Goal: Information Seeking & Learning: Learn about a topic

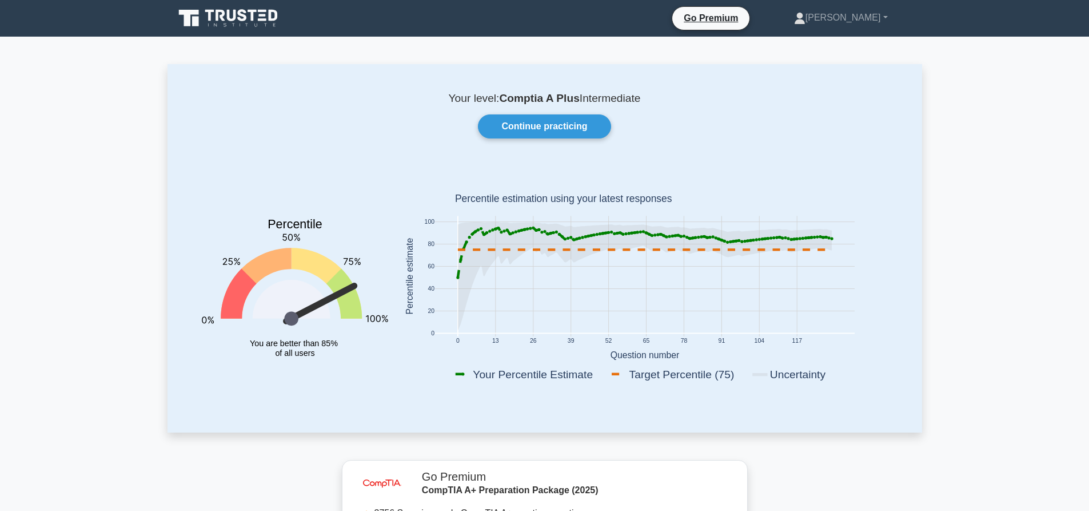
click at [556, 147] on div "Your level: Comptia A Plus Intermediate Continue practicing Percentile You are …" at bounding box center [545, 248] width 755 height 368
click at [556, 124] on link "Continue practicing" at bounding box center [544, 126] width 133 height 24
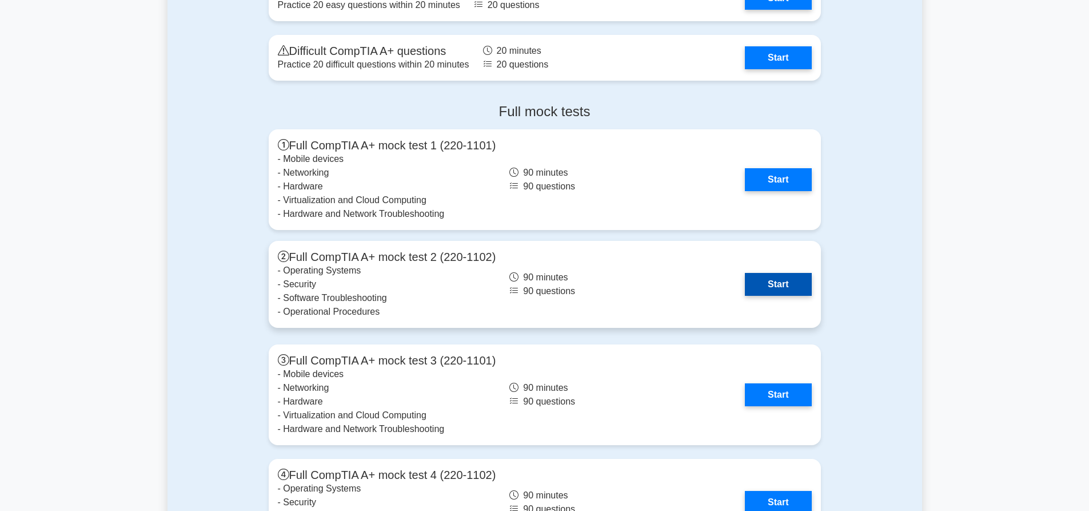
scroll to position [3088, 0]
click at [756, 289] on link "Start" at bounding box center [778, 283] width 66 height 23
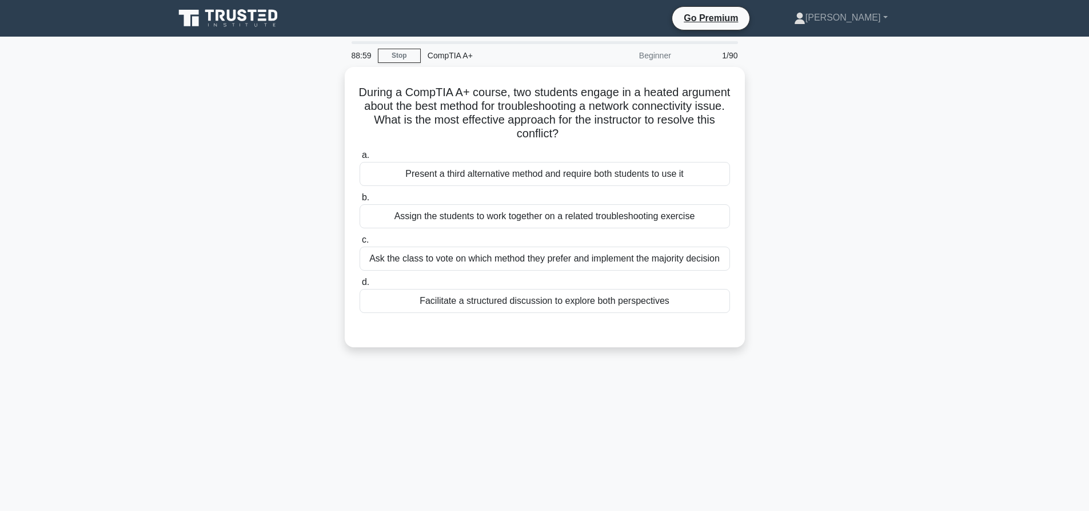
click at [936, 223] on main "88:59 Stop CompTIA A+ Beginner 1/90 During a CompTIA A+ course, two students en…" at bounding box center [544, 327] width 1089 height 581
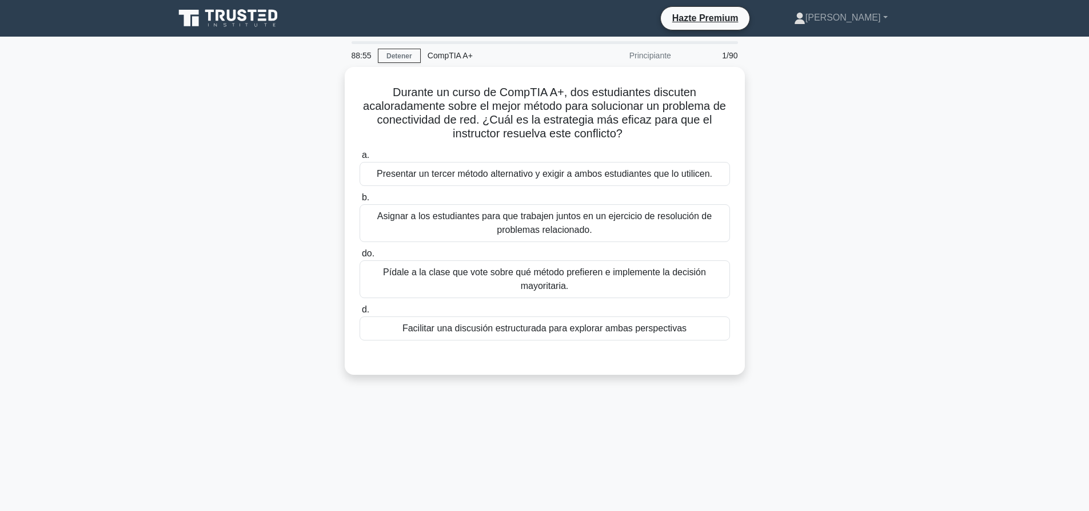
click at [926, 146] on main "88:55 Detener CompTIA A+ Principiante 1/90 Durante un curso de CompTIA A+, dos …" at bounding box center [544, 327] width 1089 height 581
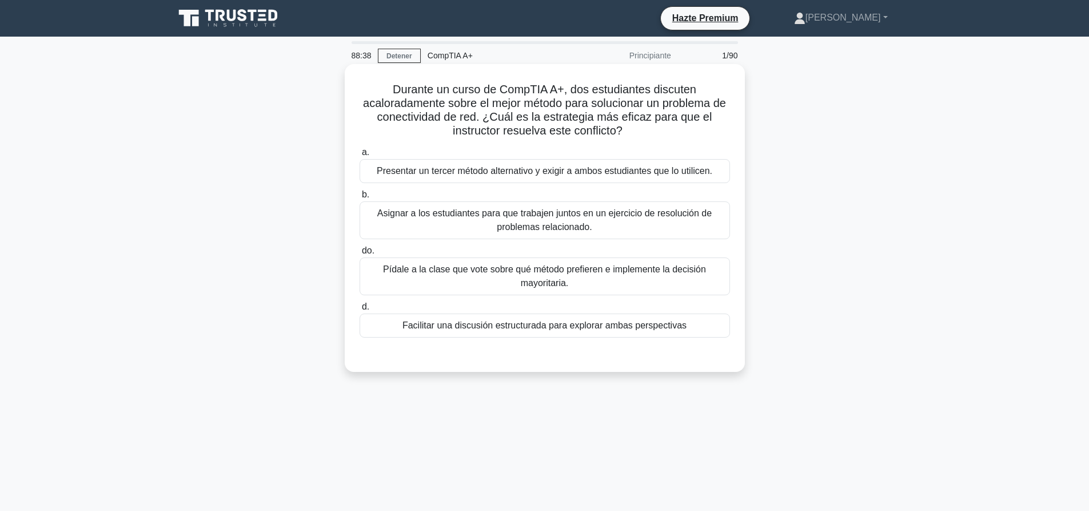
click at [553, 322] on font "Facilitar una discusión estructurada para explorar ambas perspectivas" at bounding box center [545, 325] width 284 height 10
click at [360, 311] on input "d. Facilitar una discusión estructurada para explorar ambas perspectivas" at bounding box center [360, 306] width 0 height 7
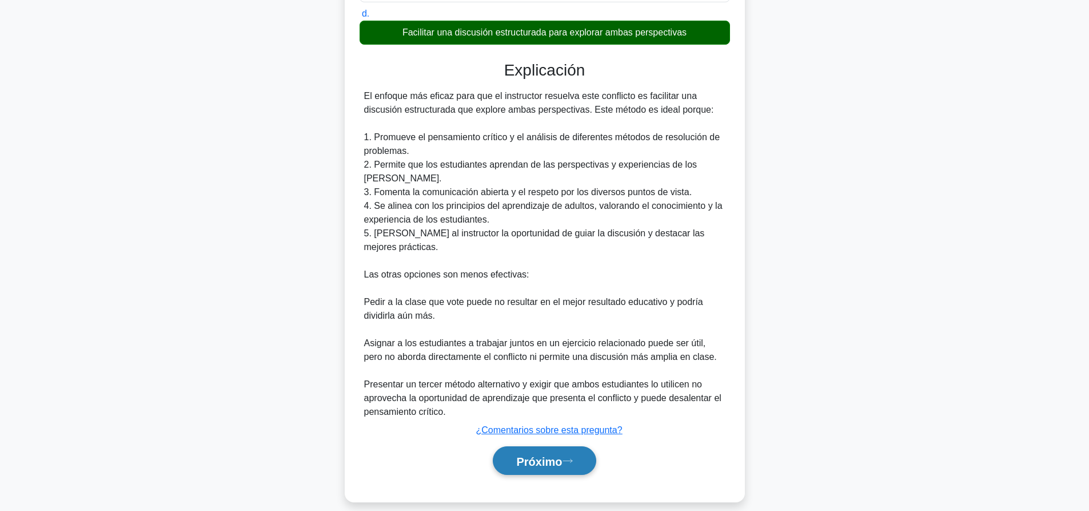
click at [524, 459] on button "Próximo" at bounding box center [544, 460] width 103 height 29
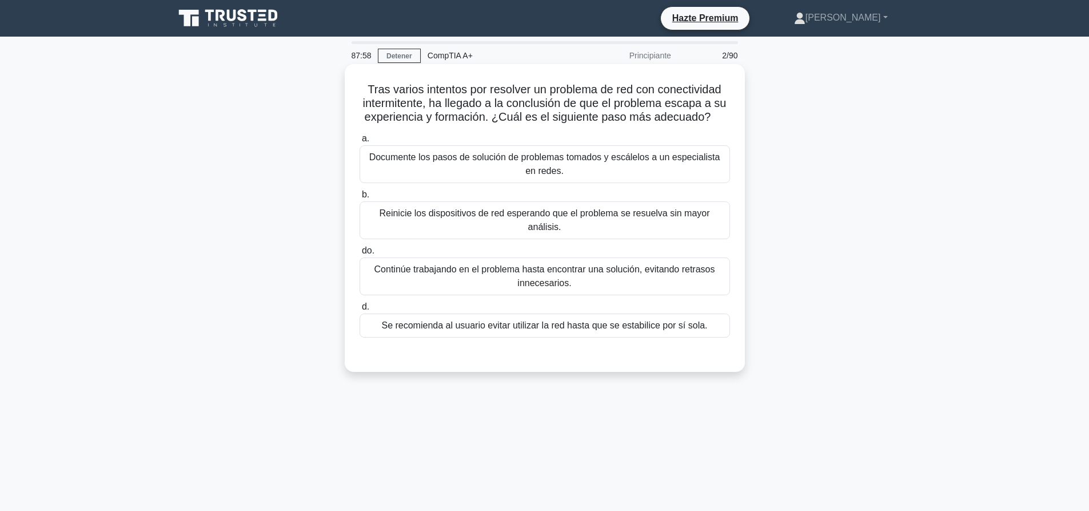
click at [566, 170] on font "Documente los pasos de solución de problemas tomados y escálelos a un especiali…" at bounding box center [545, 163] width 360 height 27
click at [360, 142] on input "a. Documente los pasos de solución de problemas tomados y escálelos a un especi…" at bounding box center [360, 138] width 0 height 7
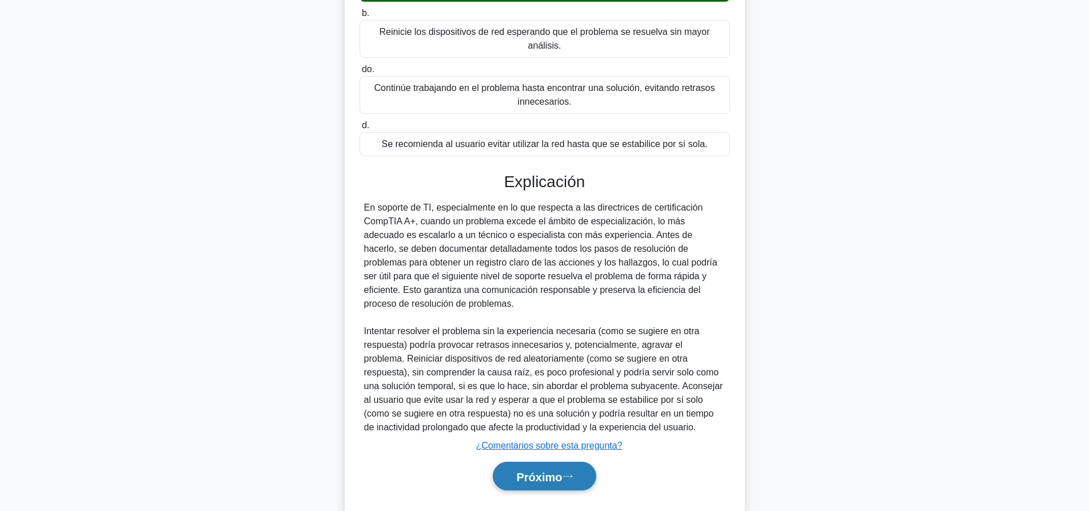
click at [566, 472] on button "Próximo" at bounding box center [544, 476] width 103 height 29
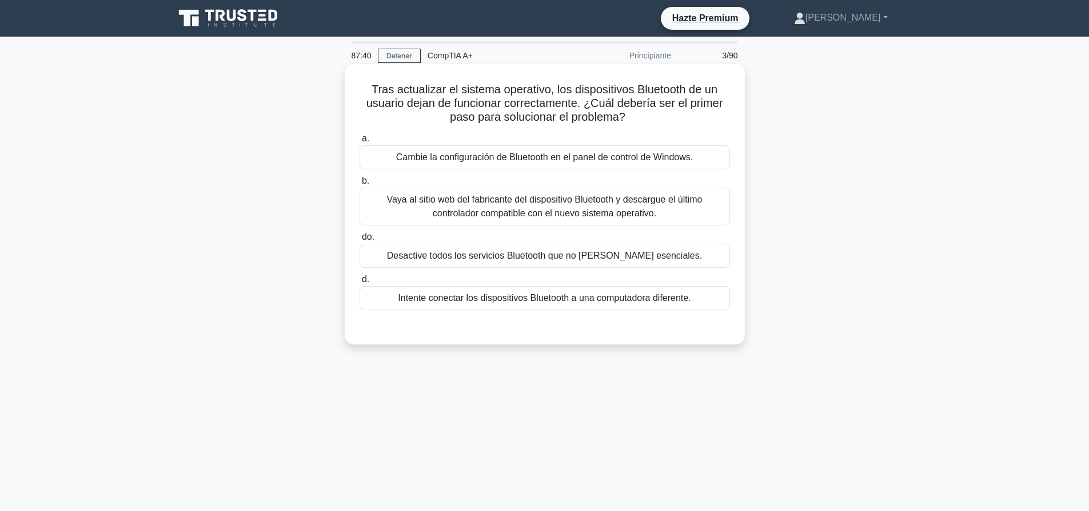
click at [623, 205] on font "Vaya al sitio web del fabricante del dispositivo Bluetooth y descargue el últim…" at bounding box center [545, 205] width 316 height 23
click at [360, 185] on input "b. Vaya al sitio web del fabricante del dispositivo Bluetooth y descargue el úl…" at bounding box center [360, 180] width 0 height 7
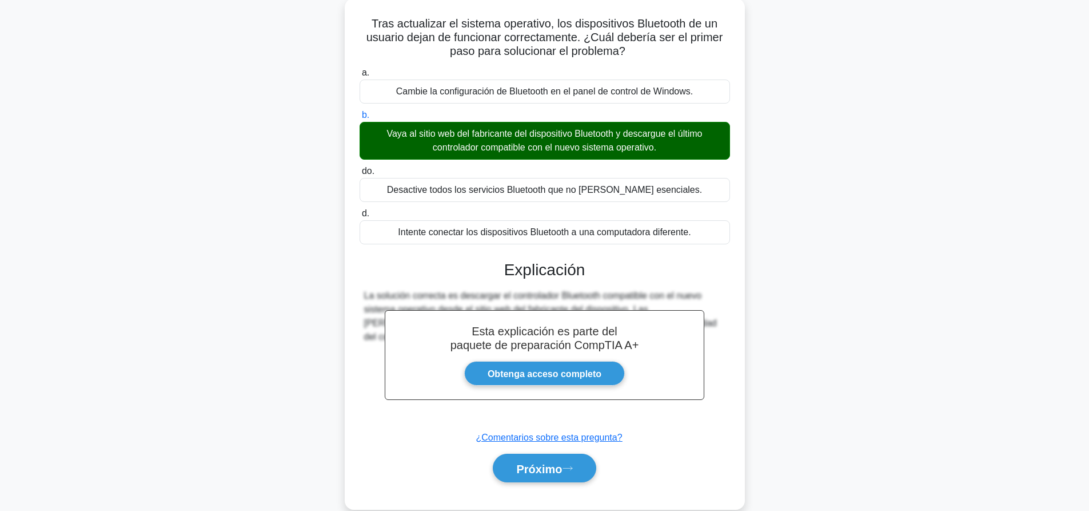
scroll to position [107, 0]
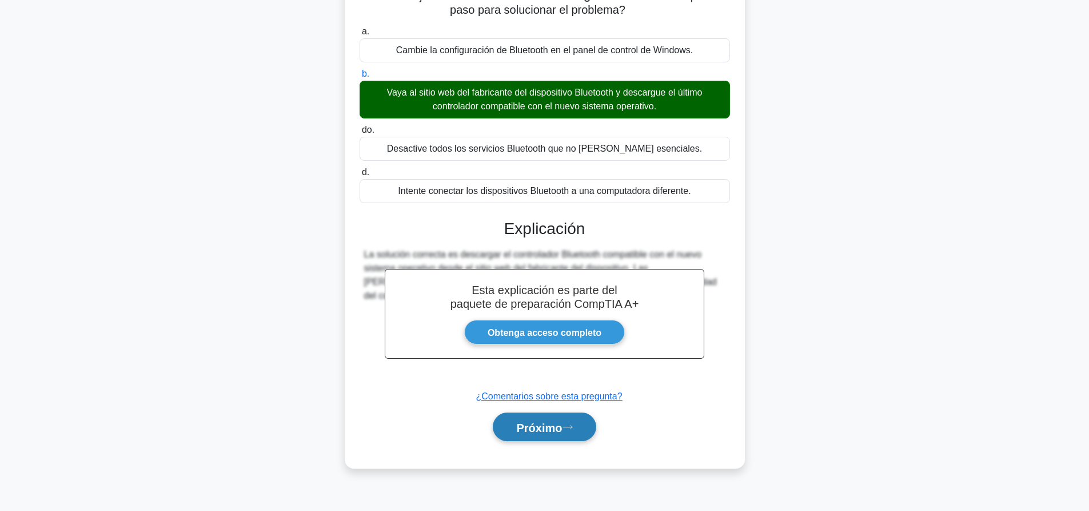
click at [570, 432] on button "Próximo" at bounding box center [544, 426] width 103 height 29
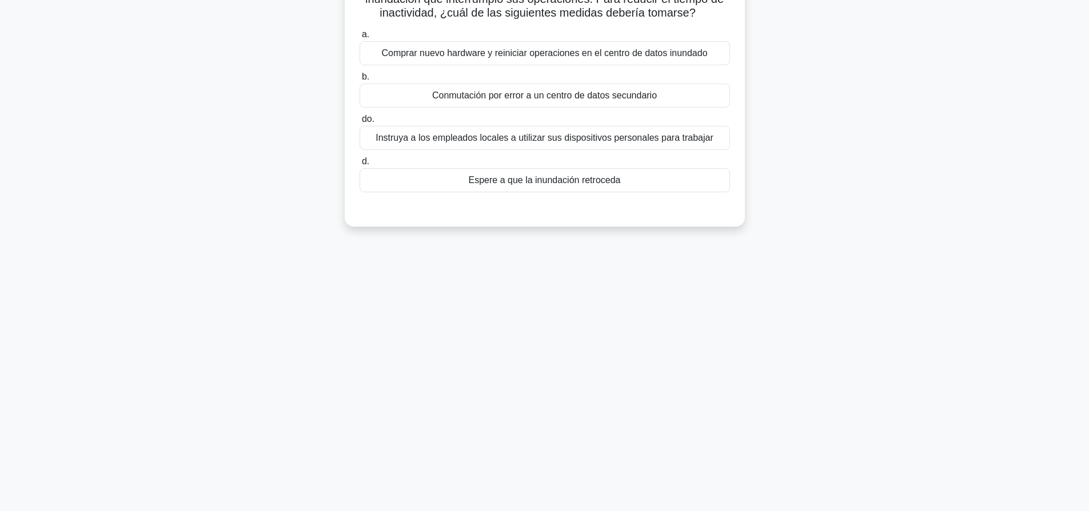
scroll to position [0, 0]
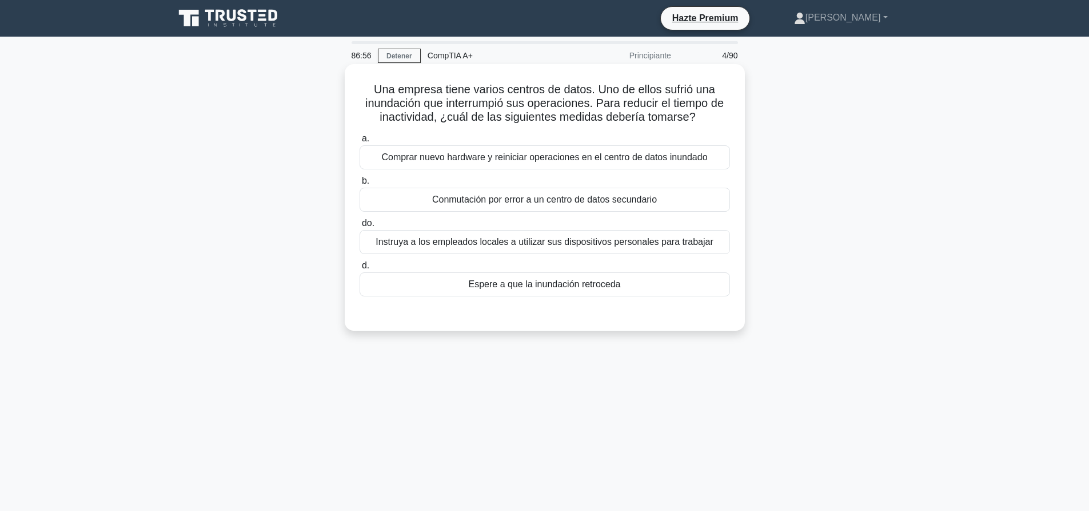
click at [566, 204] on font "Conmutación por error a un centro de datos secundario" at bounding box center [544, 199] width 225 height 10
click at [360, 185] on input "b. Conmutación por error a un centro de datos secundario" at bounding box center [360, 180] width 0 height 7
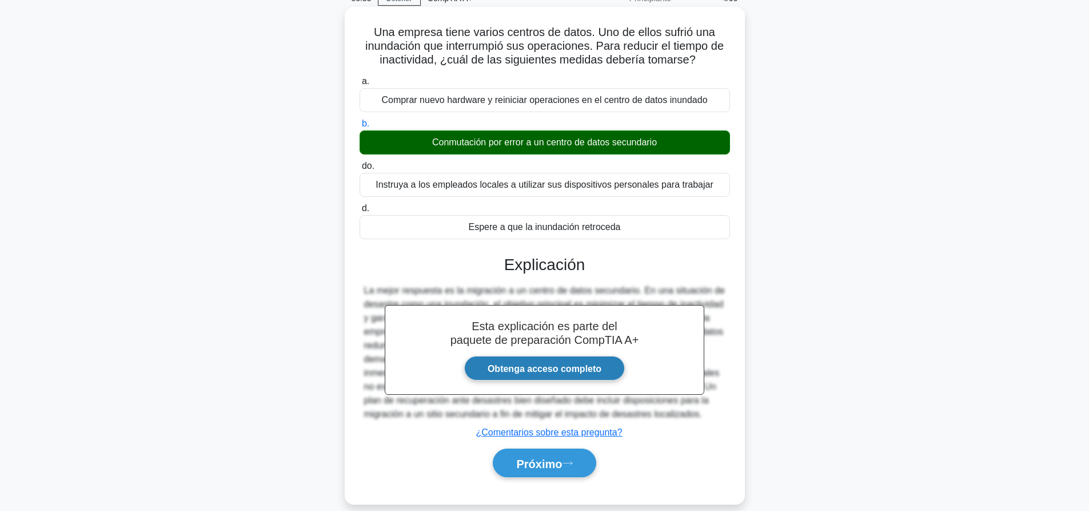
scroll to position [107, 0]
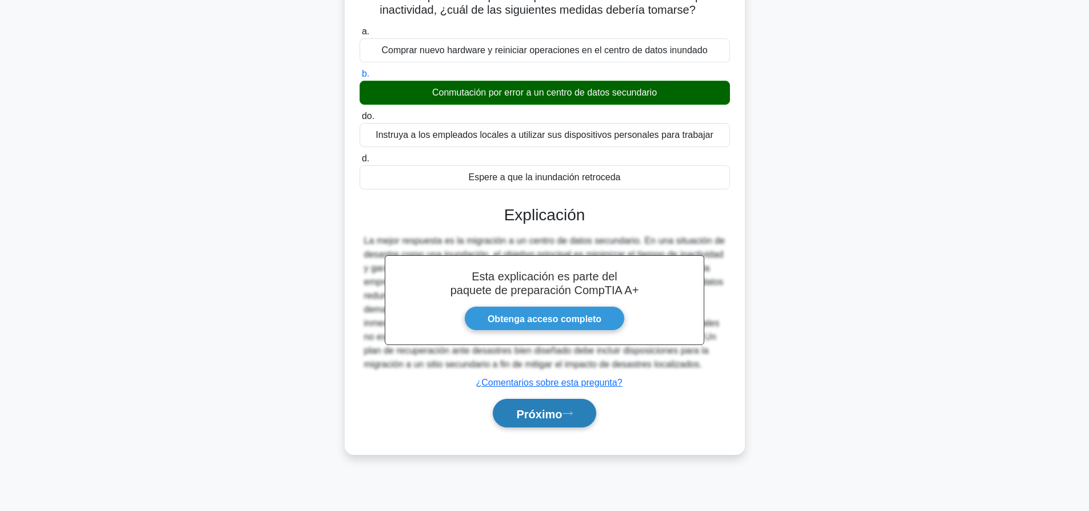
click at [577, 407] on button "Próximo" at bounding box center [544, 413] width 103 height 29
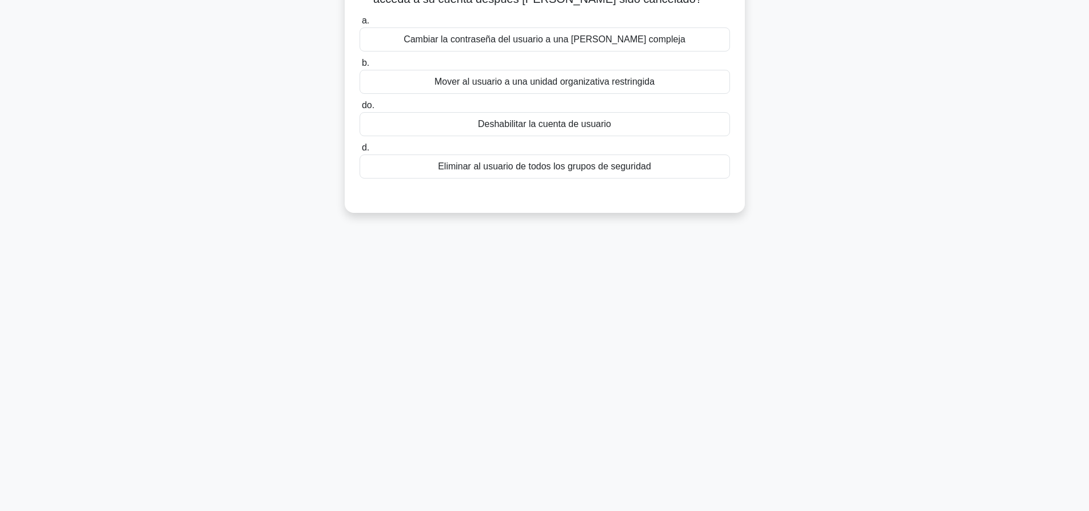
scroll to position [0, 0]
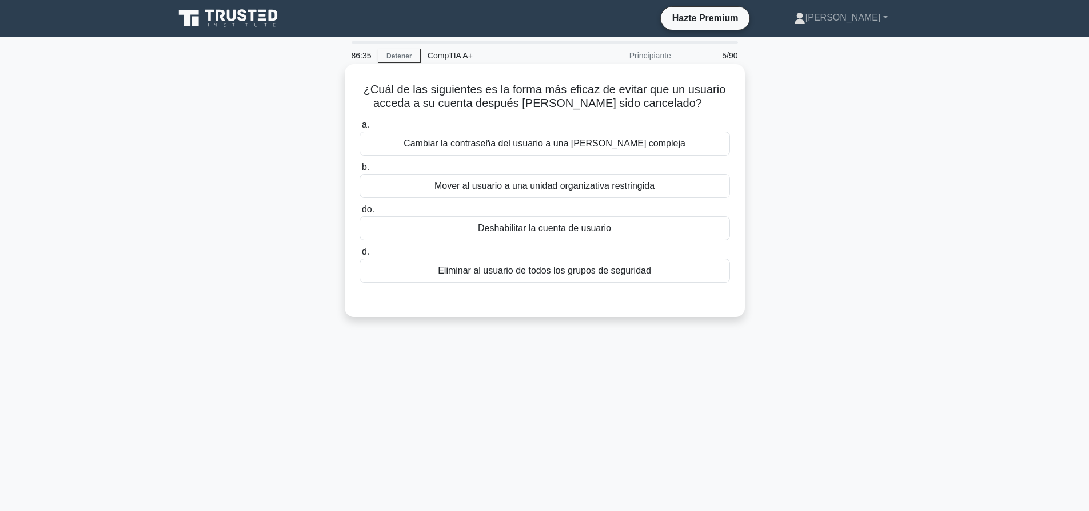
click at [532, 223] on font "Deshabilitar la cuenta de usuario" at bounding box center [544, 228] width 133 height 10
click at [360, 213] on input "do. Deshabilitar la cuenta de usuario" at bounding box center [360, 209] width 0 height 7
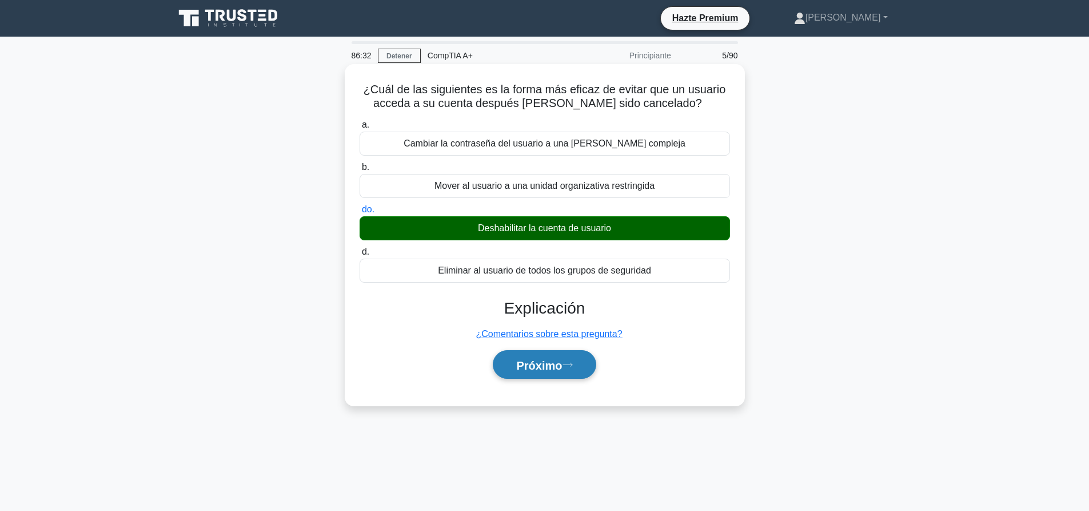
click at [571, 363] on icon at bounding box center [568, 364] width 10 height 6
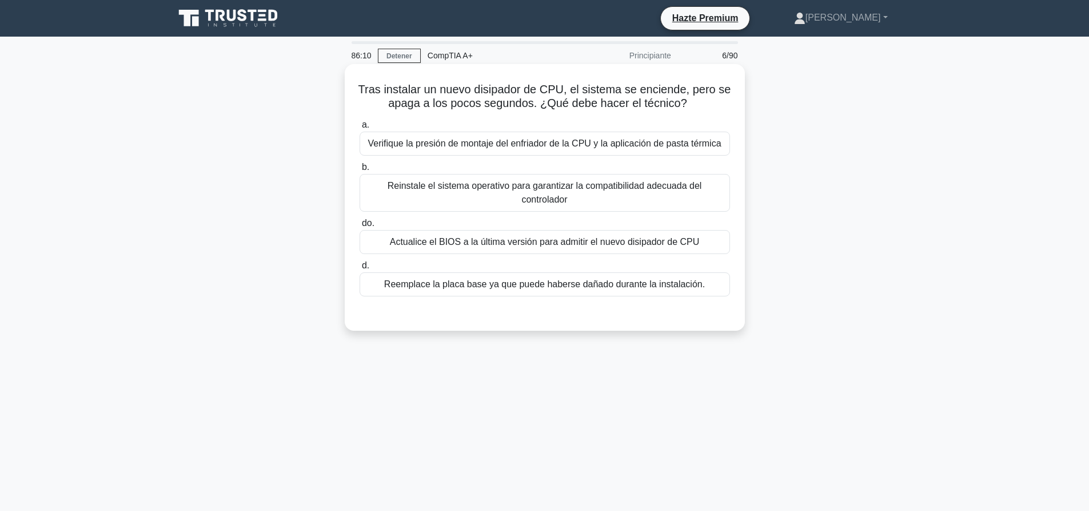
click at [606, 148] on font "Verifique la presión de montaje del enfriador de la CPU y la aplicación de past…" at bounding box center [544, 143] width 353 height 10
click at [360, 129] on input "a. Verifique la presión de montaje del enfriador de la CPU y la aplicación de p…" at bounding box center [360, 124] width 0 height 7
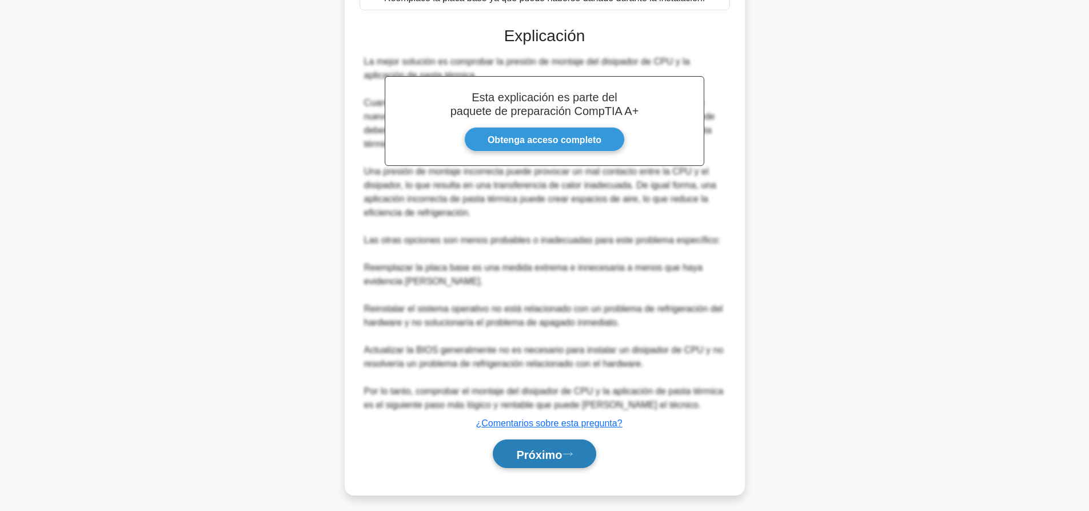
click at [562, 449] on font "Próximo" at bounding box center [539, 454] width 46 height 13
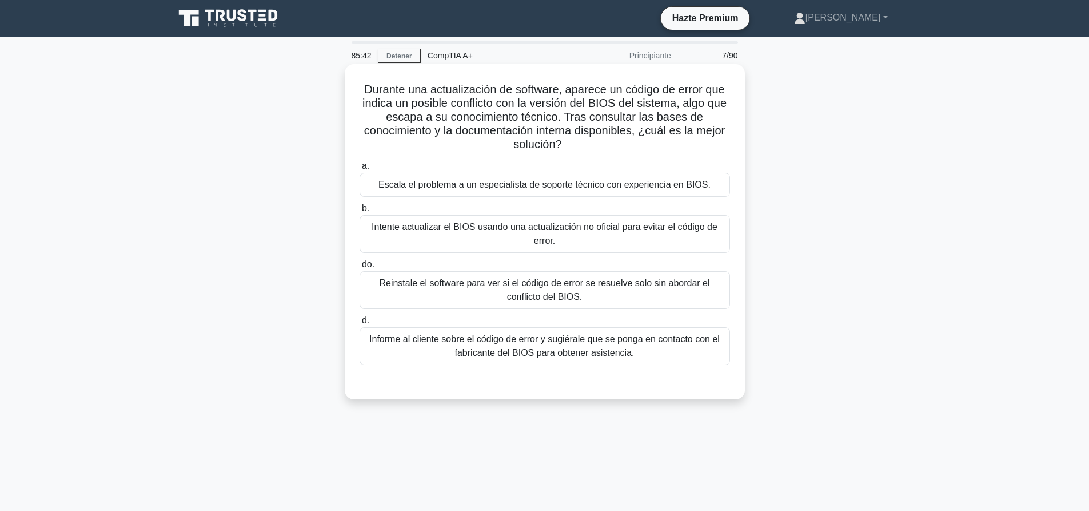
click at [511, 342] on font "Informe al cliente sobre el código de error y sugiérale que se ponga en contact…" at bounding box center [544, 345] width 351 height 23
click at [360, 324] on input "d. Informe al cliente sobre el código de error y sugiérale que se ponga en cont…" at bounding box center [360, 320] width 0 height 7
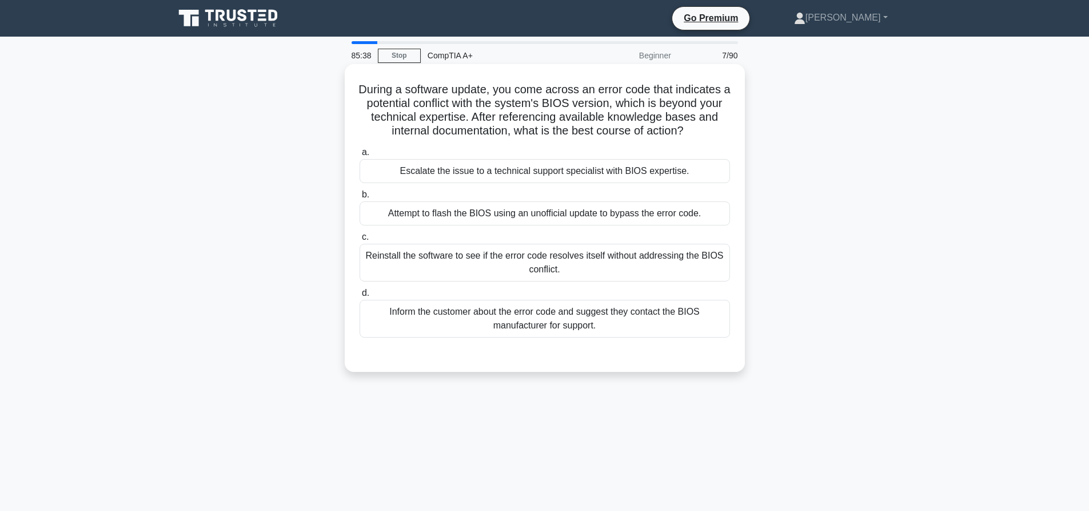
click at [531, 181] on div "Escalate the issue to a technical support specialist with BIOS expertise." at bounding box center [545, 171] width 371 height 24
click at [360, 156] on input "a. Escalate the issue to a technical support specialist with BIOS expertise." at bounding box center [360, 152] width 0 height 7
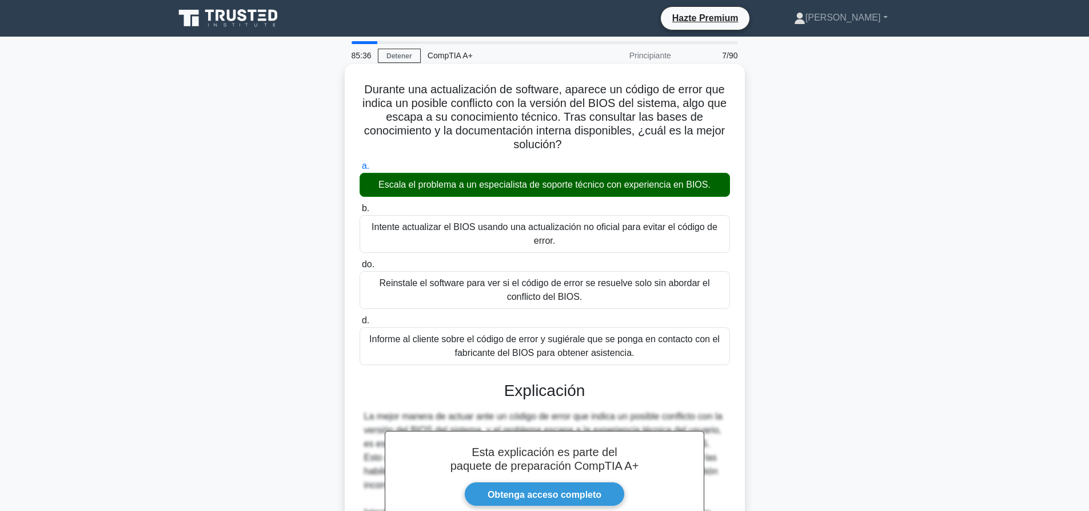
drag, startPoint x: 856, startPoint y: 193, endPoint x: 672, endPoint y: 371, distance: 256.0
click at [848, 204] on div "Durante una actualización de software, aparece un código de error que indica un…" at bounding box center [545, 377] width 755 height 621
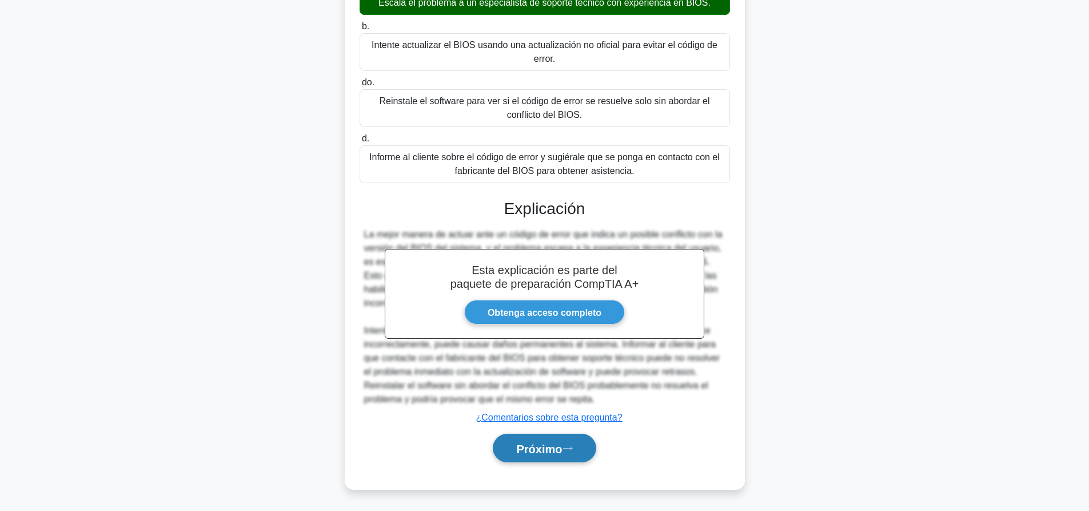
click at [562, 451] on font "Próximo" at bounding box center [539, 448] width 46 height 13
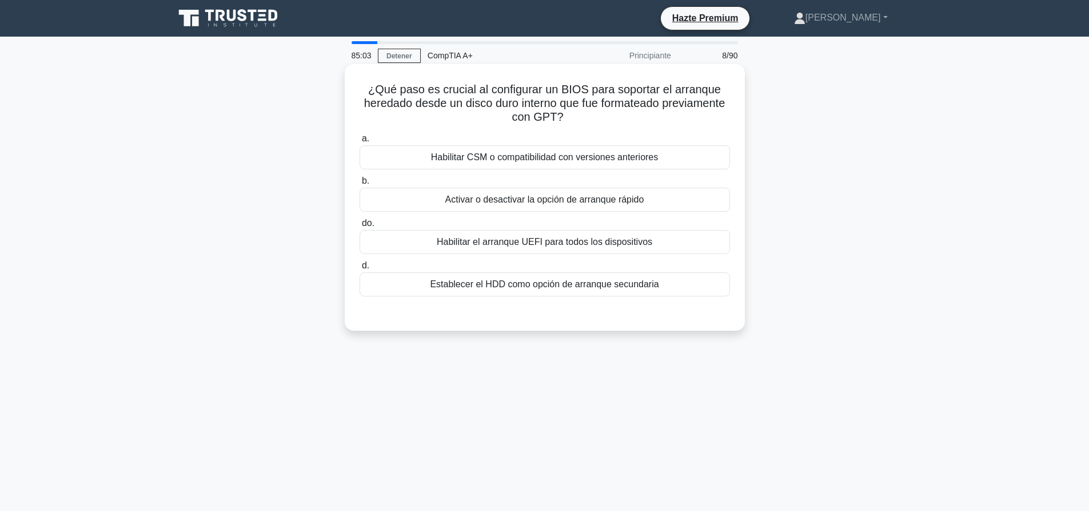
click at [573, 241] on font "Habilitar el arranque UEFI para todos los dispositivos" at bounding box center [545, 242] width 216 height 10
click at [360, 227] on input "do. Habilitar el arranque UEFI para todos los dispositivos" at bounding box center [360, 223] width 0 height 7
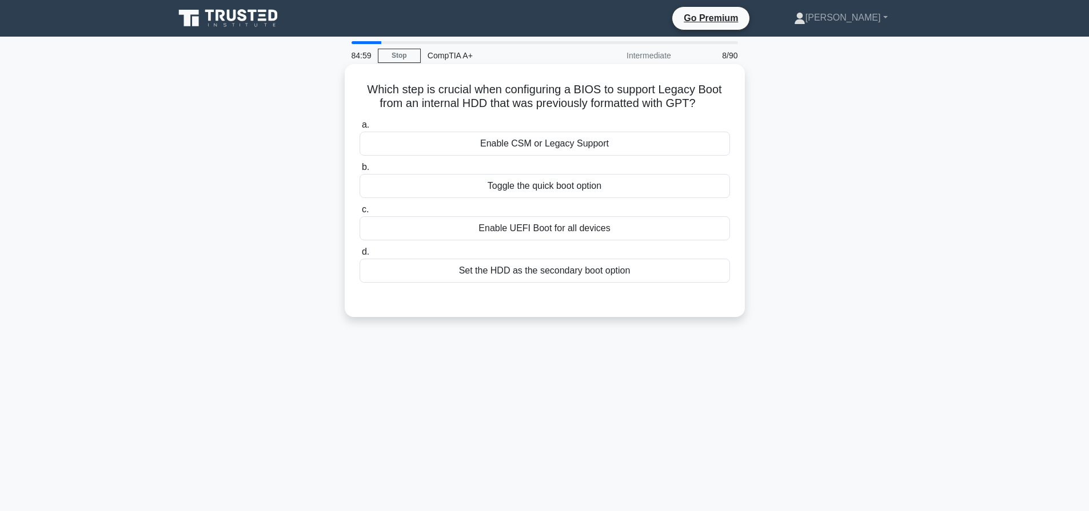
click at [552, 141] on div "Enable CSM or Legacy Support" at bounding box center [545, 144] width 371 height 24
click at [360, 129] on input "a. Enable CSM or Legacy Support" at bounding box center [360, 124] width 0 height 7
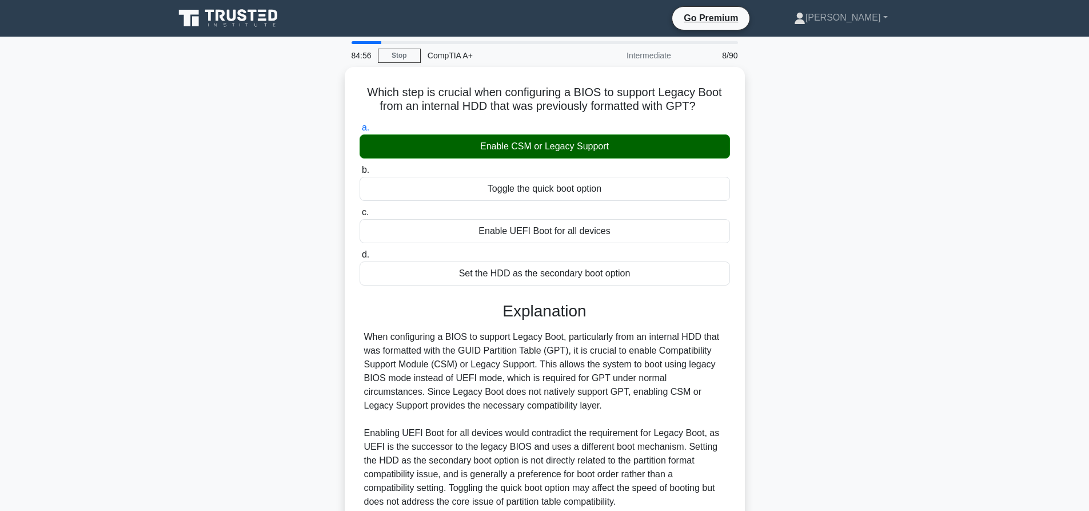
click at [850, 193] on div "Which step is crucial when configuring a BIOS to support Legacy Boot from an in…" at bounding box center [545, 335] width 755 height 537
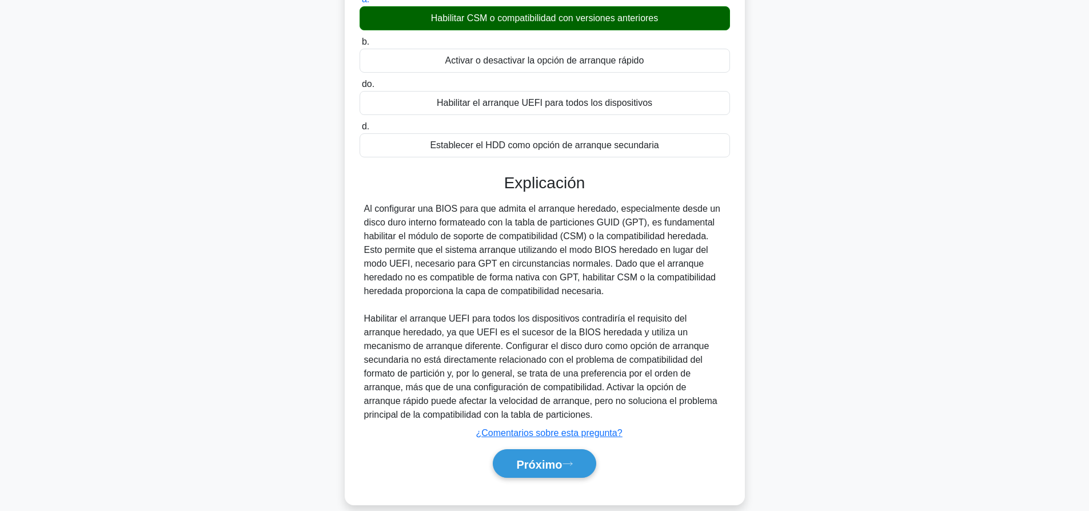
scroll to position [156, 0]
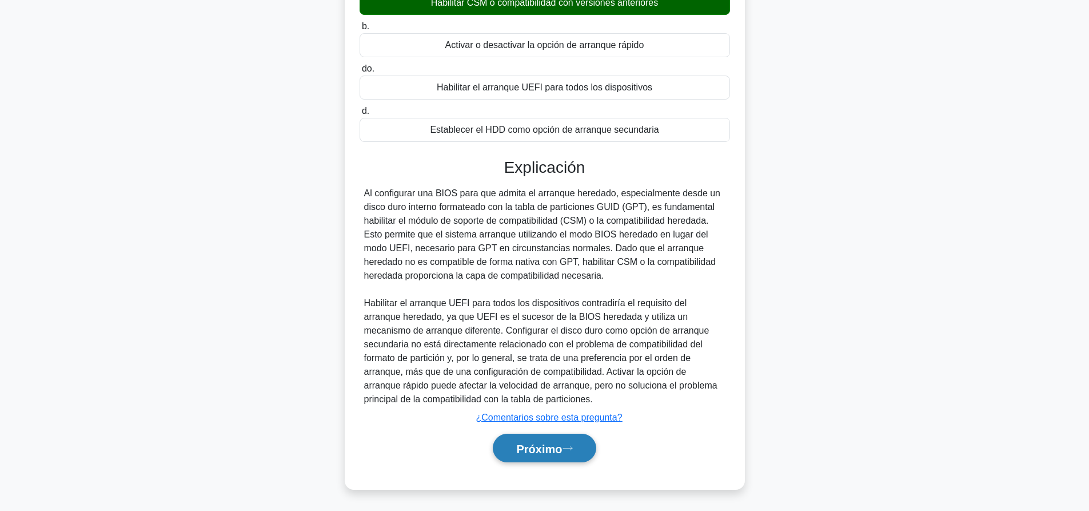
click at [585, 448] on button "Próximo" at bounding box center [544, 447] width 103 height 29
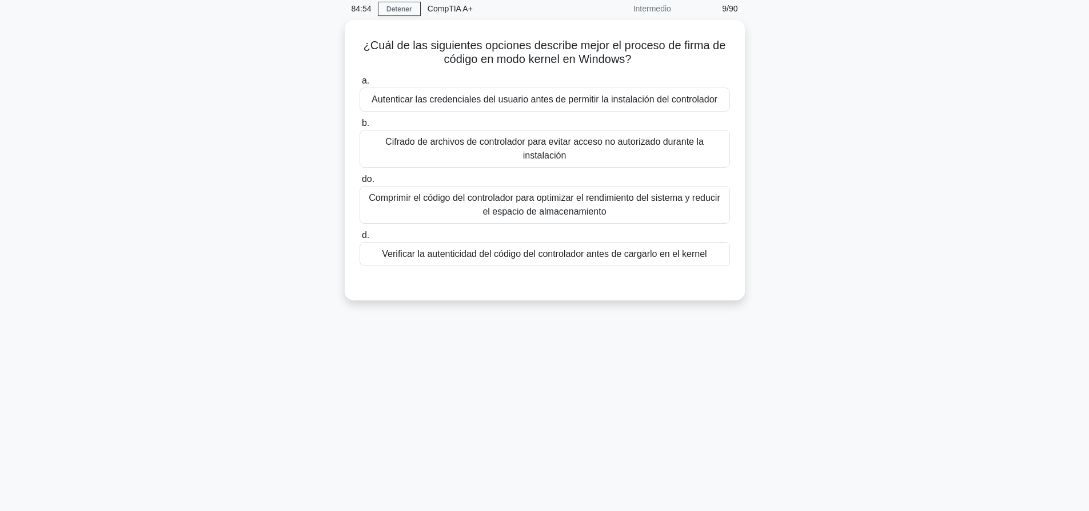
scroll to position [0, 0]
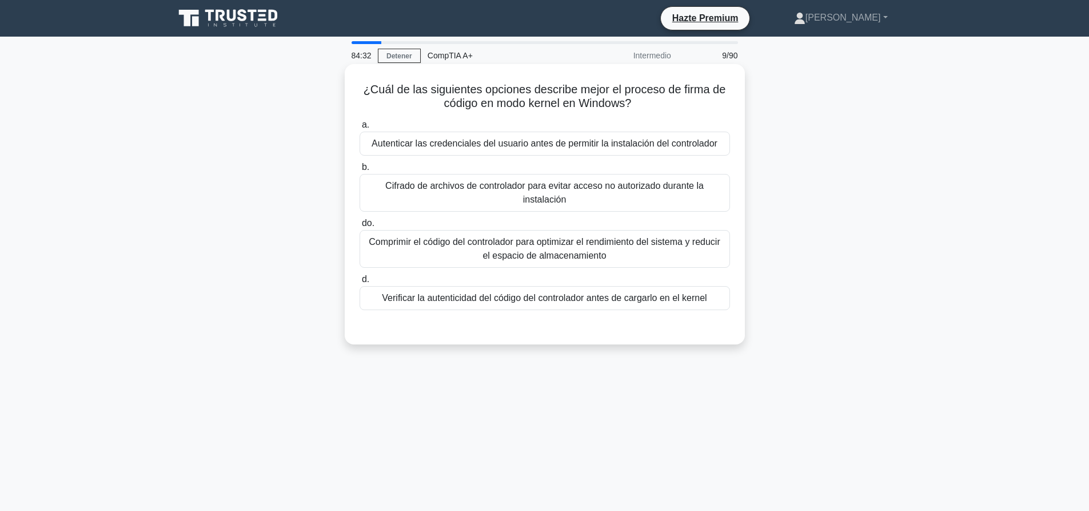
click at [529, 299] on font "Verificar la autenticidad del código del controlador antes de cargarlo en el ke…" at bounding box center [544, 298] width 325 height 10
click at [360, 283] on input "d. Verificar la autenticidad del código del controlador antes de cargarlo en el…" at bounding box center [360, 279] width 0 height 7
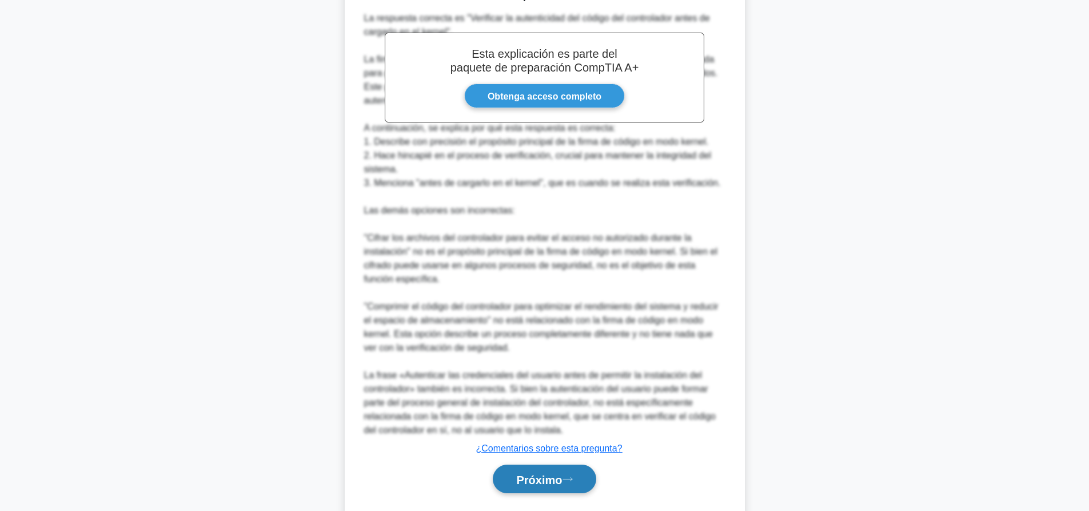
click at [568, 468] on button "Próximo" at bounding box center [544, 478] width 103 height 29
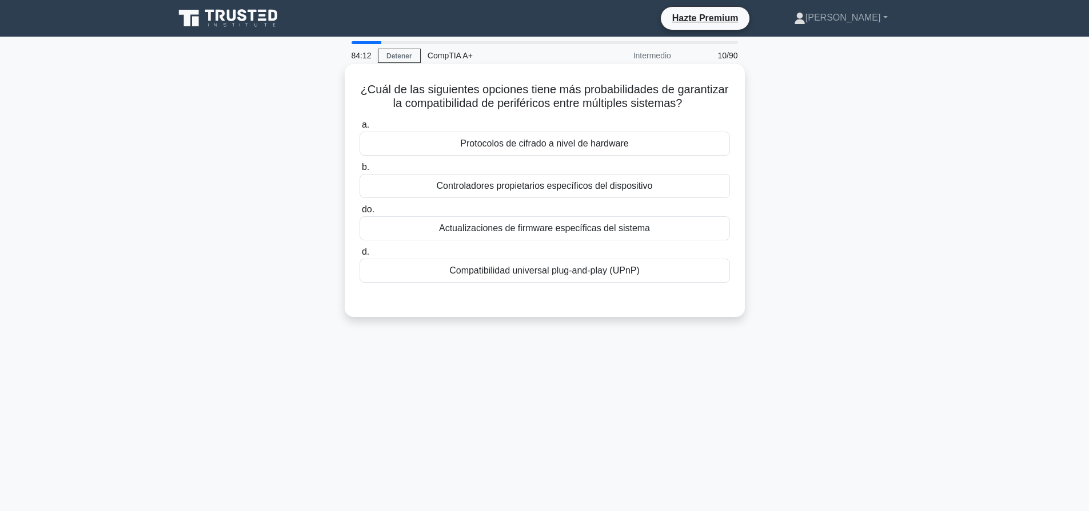
click at [584, 269] on font "Compatibilidad universal plug-and-play (UPnP)" at bounding box center [544, 270] width 190 height 10
click at [360, 256] on input "d. Compatibilidad universal plug-and-play (UPnP)" at bounding box center [360, 251] width 0 height 7
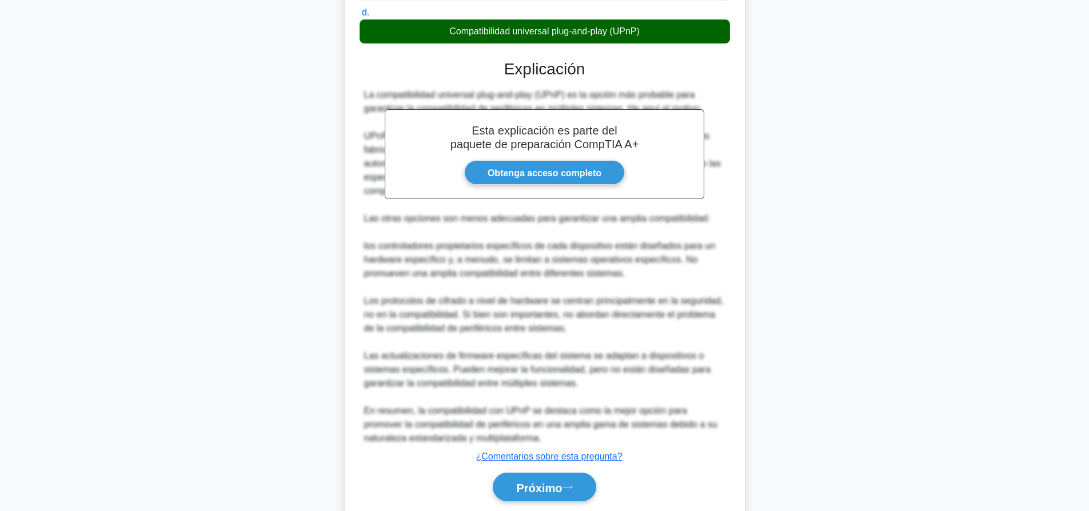
scroll to position [279, 0]
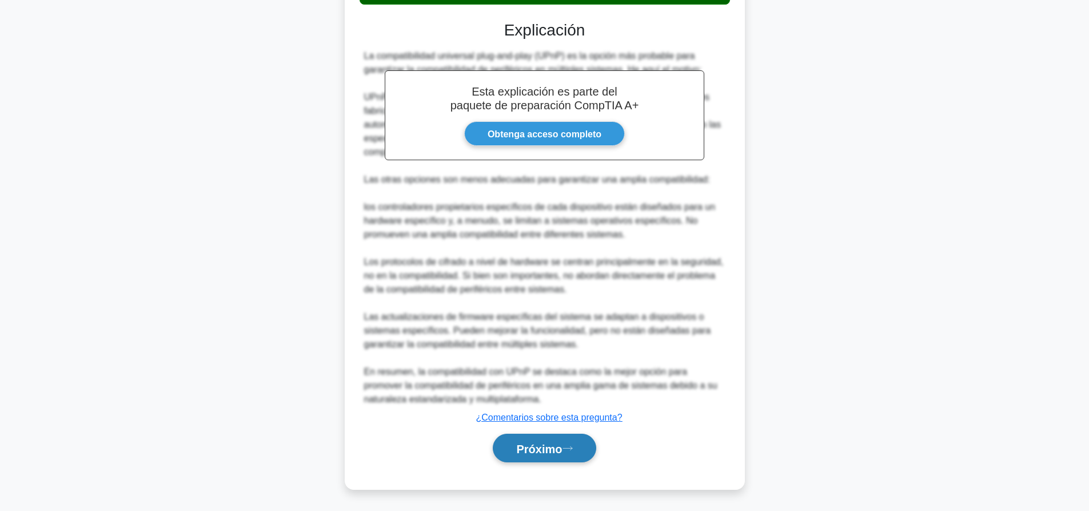
click at [573, 446] on icon at bounding box center [568, 448] width 10 height 6
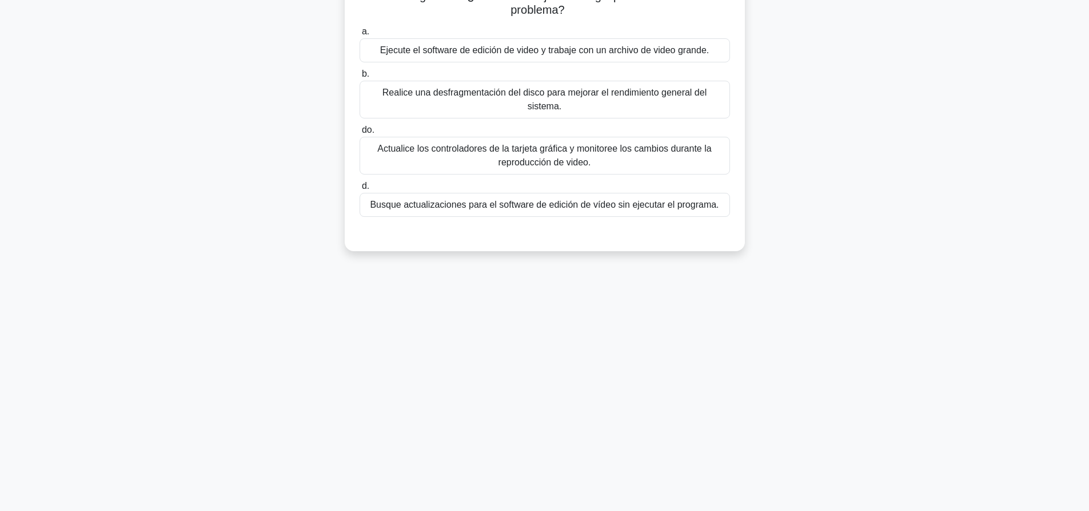
scroll to position [0, 0]
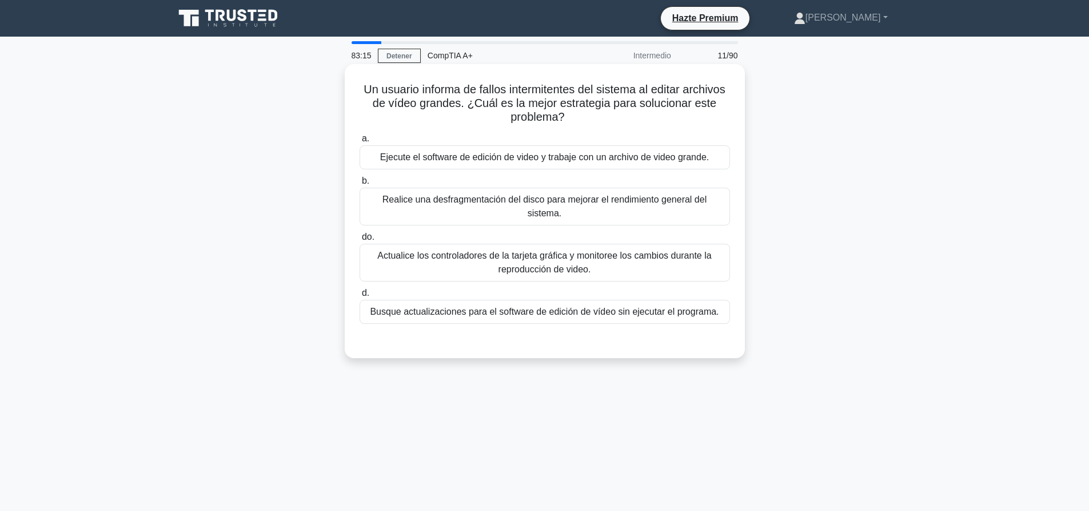
click at [612, 250] on font "Actualice los controladores de la tarjeta gráfica y monitoree los cambios duran…" at bounding box center [544, 261] width 334 height 23
click at [360, 241] on input "do. Actualice los controladores de la tarjeta gráfica y monitoree los cambios d…" at bounding box center [360, 236] width 0 height 7
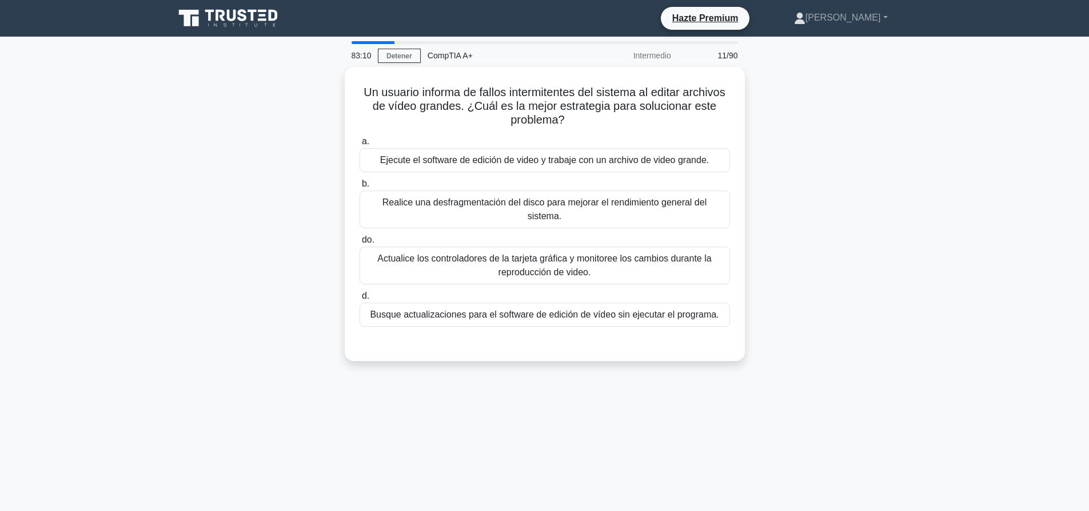
click at [855, 160] on div "Un usuario informa de fallos intermitentes del sistema al editar archivos de ví…" at bounding box center [545, 221] width 755 height 308
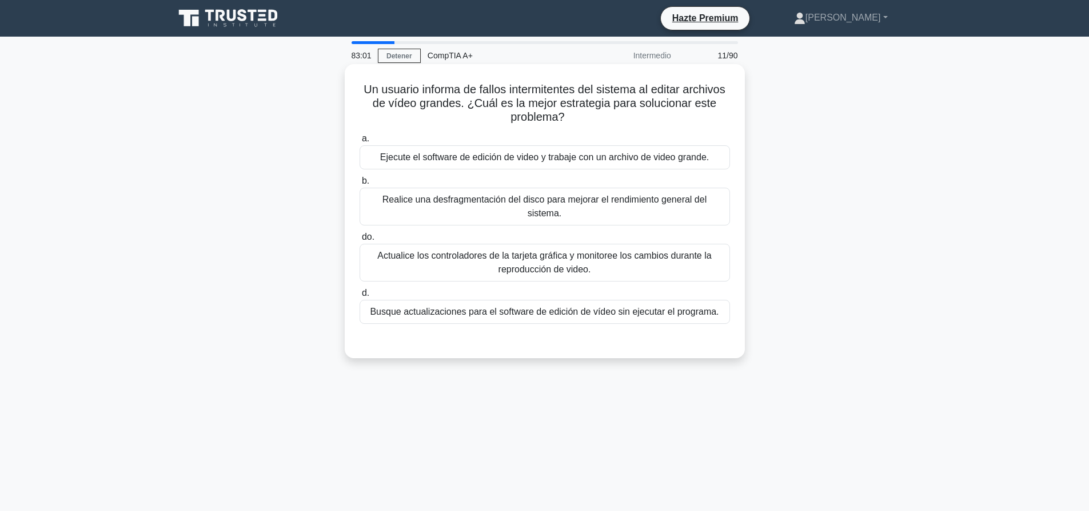
click at [677, 151] on font "Ejecute el software de edición de video y trabaje con un archivo de video grand…" at bounding box center [544, 157] width 329 height 14
click at [360, 142] on input "a. Ejecute el software de edición de video y trabaje con un archivo de video gr…" at bounding box center [360, 138] width 0 height 7
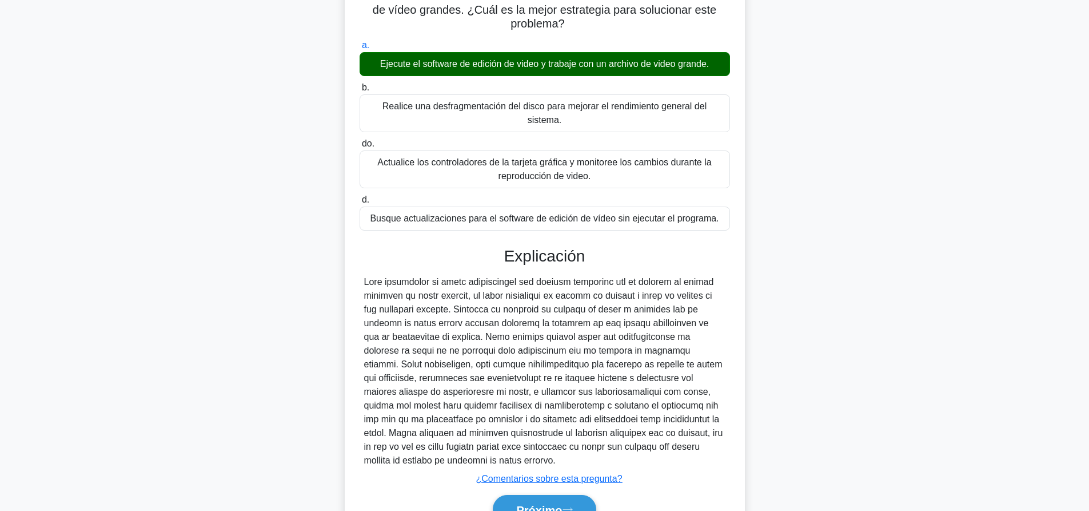
scroll to position [142, 0]
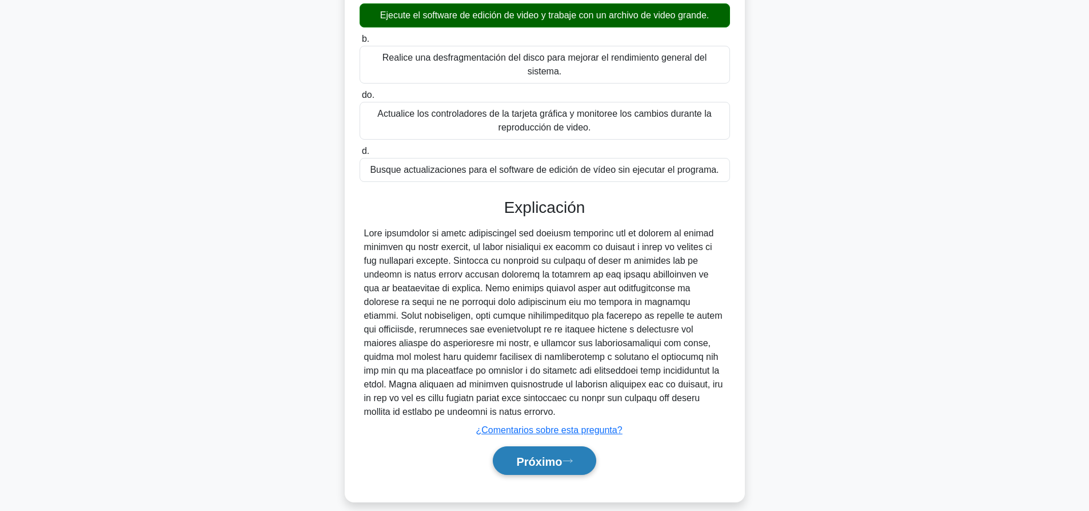
click at [560, 455] on font "Próximo" at bounding box center [539, 461] width 46 height 13
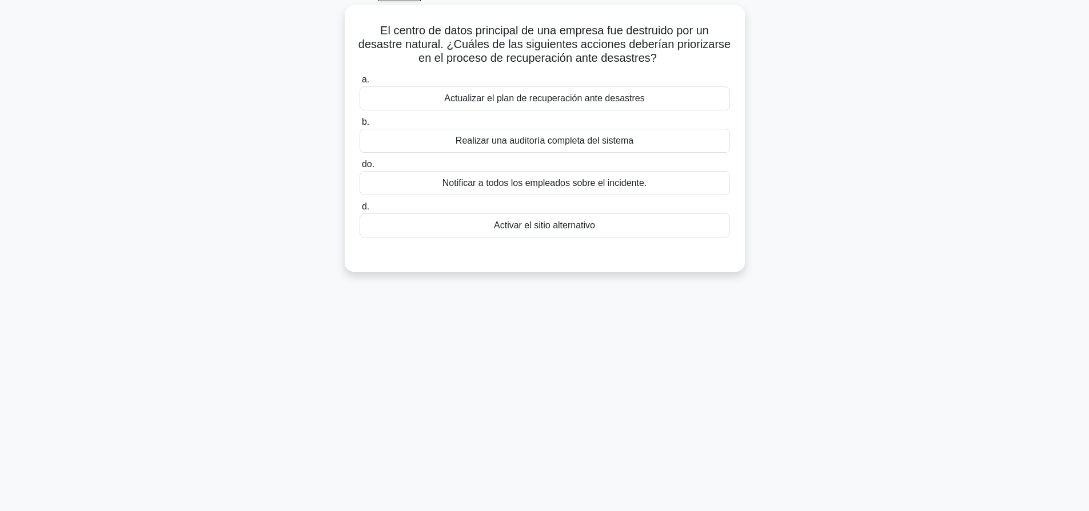
scroll to position [0, 0]
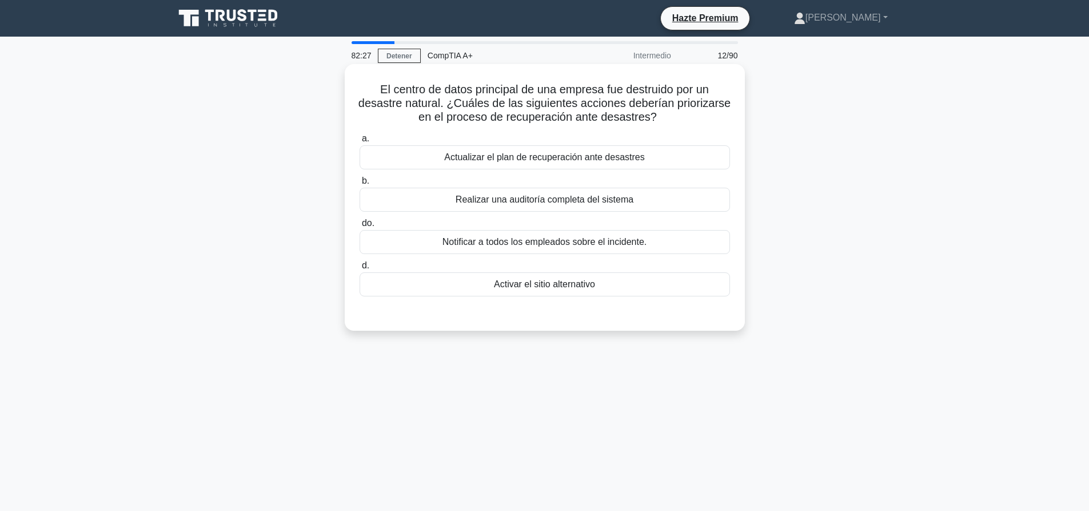
click at [659, 289] on div "Activar el sitio alternativo" at bounding box center [545, 284] width 371 height 24
click at [360, 269] on input "d. Activar el sitio alternativo" at bounding box center [360, 265] width 0 height 7
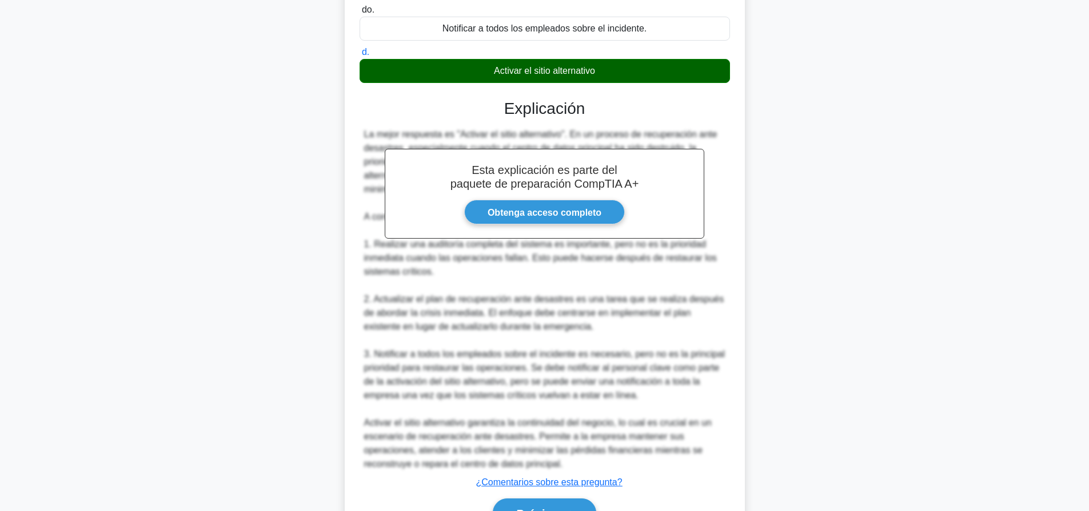
scroll to position [279, 0]
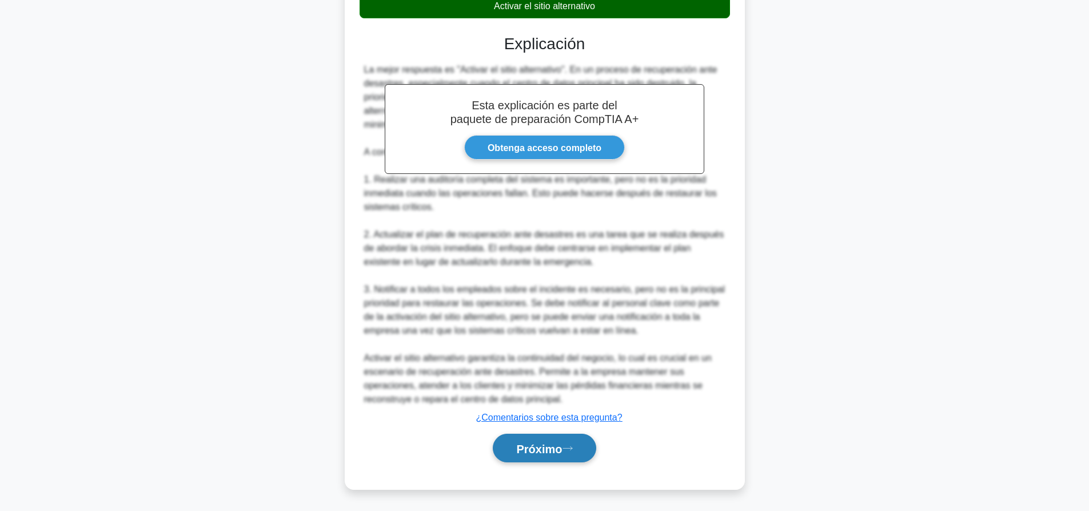
click at [555, 443] on font "Próximo" at bounding box center [539, 448] width 46 height 13
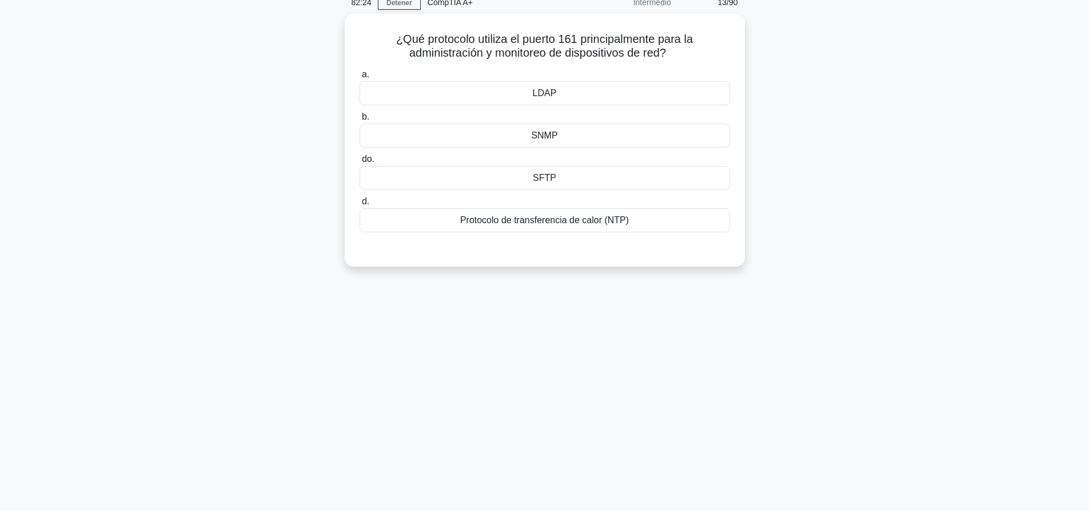
scroll to position [0, 0]
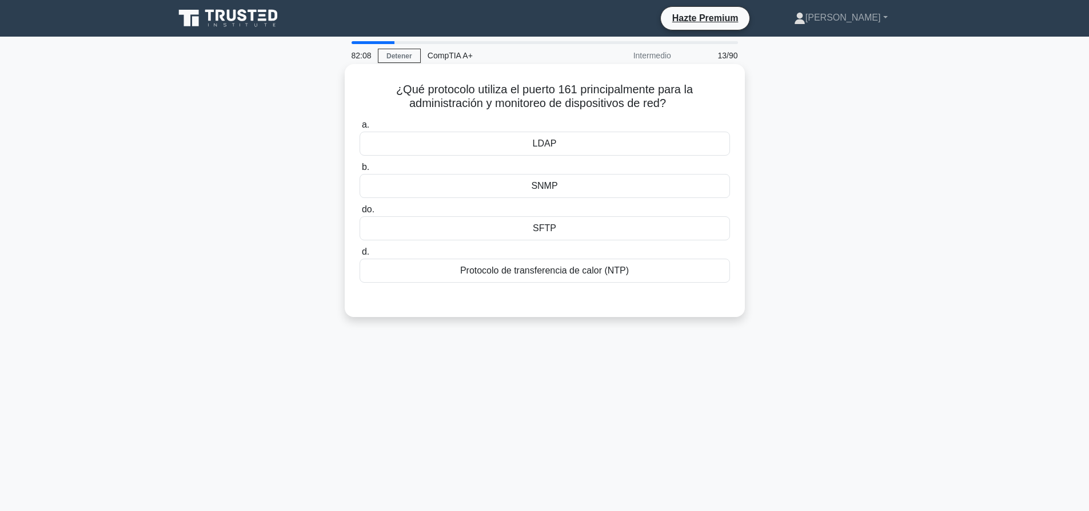
click at [534, 232] on div "SFTP" at bounding box center [545, 228] width 371 height 24
click at [360, 213] on input "do. SFTP" at bounding box center [360, 209] width 0 height 7
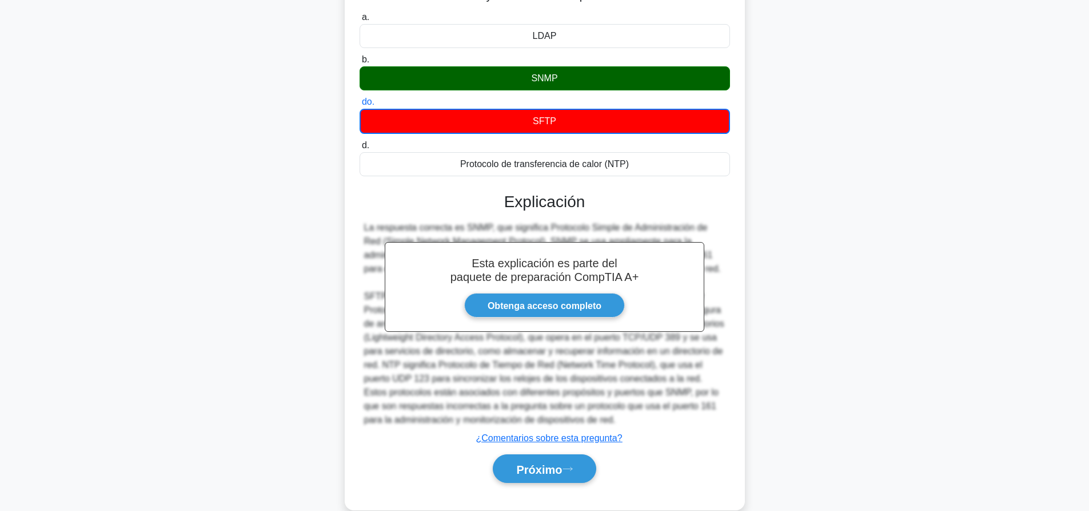
scroll to position [114, 0]
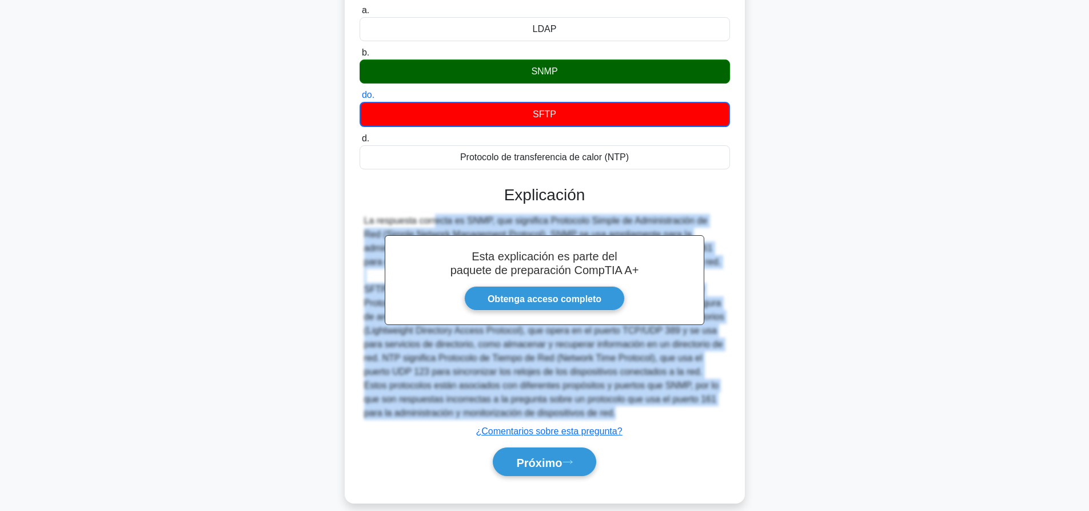
drag, startPoint x: 364, startPoint y: 218, endPoint x: 670, endPoint y: 410, distance: 361.3
click at [670, 410] on div "La respuesta correcta es SNMP, que significa Protocolo Simple de Administración…" at bounding box center [544, 317] width 361 height 206
copy div "La respuesta correcta es SNMP, que significa Protocolo Simple de Administración…"
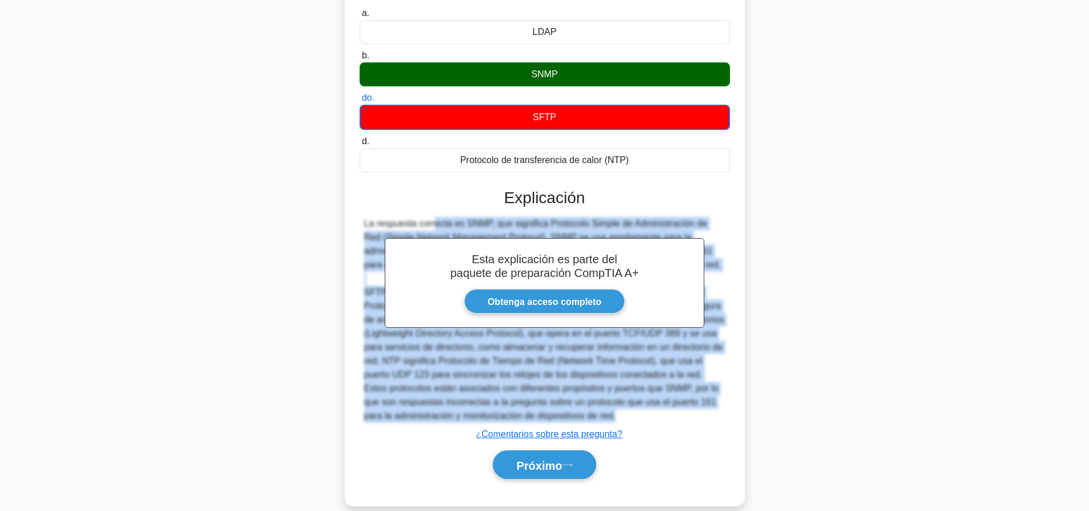
click at [276, 401] on div "¿Qué protocolo utiliza el puerto 161 principalmente para la administración y mo…" at bounding box center [545, 236] width 755 height 567
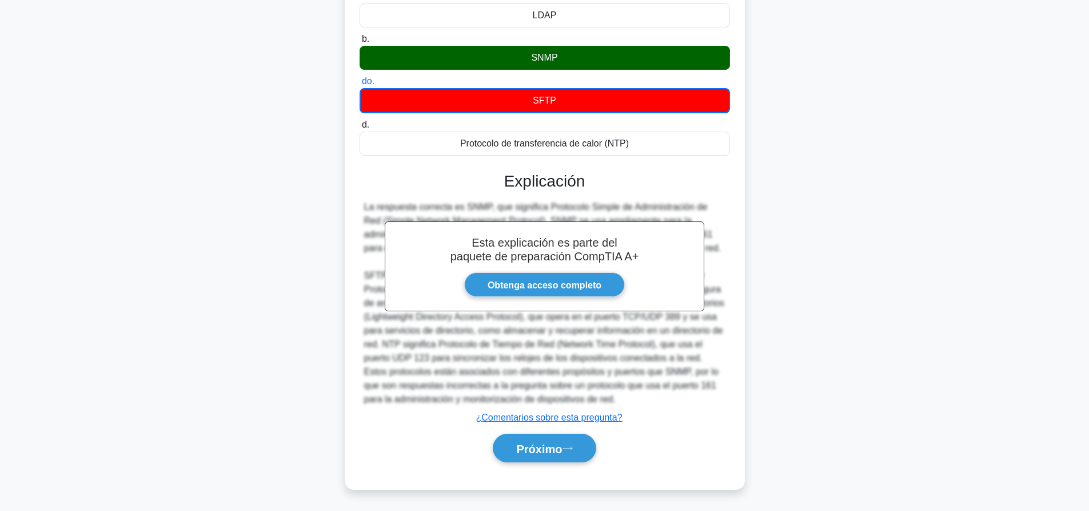
scroll to position [129, 0]
click at [535, 444] on font "Próximo" at bounding box center [539, 448] width 46 height 13
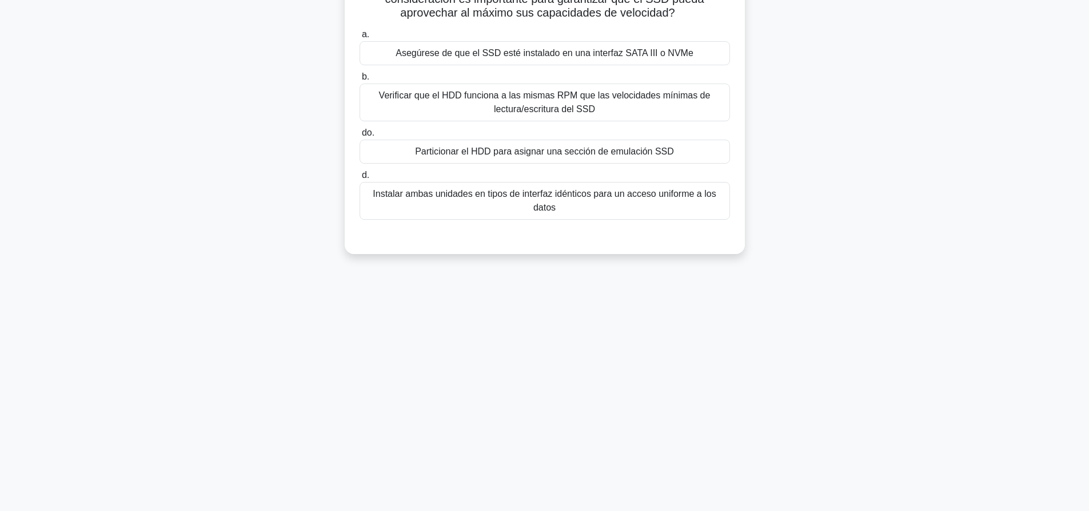
scroll to position [0, 0]
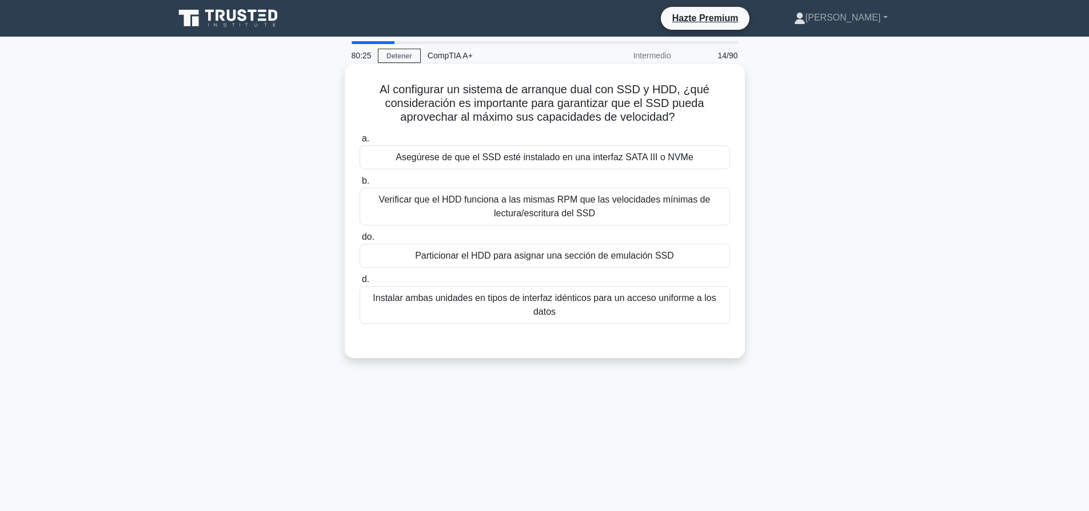
click at [463, 162] on font "Asegúrese de que el SSD esté instalado en una interfaz SATA III o NVMe" at bounding box center [545, 157] width 298 height 10
click at [360, 142] on input "a. Asegúrese de que el SSD esté instalado en una interfaz SATA III o NVMe" at bounding box center [360, 138] width 0 height 7
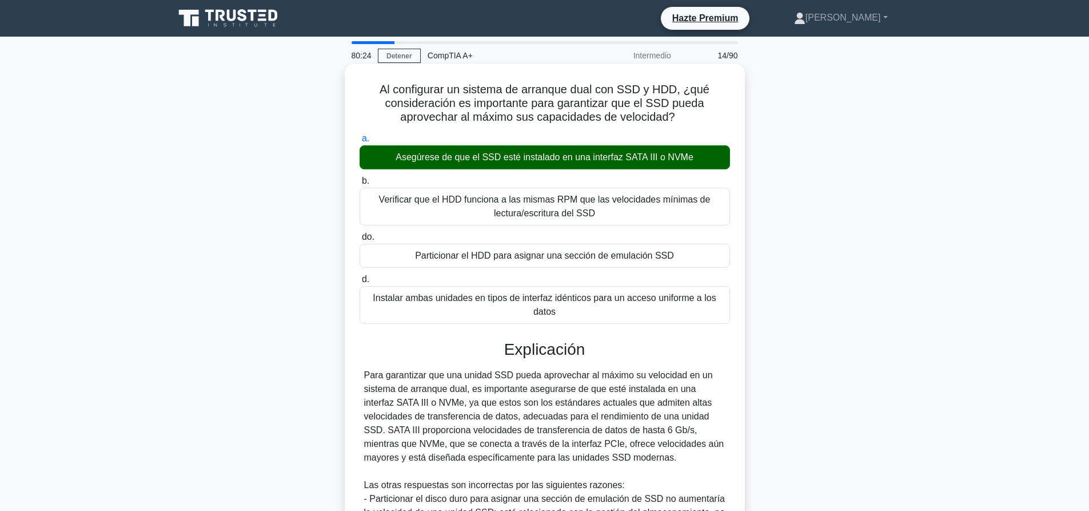
scroll to position [224, 0]
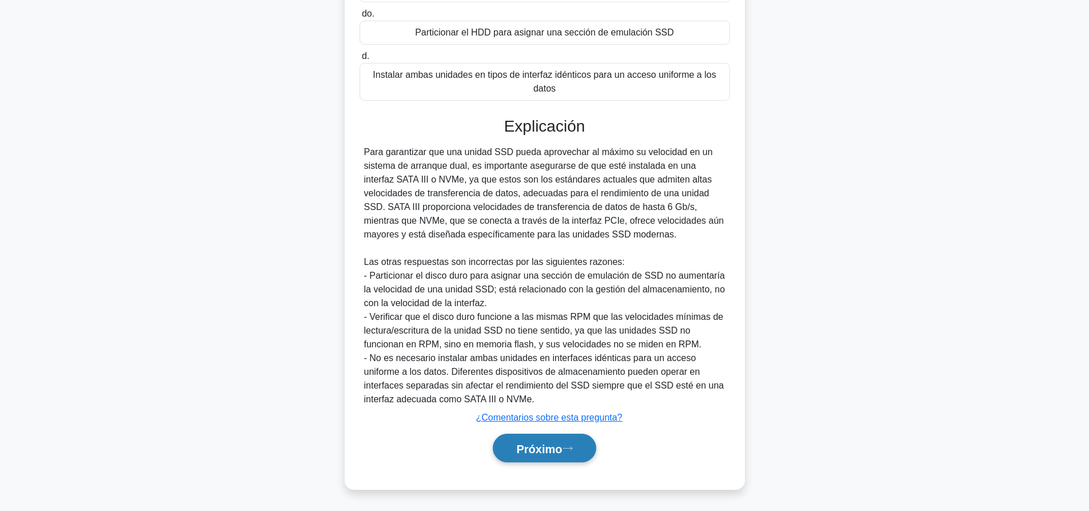
click at [521, 445] on font "Próximo" at bounding box center [539, 448] width 46 height 13
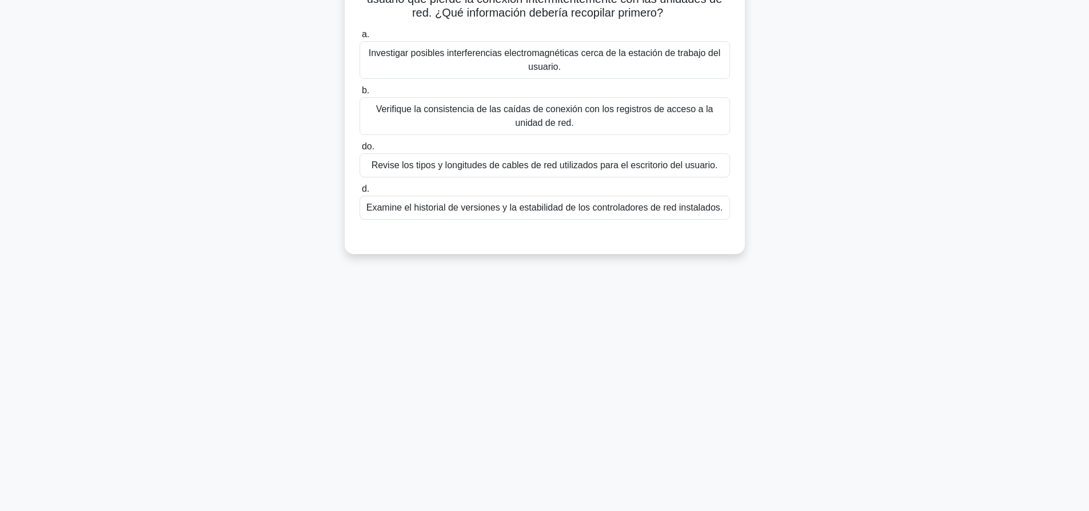
scroll to position [0, 0]
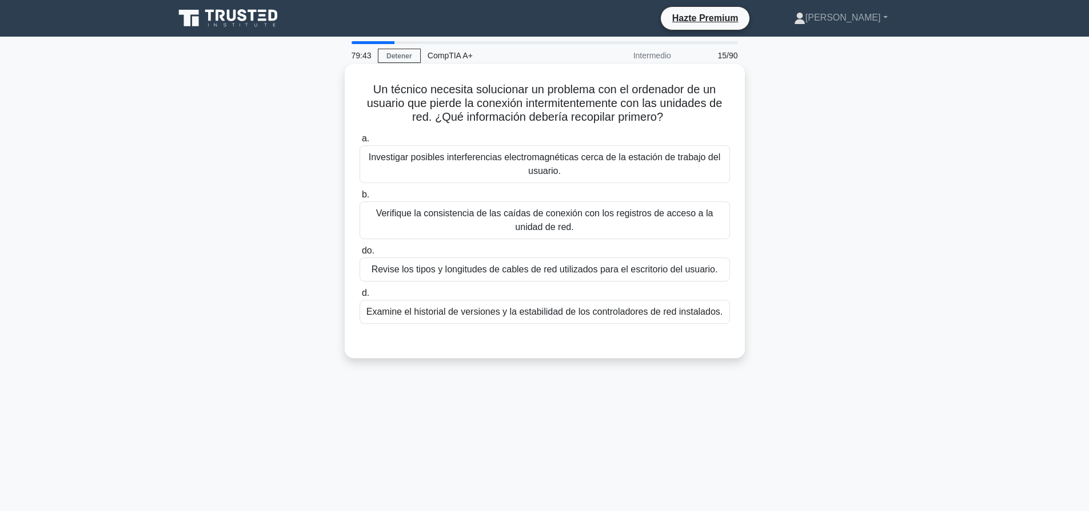
click at [522, 220] on font "Verifique la consistencia de las caídas de conexión con los registros de acceso…" at bounding box center [544, 219] width 337 height 23
click at [360, 198] on input "b. Verifique la consistencia de las caídas de conexión con los registros de acc…" at bounding box center [360, 194] width 0 height 7
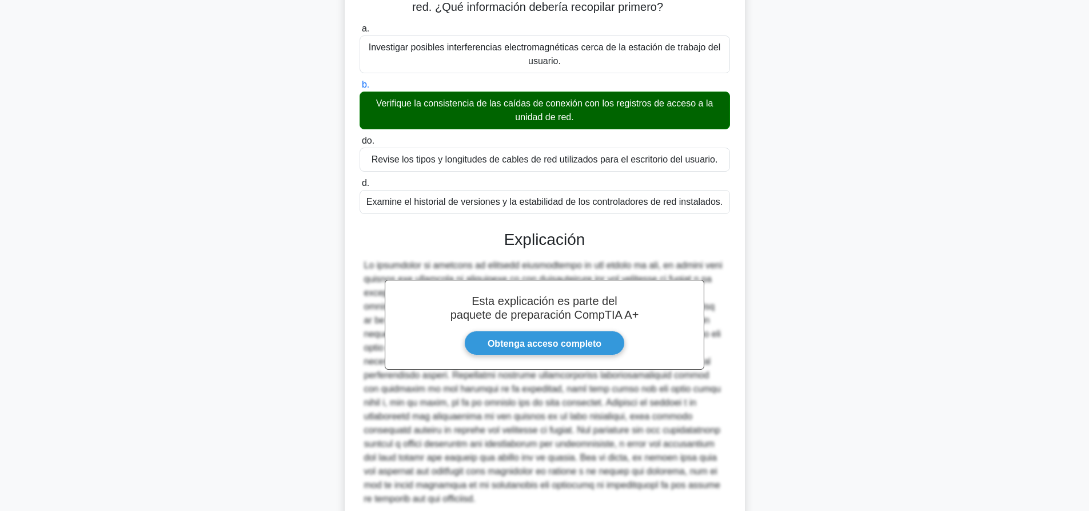
scroll to position [210, 0]
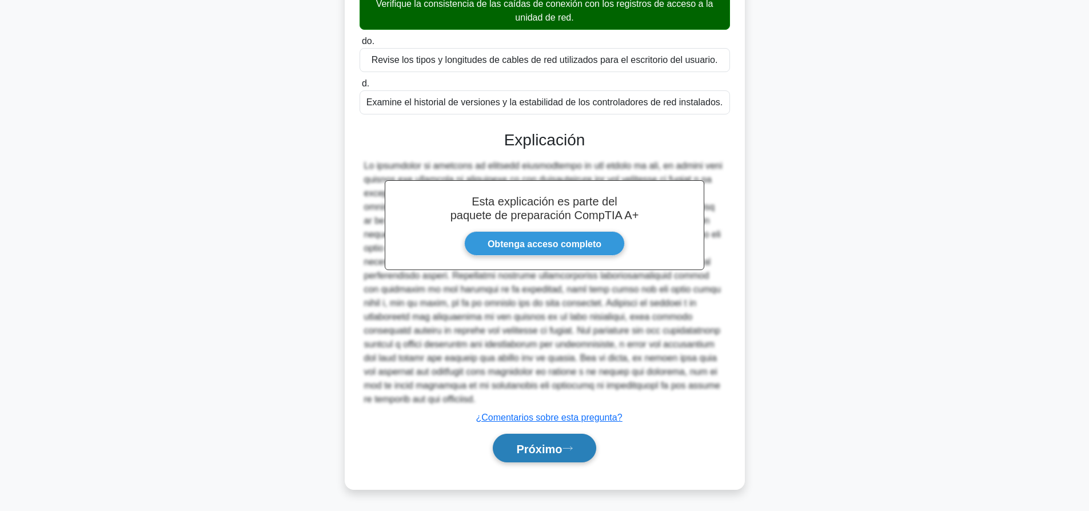
click at [537, 435] on button "Próximo" at bounding box center [544, 447] width 103 height 29
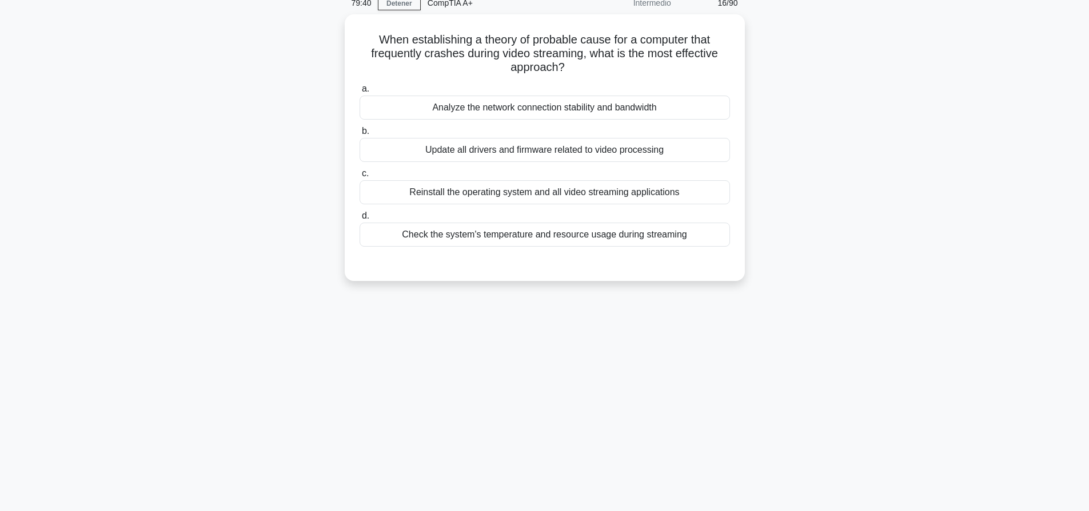
scroll to position [0, 0]
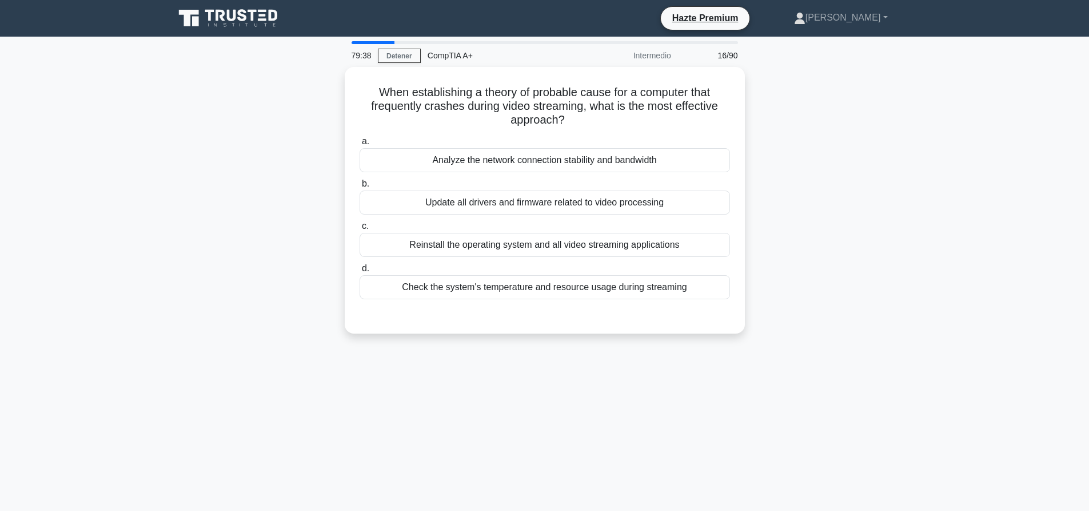
click at [857, 186] on div "When establishing a theory of probable cause for a computer that frequently cra…" at bounding box center [545, 207] width 755 height 280
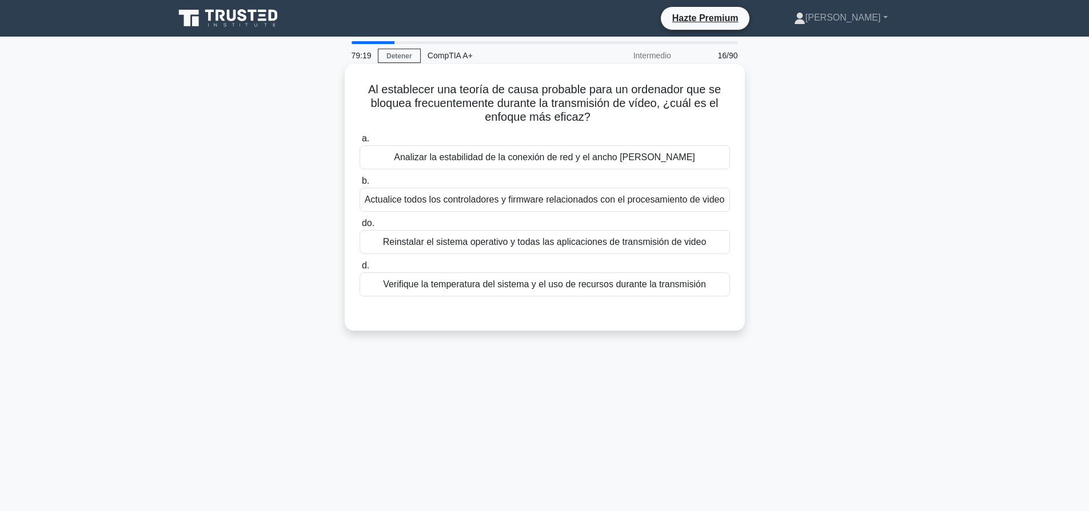
click at [570, 288] on font "Verifique la temperatura del sistema y el uso de recursos durante la transmisión" at bounding box center [544, 284] width 323 height 10
click at [360, 269] on input "d. Verifique la temperatura del sistema y el uso de recursos durante la transmi…" at bounding box center [360, 265] width 0 height 7
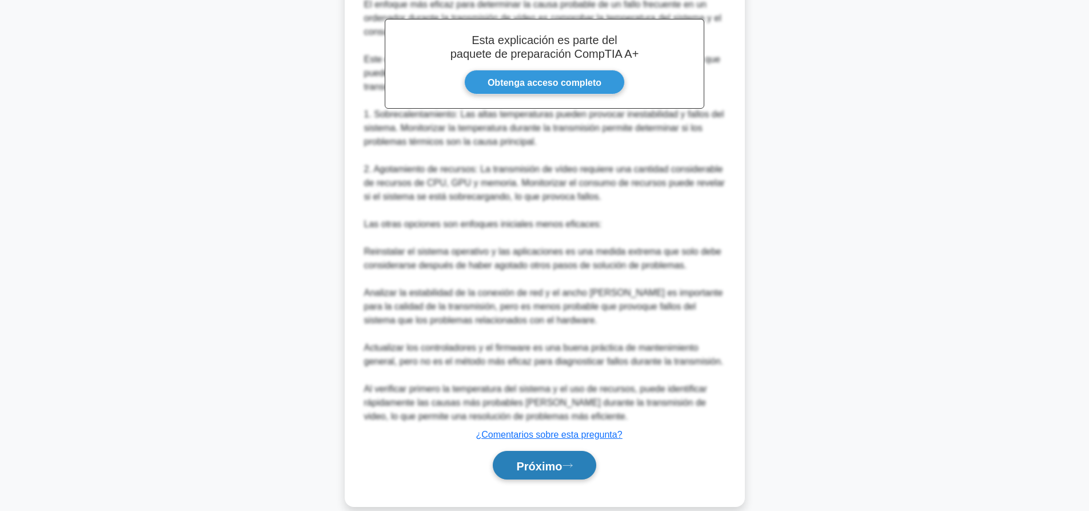
click at [546, 467] on font "Próximo" at bounding box center [539, 465] width 46 height 13
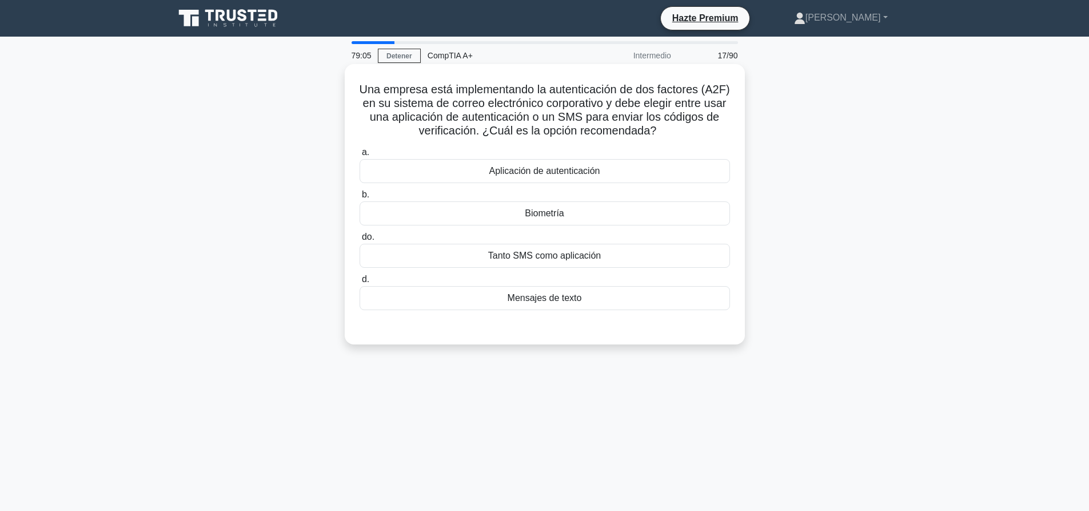
click at [608, 265] on div "Tanto SMS como aplicación" at bounding box center [545, 256] width 371 height 24
click at [360, 241] on input "do. Tanto SMS como aplicación" at bounding box center [360, 236] width 0 height 7
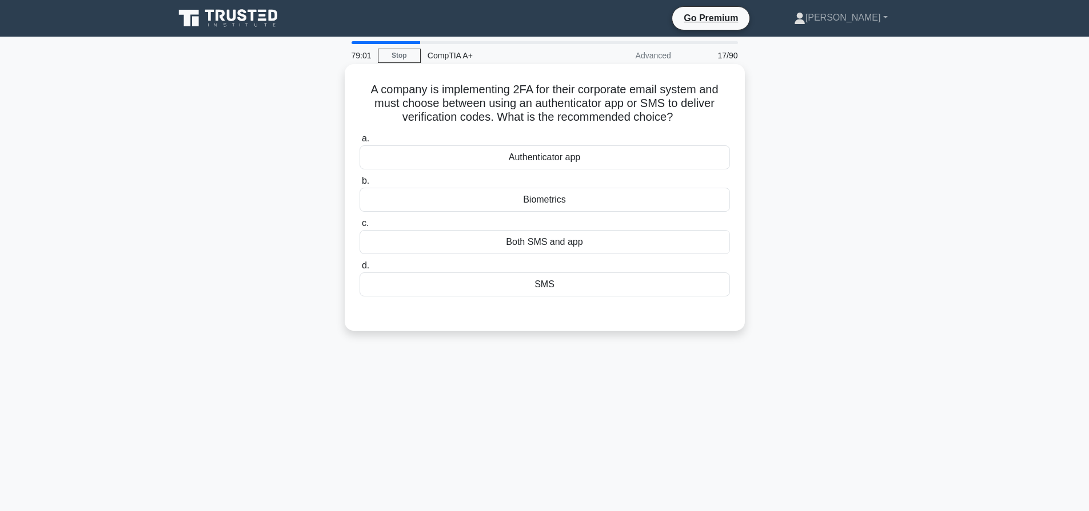
click at [608, 162] on div "Authenticator app" at bounding box center [545, 157] width 371 height 24
click at [360, 142] on input "a. Authenticator app" at bounding box center [360, 138] width 0 height 7
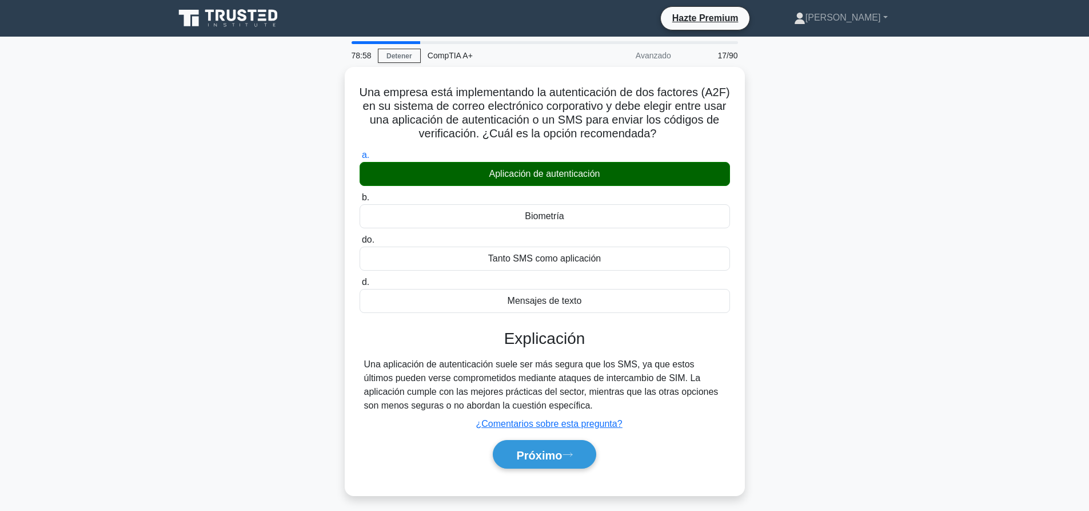
drag, startPoint x: 888, startPoint y: 164, endPoint x: 879, endPoint y: 165, distance: 9.2
click at [885, 165] on div "Una empresa está implementando la autenticación de dos factores (A2F) en su sis…" at bounding box center [545, 288] width 755 height 443
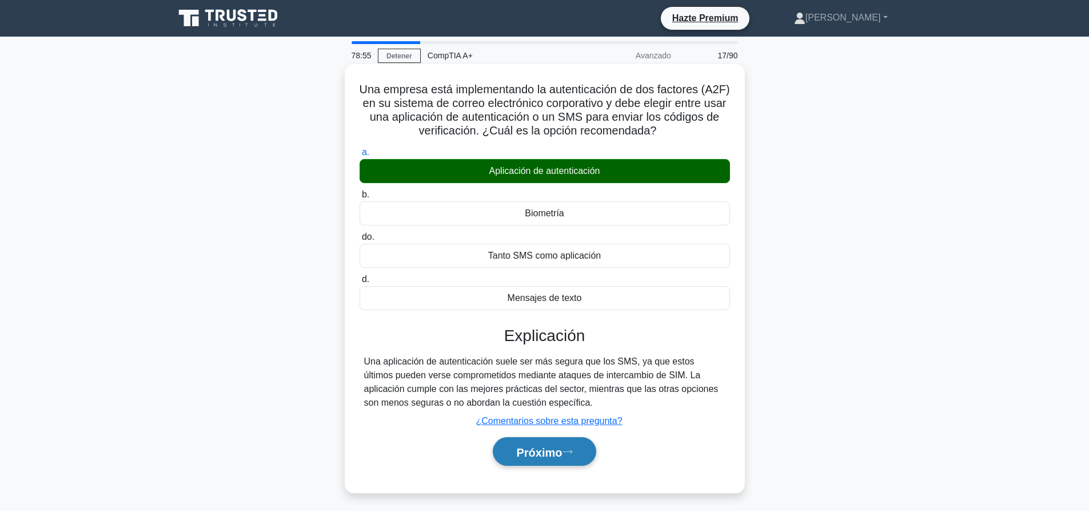
click at [582, 462] on button "Próximo" at bounding box center [544, 451] width 103 height 29
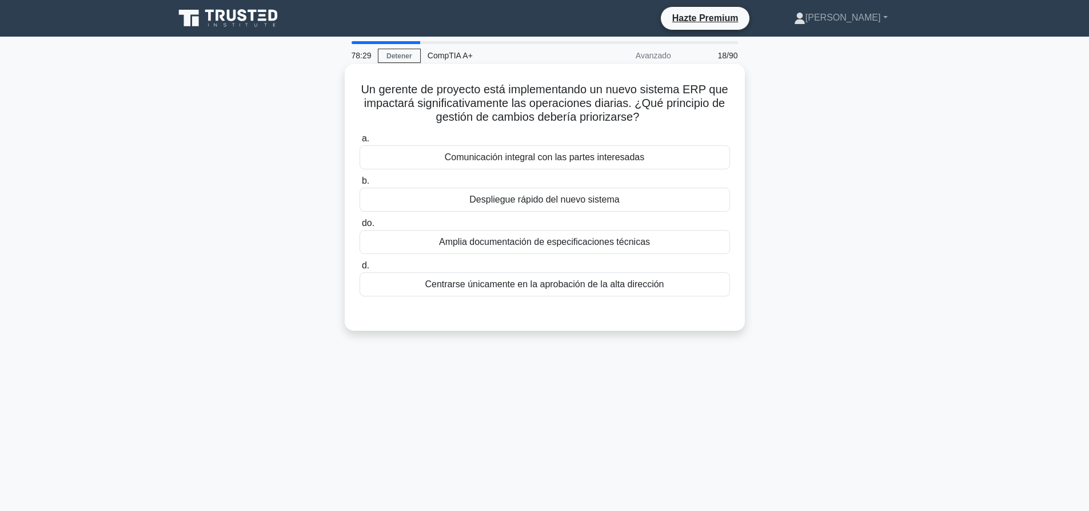
click at [603, 157] on font "Comunicación integral con las partes interesadas" at bounding box center [545, 157] width 200 height 10
click at [360, 142] on input "a. Comunicación integral con las partes interesadas" at bounding box center [360, 138] width 0 height 7
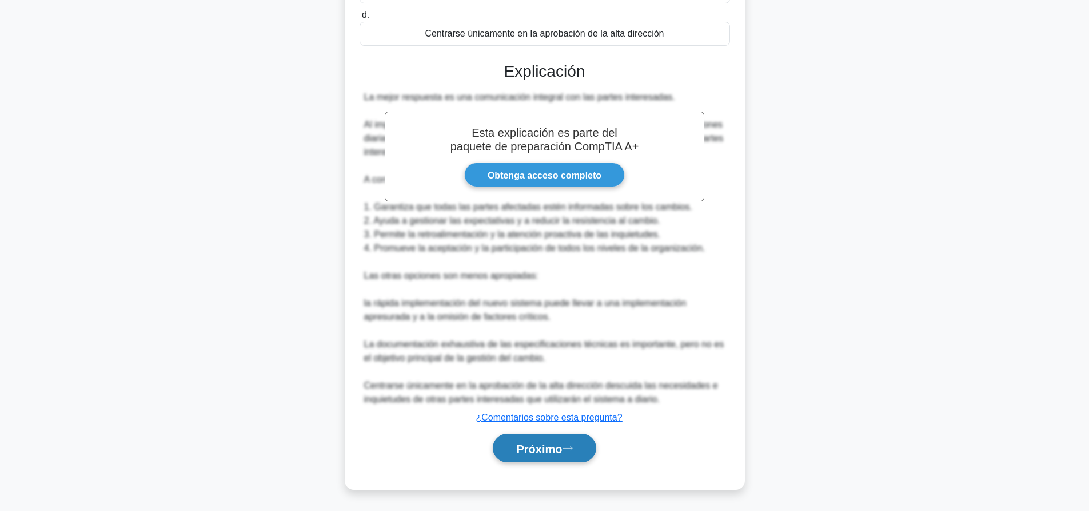
click at [526, 455] on button "Próximo" at bounding box center [544, 447] width 103 height 29
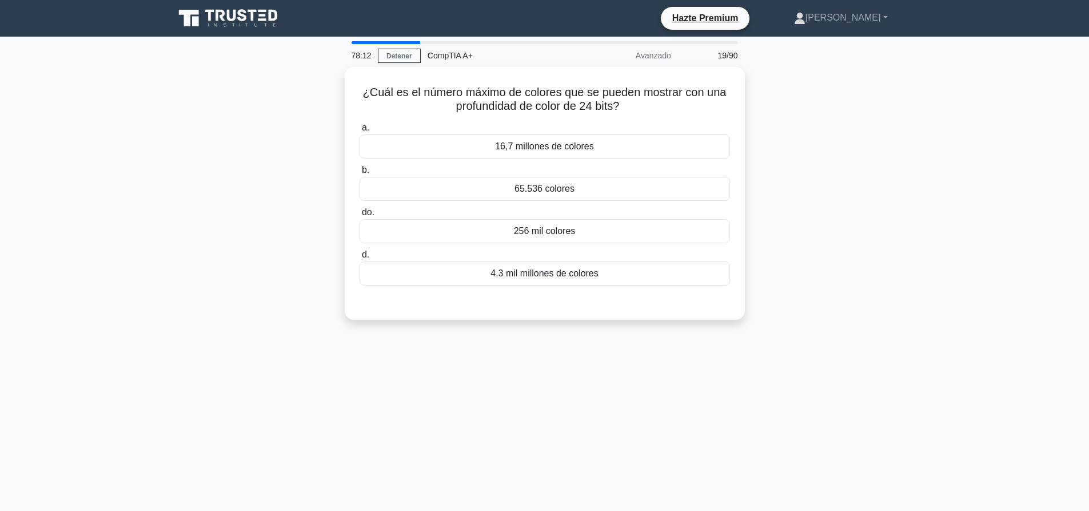
drag, startPoint x: 510, startPoint y: 267, endPoint x: 825, endPoint y: 269, distance: 314.5
click at [793, 262] on div "¿Cuál es el número máximo de colores que se pueden mostrar con una profundidad …" at bounding box center [545, 200] width 755 height 266
click at [825, 269] on div "¿Cuál es el número máximo de colores que se pueden mostrar con una profundidad …" at bounding box center [545, 200] width 755 height 266
click at [637, 288] on div "a. 16,7 millones de colores b. 65.536 colores do. d." at bounding box center [545, 210] width 373 height 188
click at [637, 274] on div "4.3 mil millones de colores" at bounding box center [545, 270] width 371 height 24
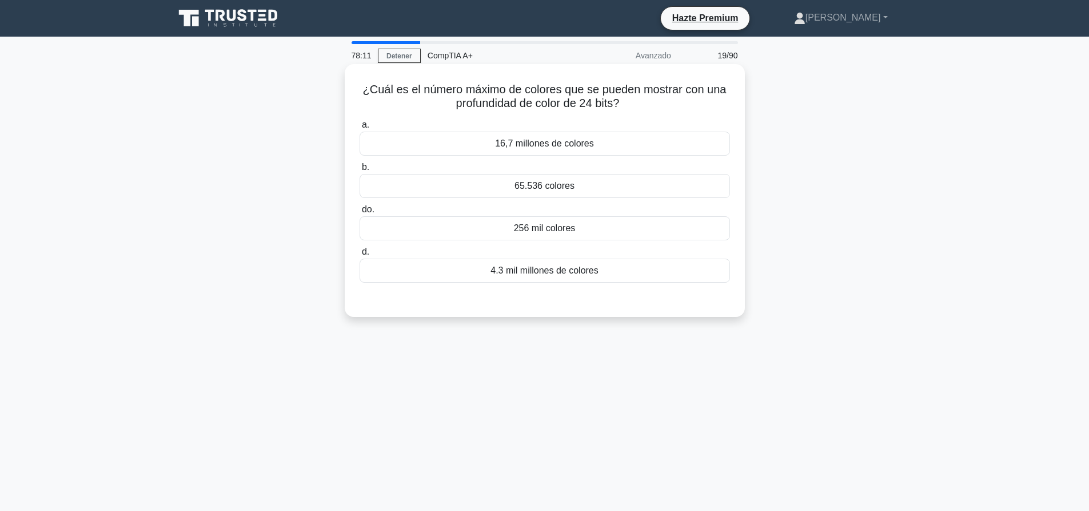
click at [360, 256] on input "d. 4.3 mil millones de colores" at bounding box center [360, 251] width 0 height 7
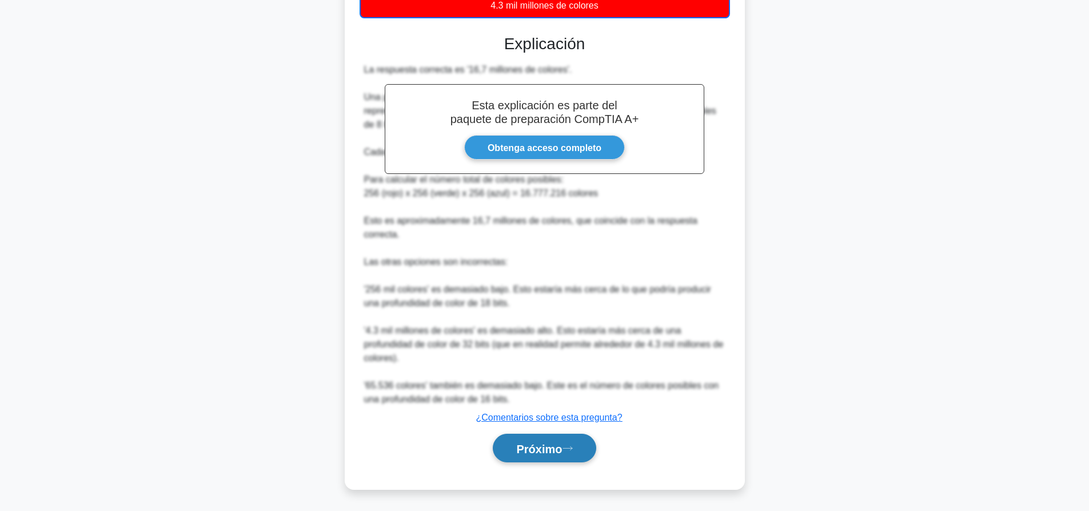
click at [562, 450] on font "Próximo" at bounding box center [539, 448] width 46 height 13
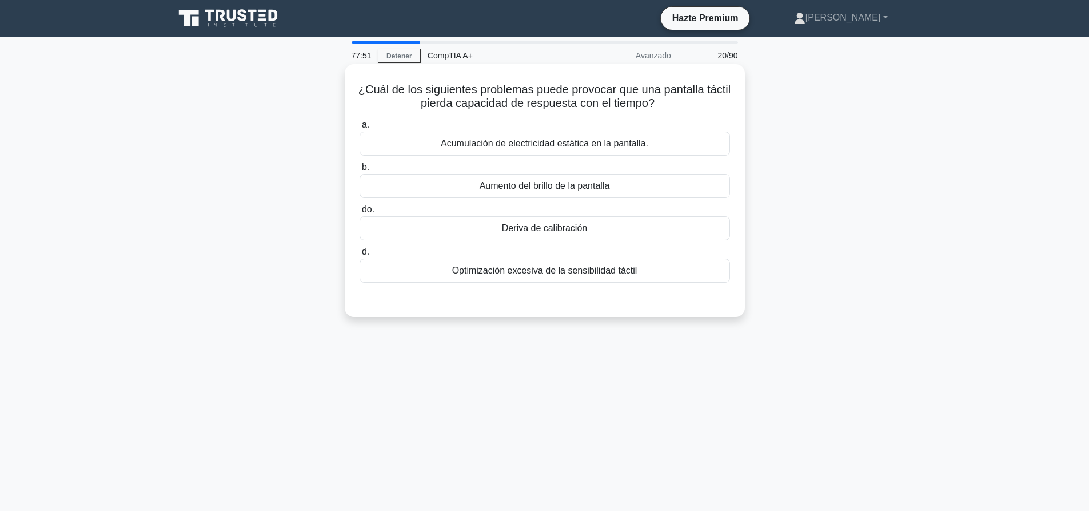
click at [562, 228] on font "Deriva de calibración" at bounding box center [544, 228] width 85 height 10
click at [360, 213] on input "do. Deriva de calibración" at bounding box center [360, 209] width 0 height 7
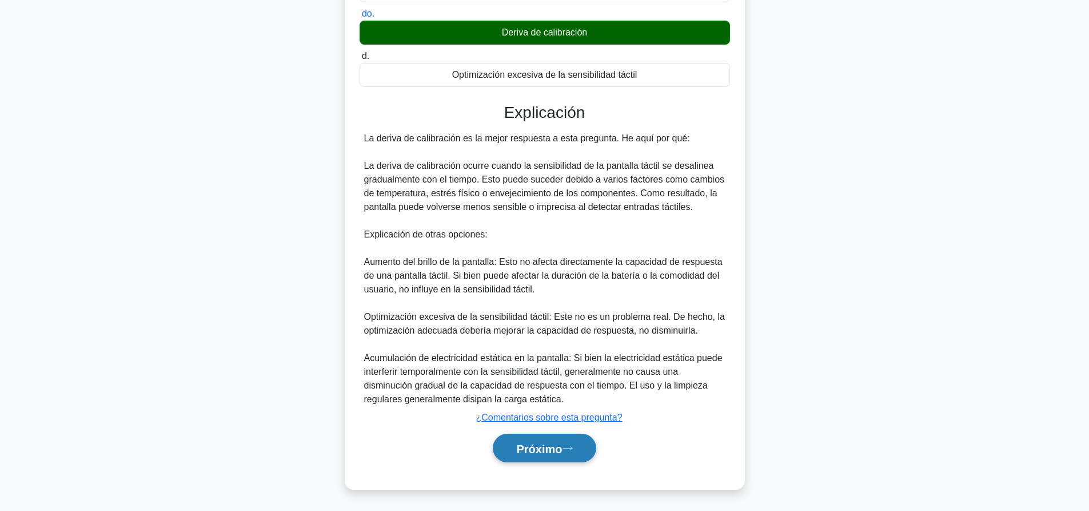
click at [540, 453] on font "Próximo" at bounding box center [539, 448] width 46 height 13
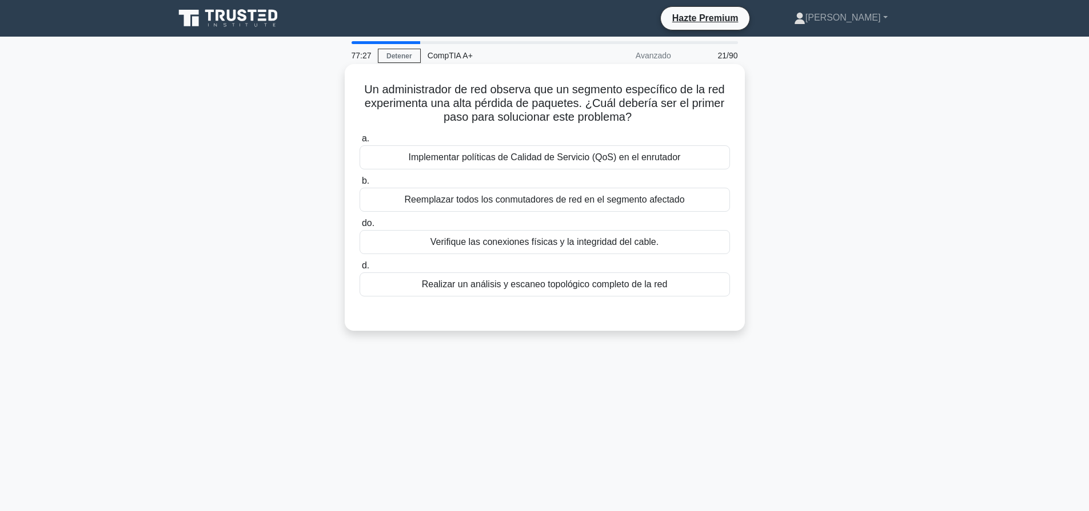
click at [472, 249] on font "Verifique las conexiones físicas y la integridad del cable." at bounding box center [545, 242] width 228 height 14
click at [360, 227] on input "do. Verifique las conexiones físicas y la integridad del cable." at bounding box center [360, 223] width 0 height 7
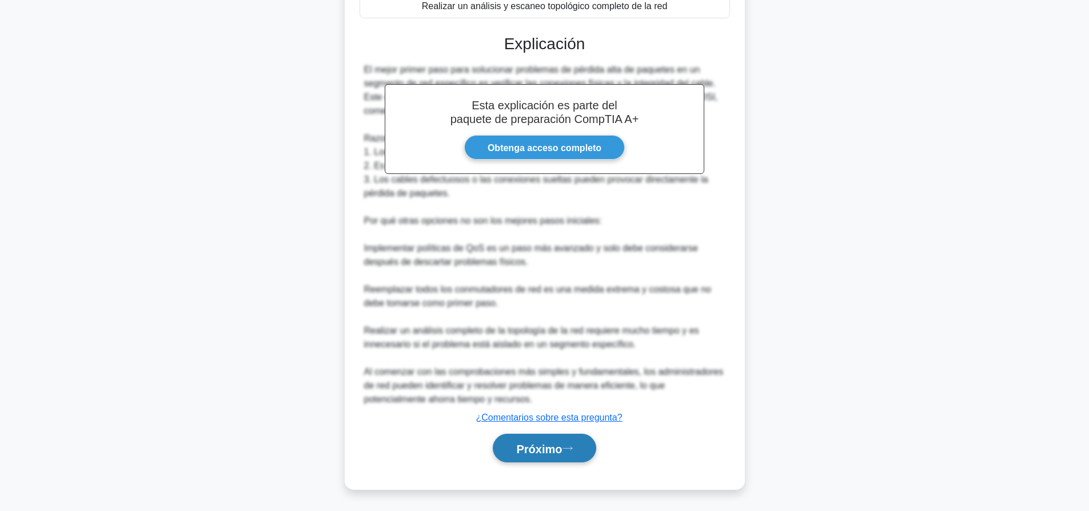
click at [562, 444] on font "Próximo" at bounding box center [539, 448] width 46 height 13
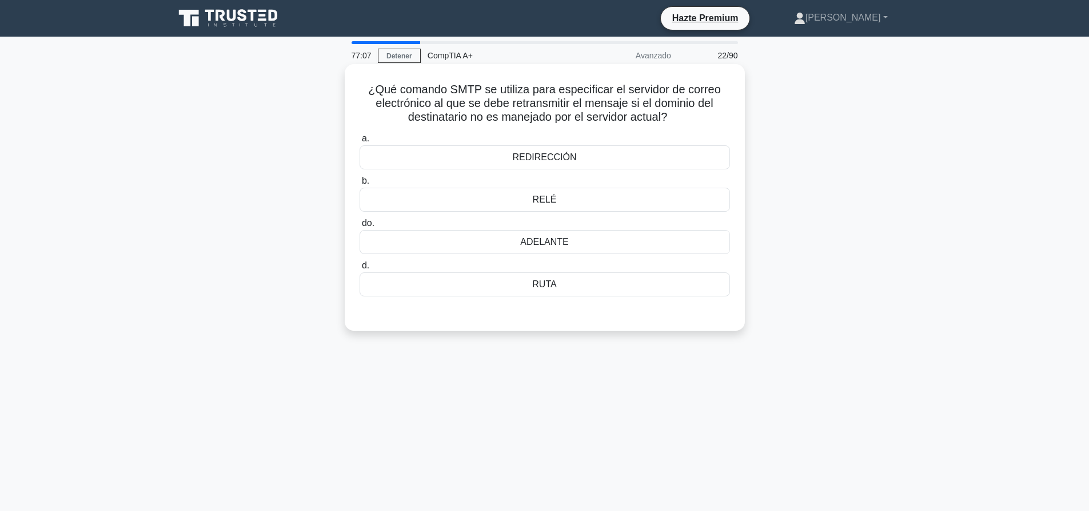
click at [578, 151] on div "REDIRECCIÓN" at bounding box center [545, 157] width 371 height 24
click at [360, 142] on input "a. REDIRECCIÓN" at bounding box center [360, 138] width 0 height 7
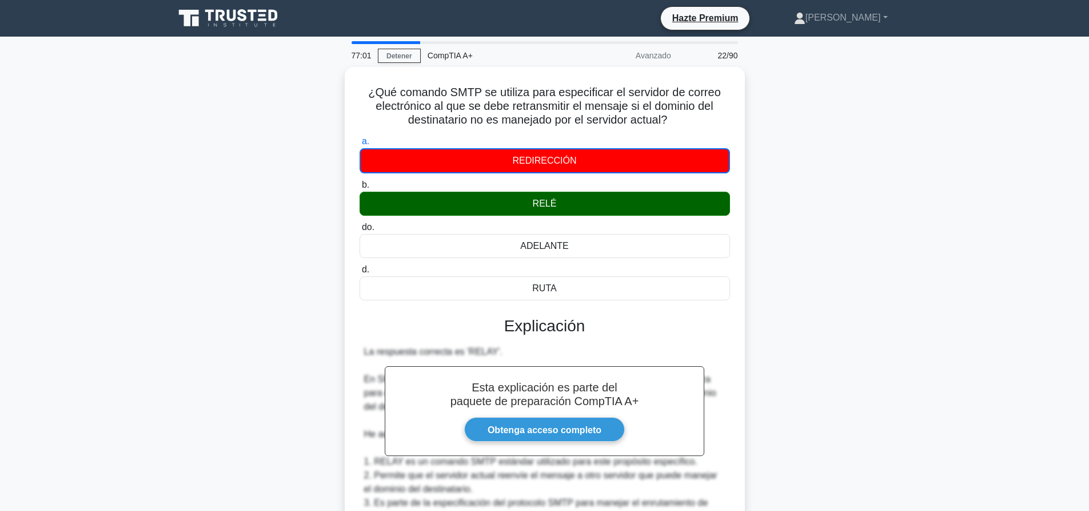
click at [968, 226] on main "77:01 Detener CompTIA A+ Avanzado 22/90 ¿Qué comando SMTP se utiliza para espec…" at bounding box center [544, 427] width 1089 height 781
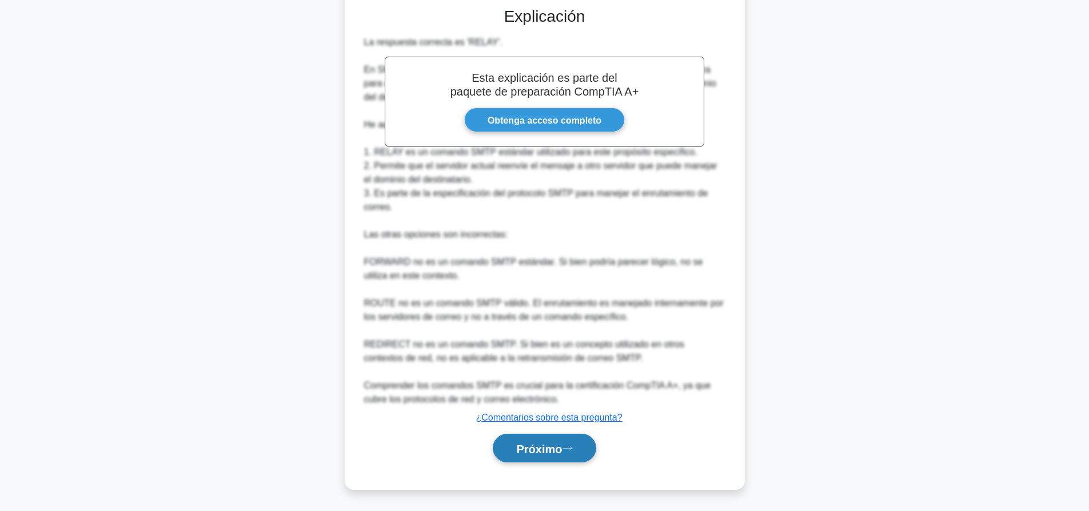
click at [557, 446] on font "Próximo" at bounding box center [539, 448] width 46 height 13
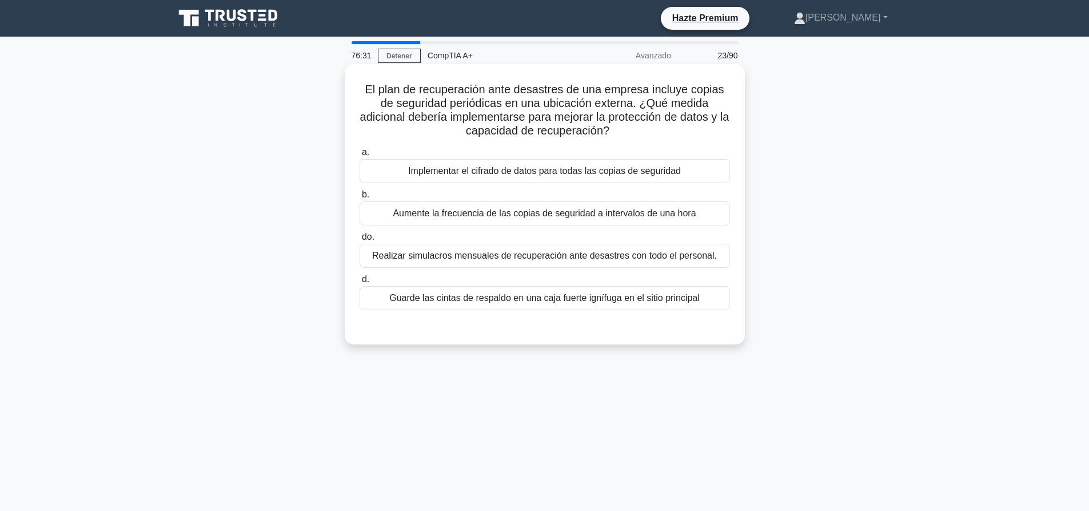
click at [564, 173] on font "Implementar el cifrado de datos para todas las copias de seguridad" at bounding box center [544, 171] width 273 height 10
click at [360, 156] on input "a. Implementar el cifrado de datos para todas las copias de seguridad" at bounding box center [360, 152] width 0 height 7
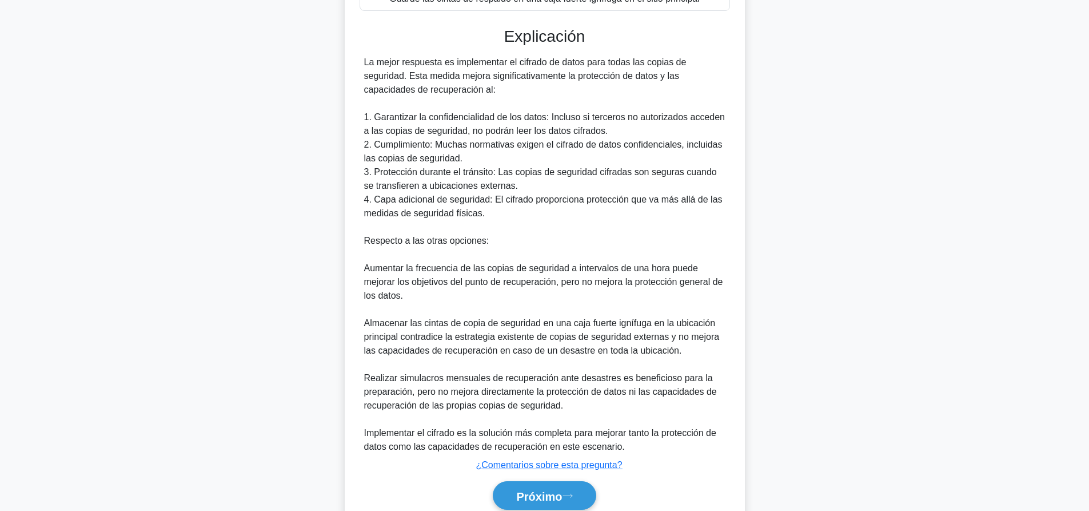
scroll to position [343, 0]
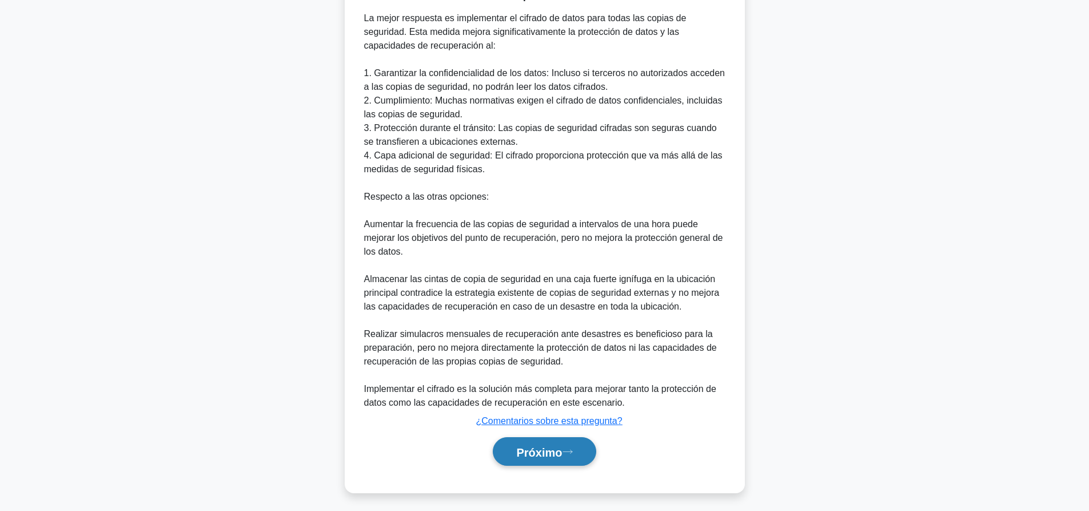
click at [547, 453] on font "Próximo" at bounding box center [539, 451] width 46 height 13
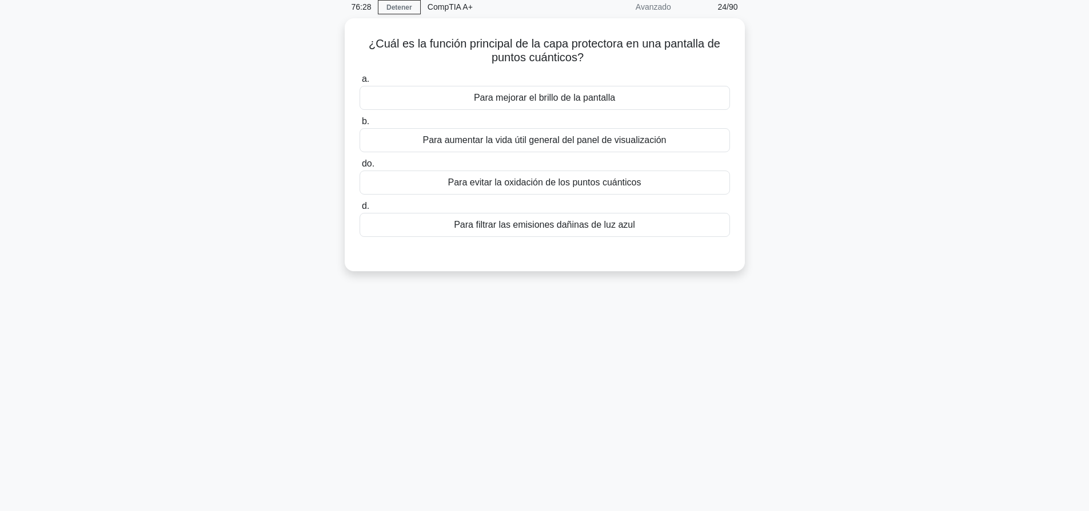
scroll to position [0, 0]
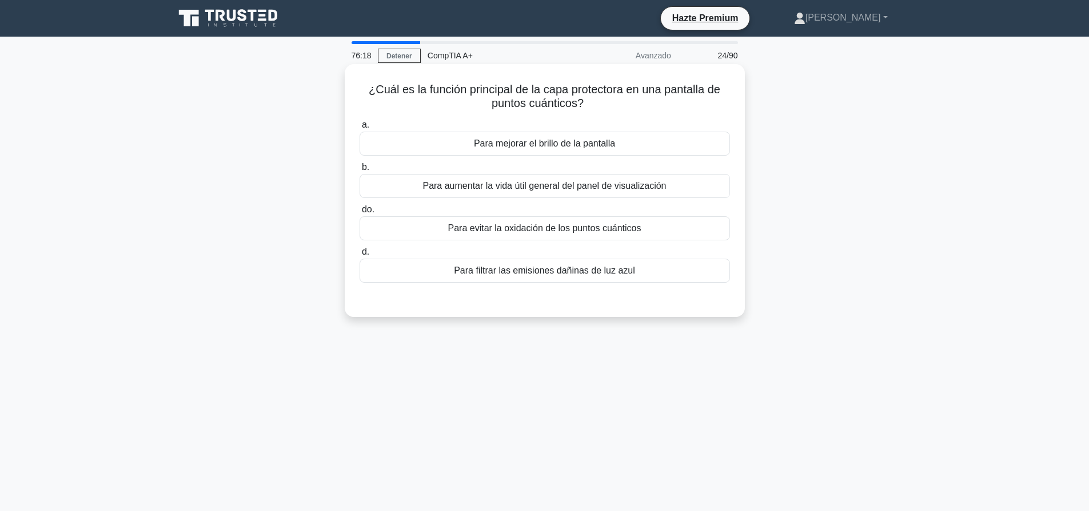
click at [616, 184] on font "Para aumentar la vida útil general del panel de visualización" at bounding box center [545, 186] width 244 height 10
click at [360, 171] on input "b. Para aumentar la vida útil general del panel de visualización" at bounding box center [360, 167] width 0 height 7
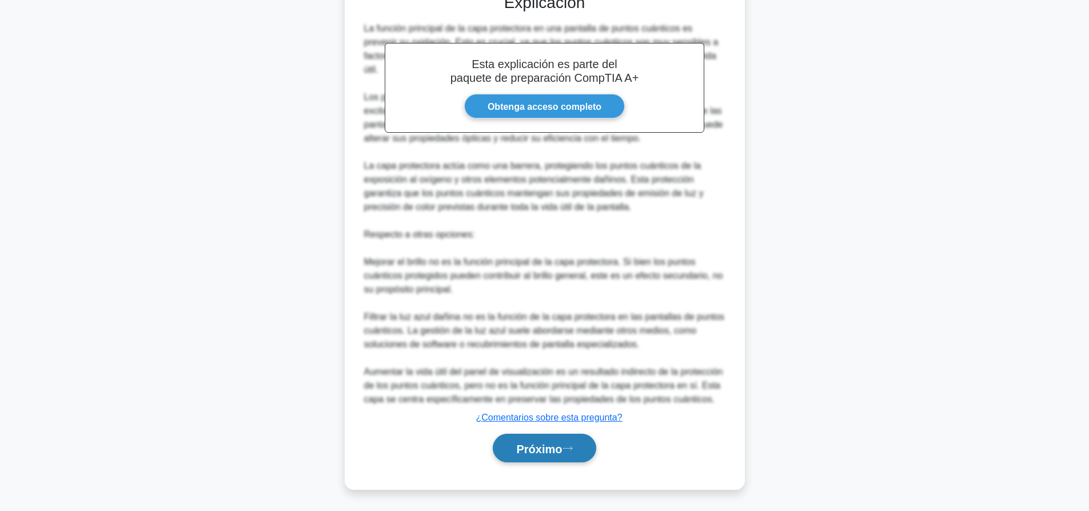
click at [567, 452] on button "Próximo" at bounding box center [544, 447] width 103 height 29
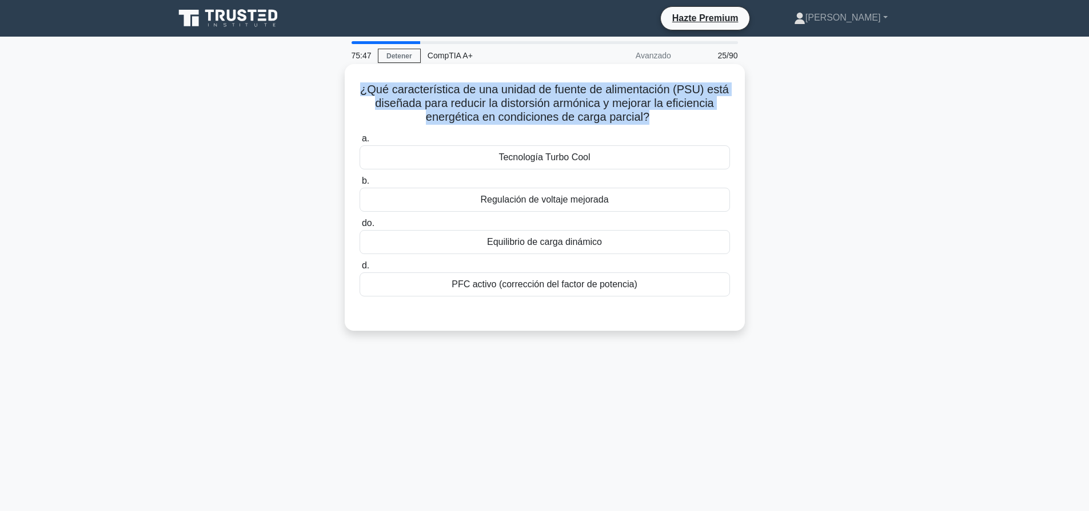
drag, startPoint x: 649, startPoint y: 120, endPoint x: 350, endPoint y: 75, distance: 302.4
click at [350, 75] on div "¿Qué característica de una unidad de fuente de alimentación (PSU) está diseñada…" at bounding box center [544, 197] width 391 height 257
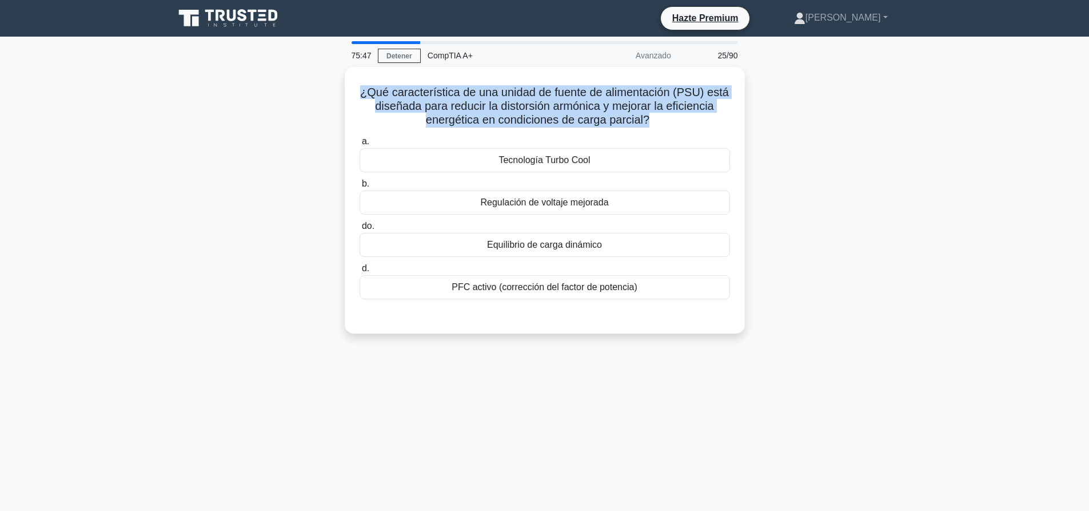
copy font "¿Qué característica de una unidad de fuente de alimentación (PSU) está diseñada…"
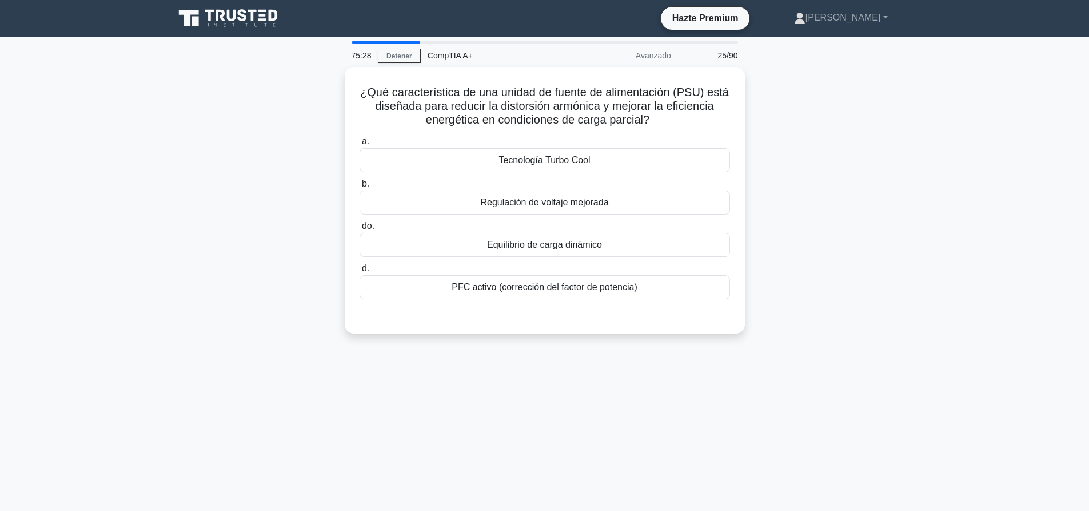
click at [873, 371] on div "75:28 Detener CompTIA A+ Avanzado 25/90 ¿Qué característica de una unidad de fu…" at bounding box center [545, 327] width 755 height 572
click at [586, 284] on font "PFC activo (corrección del factor de potencia)" at bounding box center [545, 284] width 186 height 10
click at [360, 269] on input "d. PFC activo (corrección del factor de potencia)" at bounding box center [360, 265] width 0 height 7
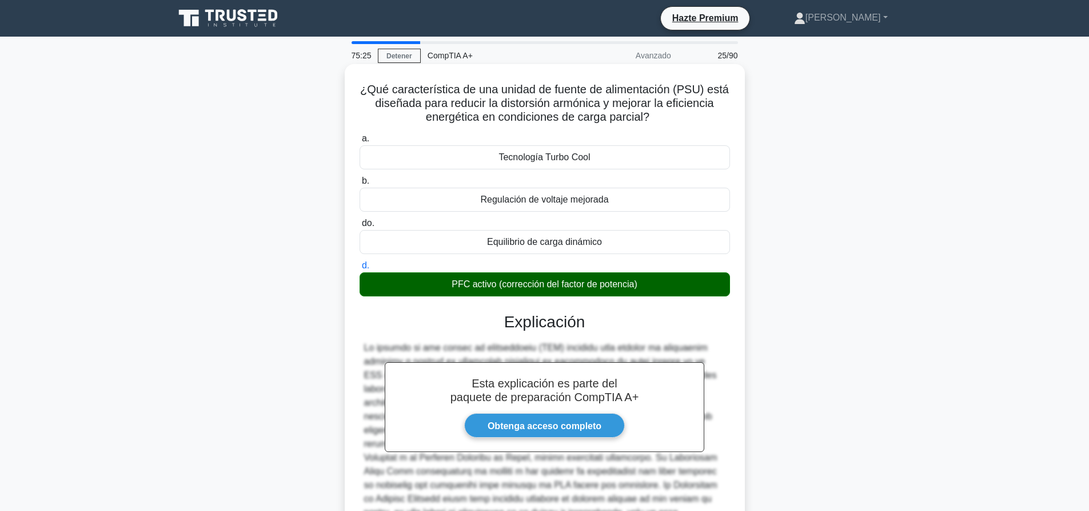
scroll to position [169, 0]
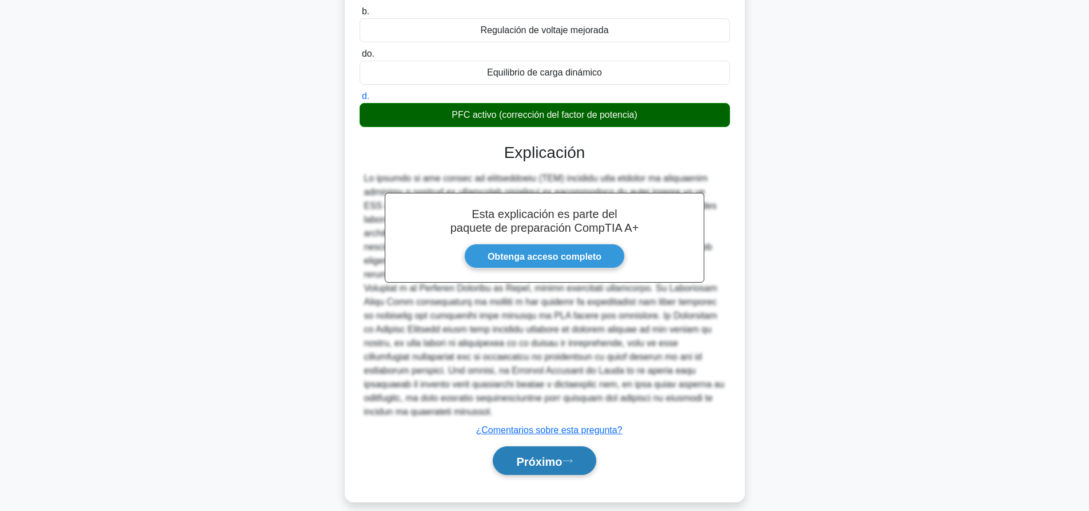
click at [552, 455] on font "Próximo" at bounding box center [539, 461] width 46 height 13
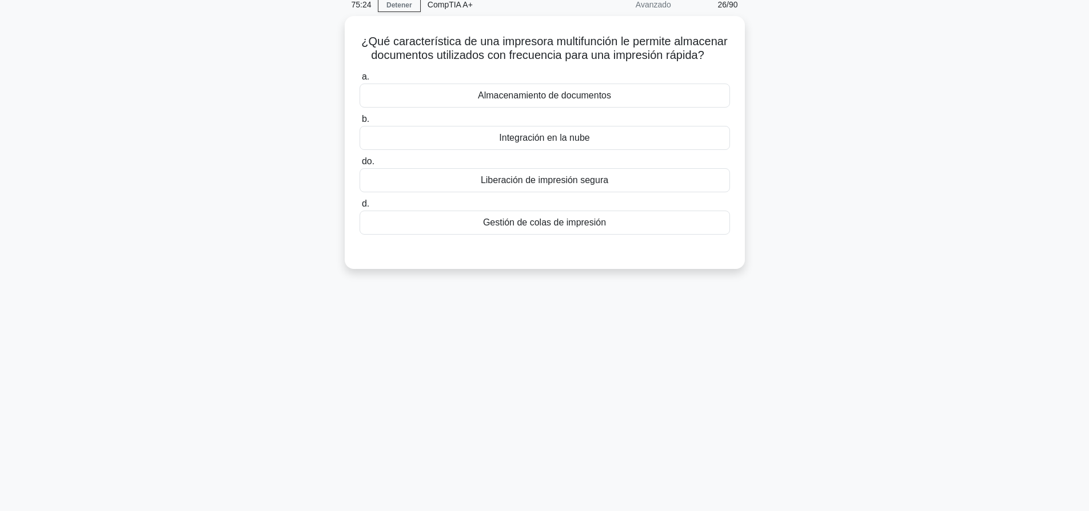
scroll to position [0, 0]
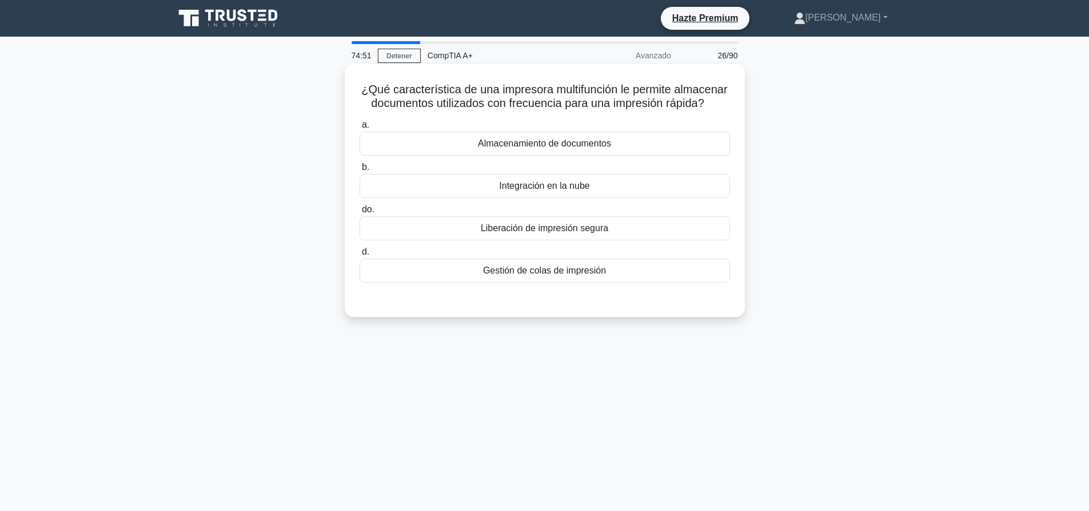
click at [593, 133] on div "Almacenamiento de documentos" at bounding box center [545, 144] width 371 height 24
click at [360, 129] on input "a. Almacenamiento de documentos" at bounding box center [360, 124] width 0 height 7
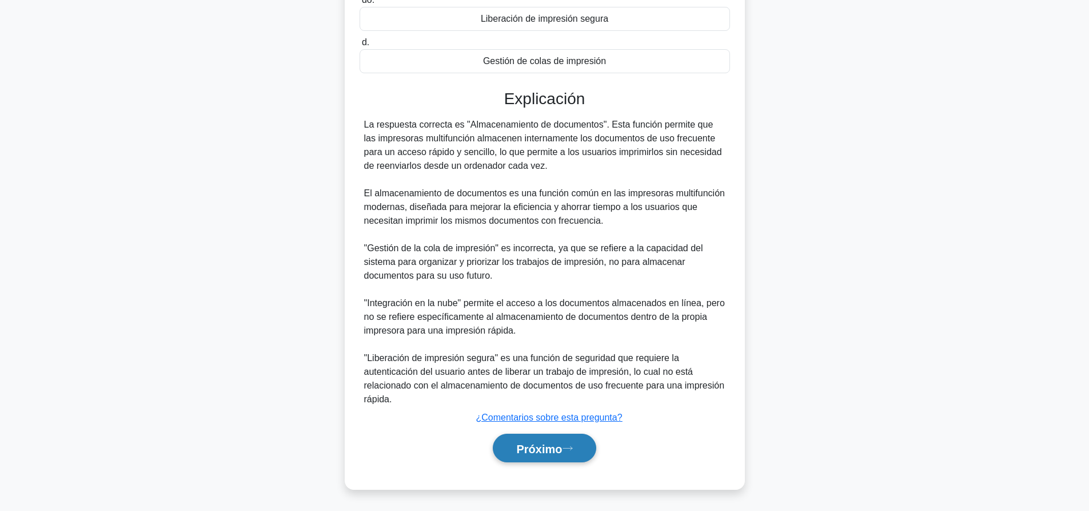
click at [551, 459] on button "Próximo" at bounding box center [544, 447] width 103 height 29
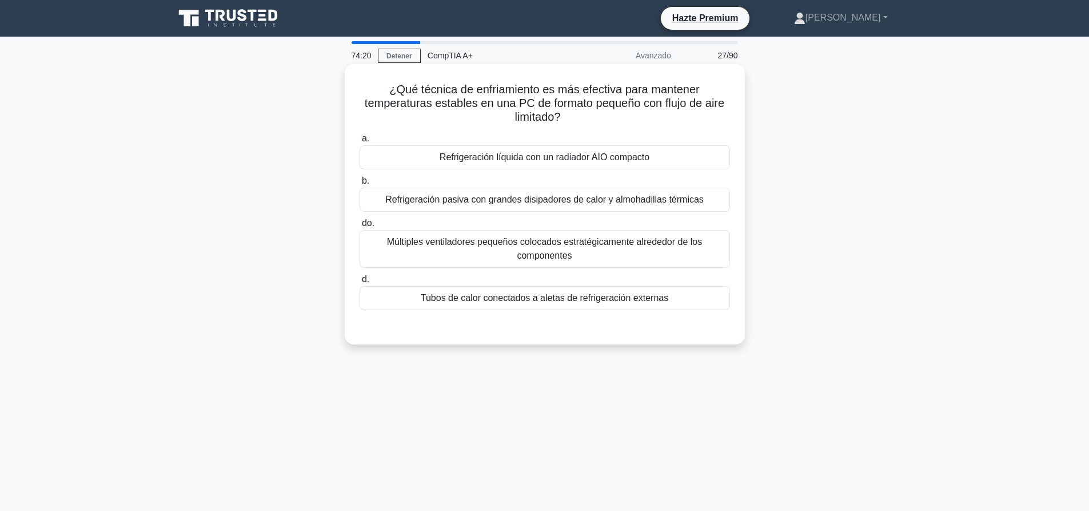
click at [642, 164] on font "Refrigeración líquida con un radiador AIO compacto" at bounding box center [545, 157] width 210 height 14
click at [360, 142] on input "a. Refrigeración líquida con un radiador AIO compacto" at bounding box center [360, 138] width 0 height 7
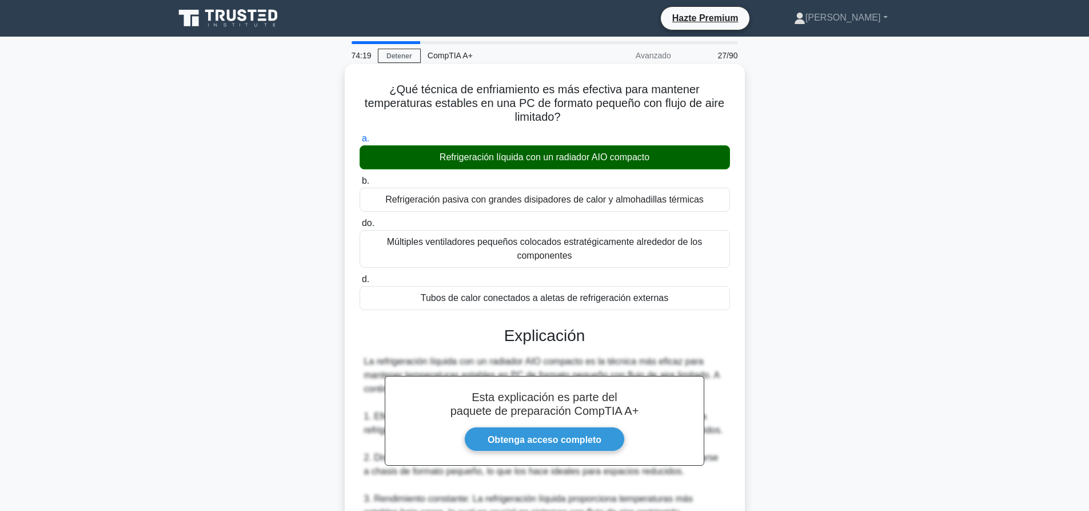
scroll to position [348, 0]
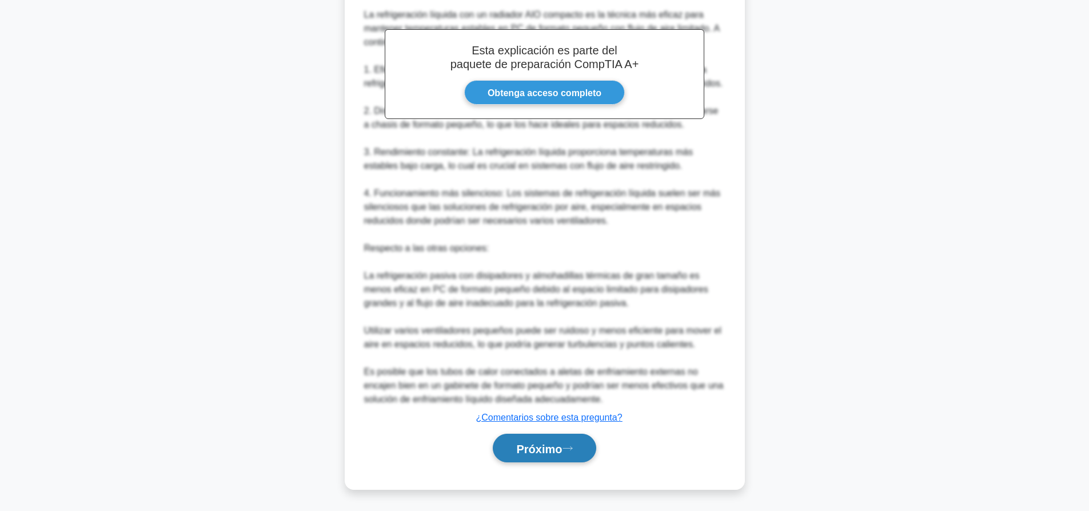
click at [567, 448] on icon at bounding box center [568, 448] width 10 height 6
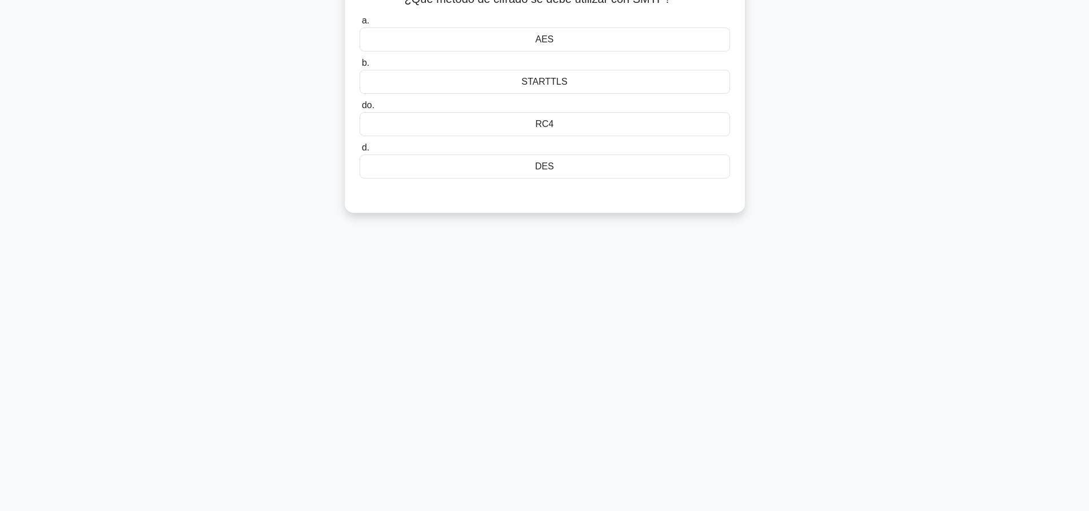
scroll to position [0, 0]
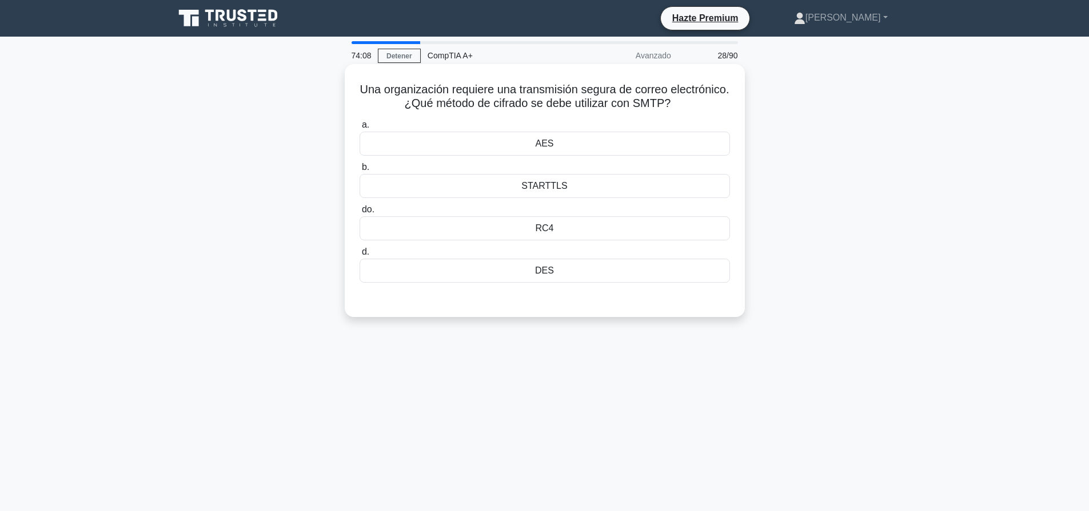
drag, startPoint x: 705, startPoint y: 102, endPoint x: 388, endPoint y: 75, distance: 318.0
click at [388, 75] on div "Una organización requiere una transmisión segura de correo electrónico. ¿Qué mé…" at bounding box center [544, 191] width 391 height 244
copy font "Una organización requiere una transmisión segura de correo electrónico. ¿Qué mé…"
click at [908, 376] on div "73:57 Detener CompTIA A+ Avanzado 28/90 Una organización requiere una transmisi…" at bounding box center [545, 327] width 755 height 572
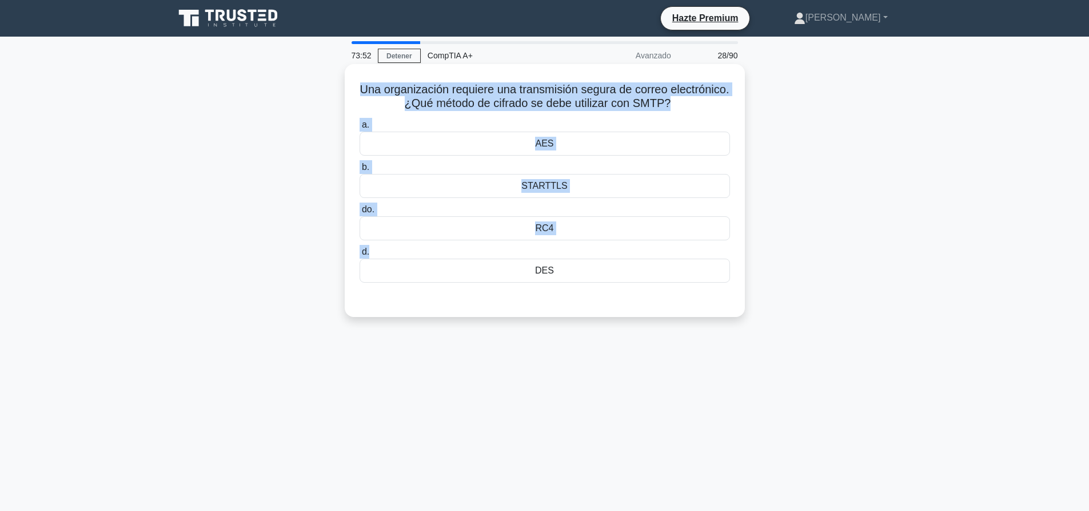
drag, startPoint x: 388, startPoint y: 89, endPoint x: 741, endPoint y: 213, distance: 374.0
click at [661, 240] on div "Una organización requiere una transmisión segura de correo electrónico. ¿Qué mé…" at bounding box center [544, 191] width 391 height 244
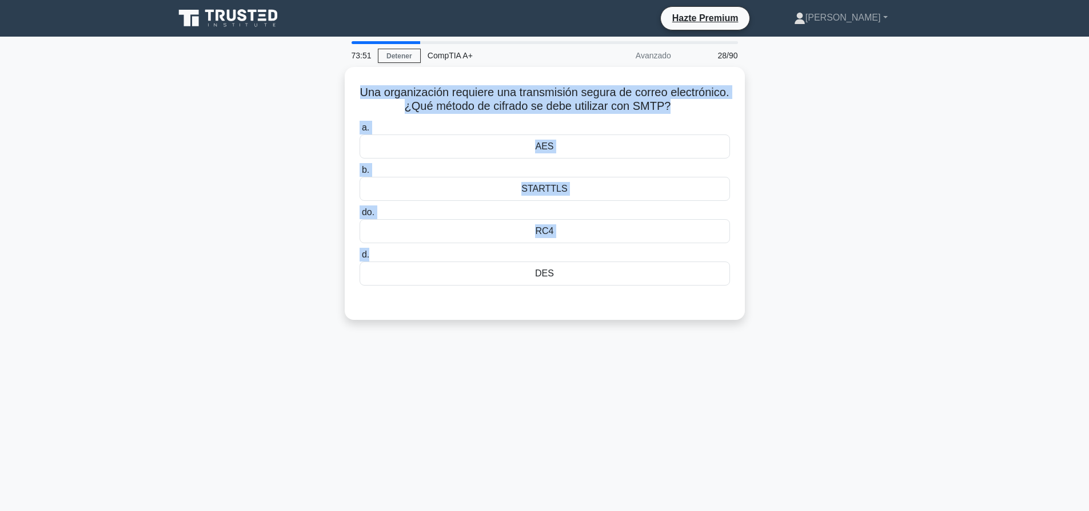
click at [833, 161] on div "Una organización requiere una transmisión segura de correo electrónico. ¿Qué mé…" at bounding box center [545, 200] width 755 height 266
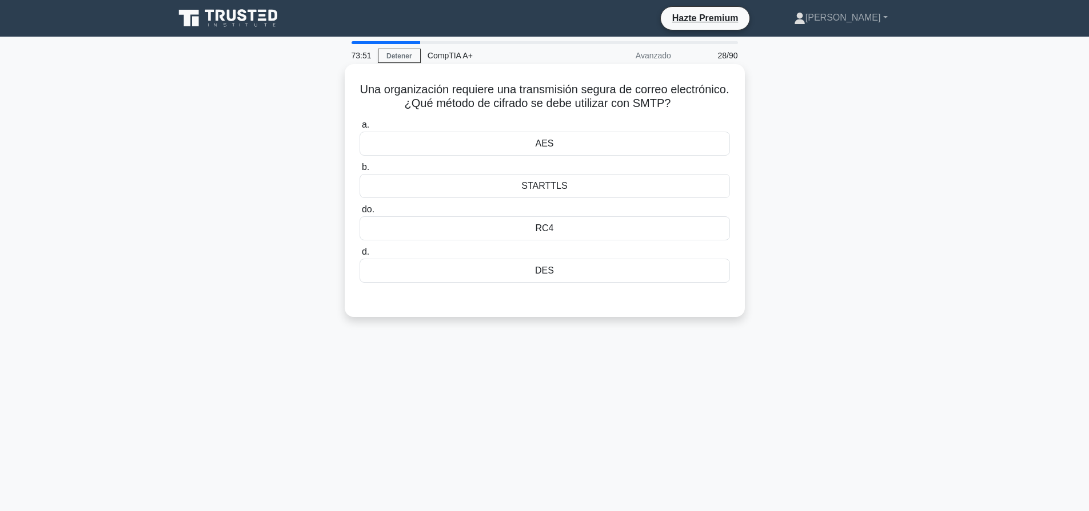
click at [643, 171] on label "b. STARTTLS" at bounding box center [545, 179] width 371 height 38
click at [360, 171] on input "b. STARTTLS" at bounding box center [360, 167] width 0 height 7
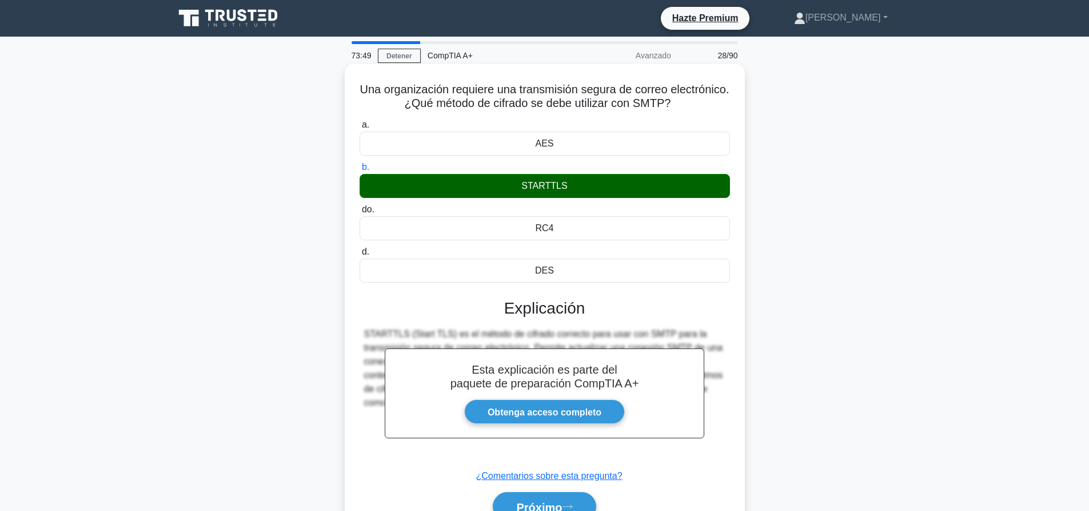
scroll to position [107, 0]
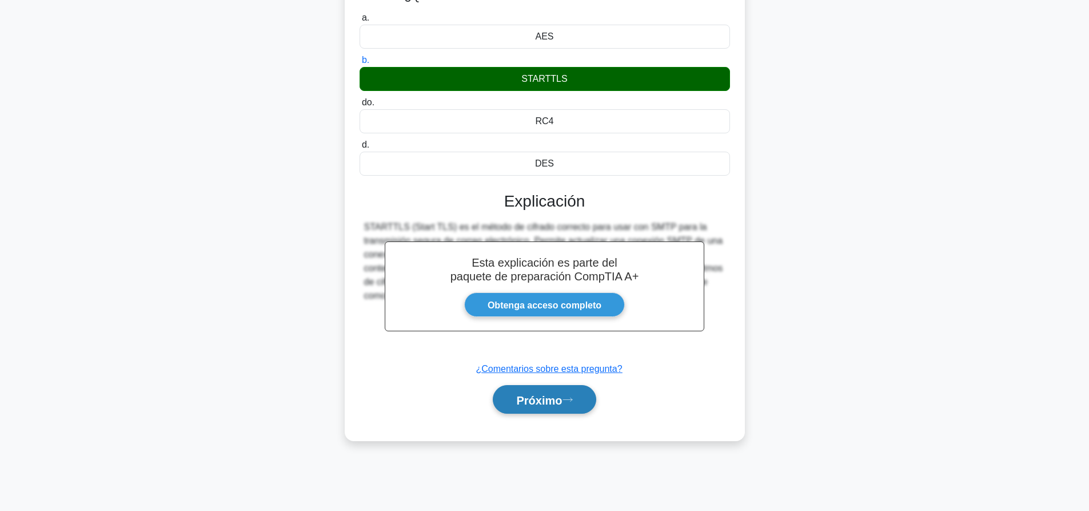
click at [590, 406] on button "Próximo" at bounding box center [544, 399] width 103 height 29
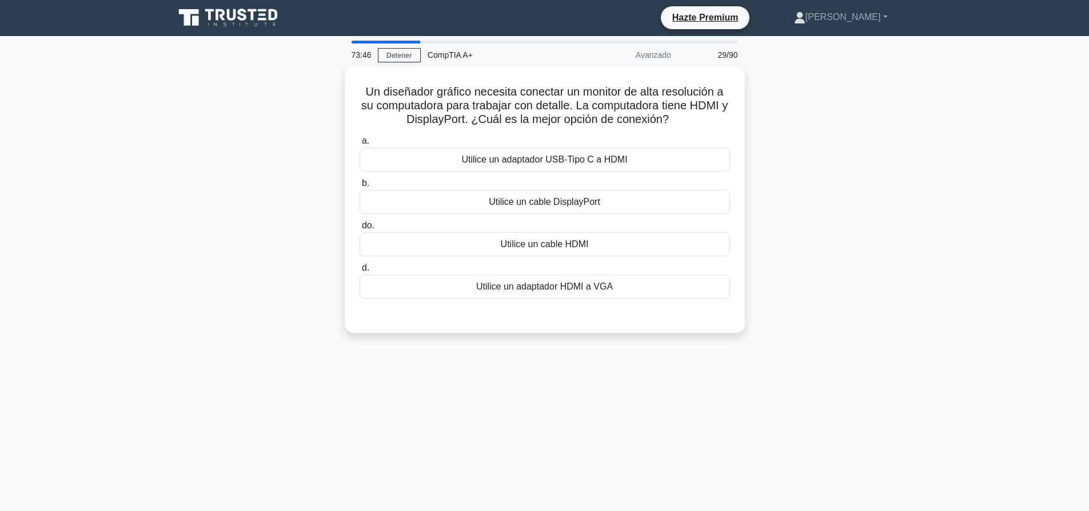
scroll to position [0, 0]
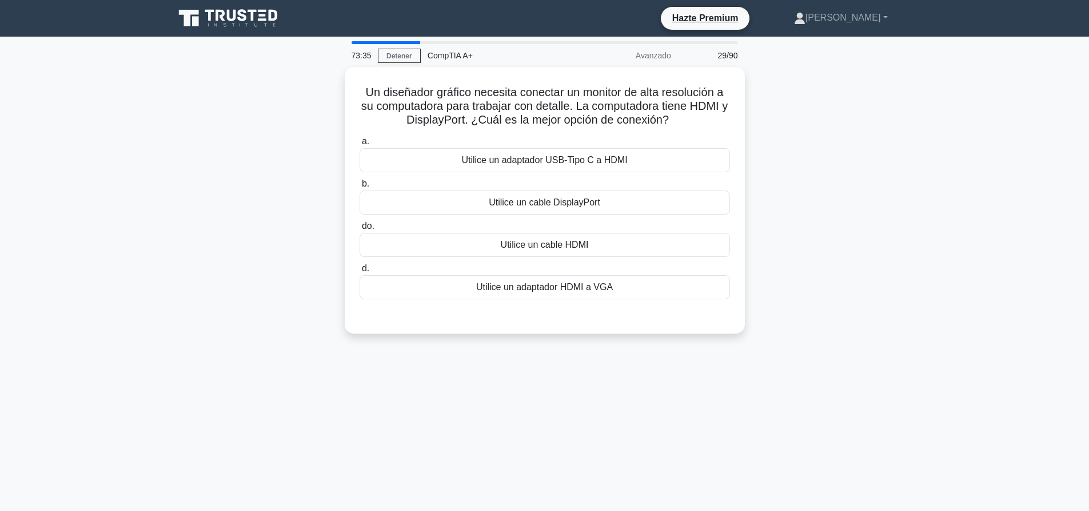
click at [822, 458] on div "73:35 Detener CompTIA A+ Avanzado 29/90 Un diseñador gráfico necesita conectar …" at bounding box center [545, 327] width 755 height 572
click at [574, 203] on font "Utilice un cable DisplayPort" at bounding box center [545, 199] width 112 height 10
click at [360, 185] on input "b. Utilice un cable DisplayPort" at bounding box center [360, 180] width 0 height 7
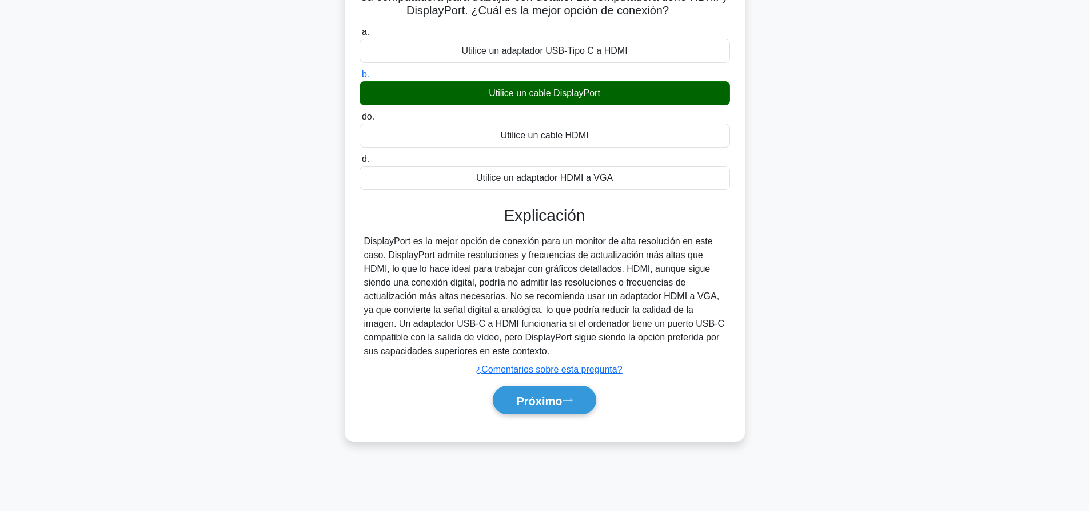
scroll to position [107, 0]
click at [555, 399] on font "Próximo" at bounding box center [539, 399] width 46 height 13
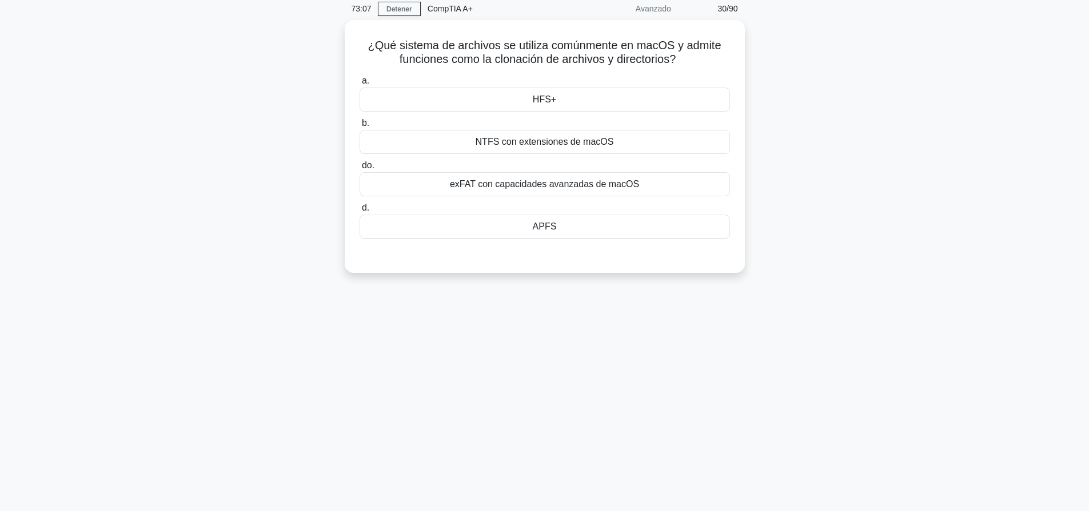
scroll to position [0, 0]
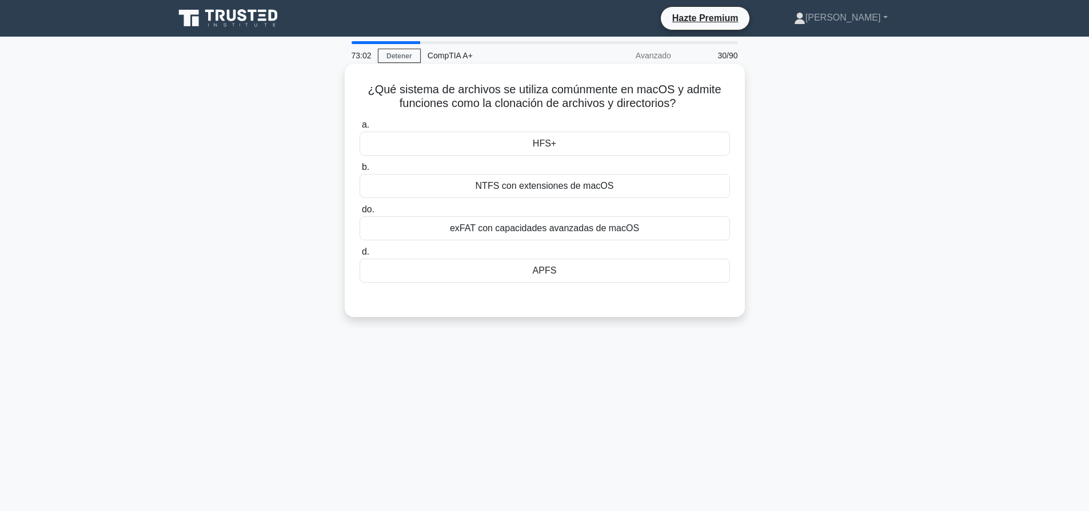
drag, startPoint x: 375, startPoint y: 91, endPoint x: 694, endPoint y: 104, distance: 319.4
click at [694, 104] on h5 "¿Qué sistema de archivos se utiliza comúnmente en macOS y admite funciones como…" at bounding box center [545, 96] width 373 height 29
click at [690, 104] on icon ".spinner_0XTQ{transform-origin:center;animation:spinner_y6GP .75s linear infini…" at bounding box center [683, 104] width 14 height 14
drag, startPoint x: 364, startPoint y: 86, endPoint x: 687, endPoint y: 112, distance: 324.2
click at [687, 112] on div "¿Qué sistema de archivos se utiliza comúnmente en macOS y admite funciones como…" at bounding box center [544, 191] width 391 height 244
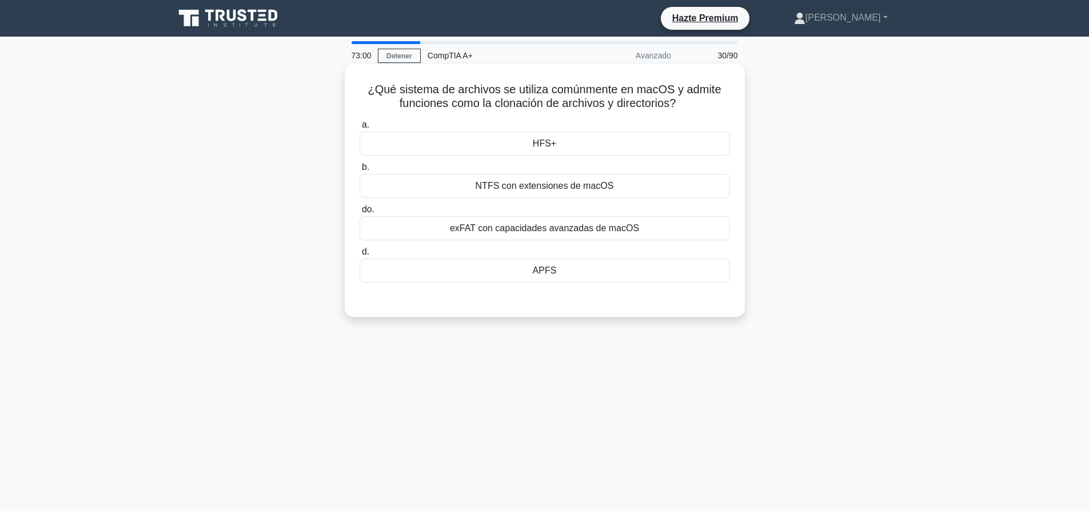
click at [690, 109] on icon ".spinner_0XTQ{transform-origin:center;animation:spinner_y6GP .75s linear infini…" at bounding box center [683, 104] width 14 height 14
click at [609, 138] on div "HFS+" at bounding box center [545, 144] width 371 height 24
click at [360, 129] on input "a. HFS+" at bounding box center [360, 124] width 0 height 7
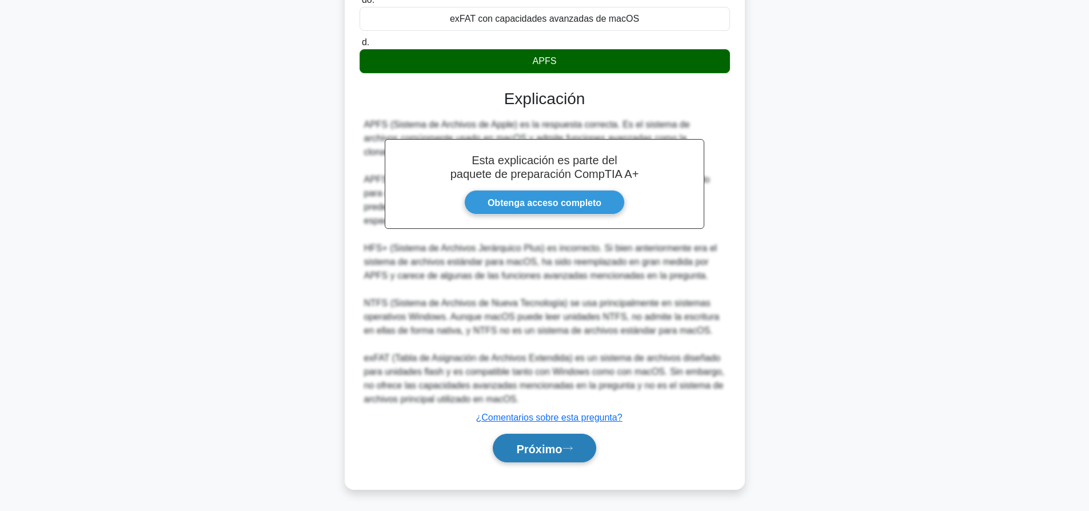
click at [582, 455] on button "Próximo" at bounding box center [544, 447] width 103 height 29
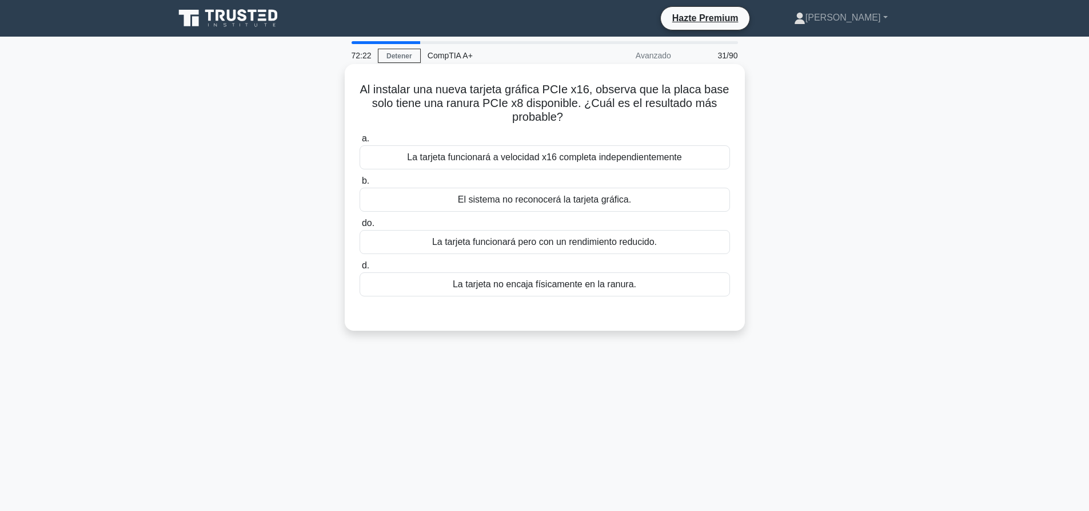
click at [601, 239] on font "La tarjeta funcionará pero con un rendimiento reducido." at bounding box center [544, 242] width 225 height 10
click at [360, 227] on input "do. La tarjeta funcionará pero con un rendimiento reducido." at bounding box center [360, 223] width 0 height 7
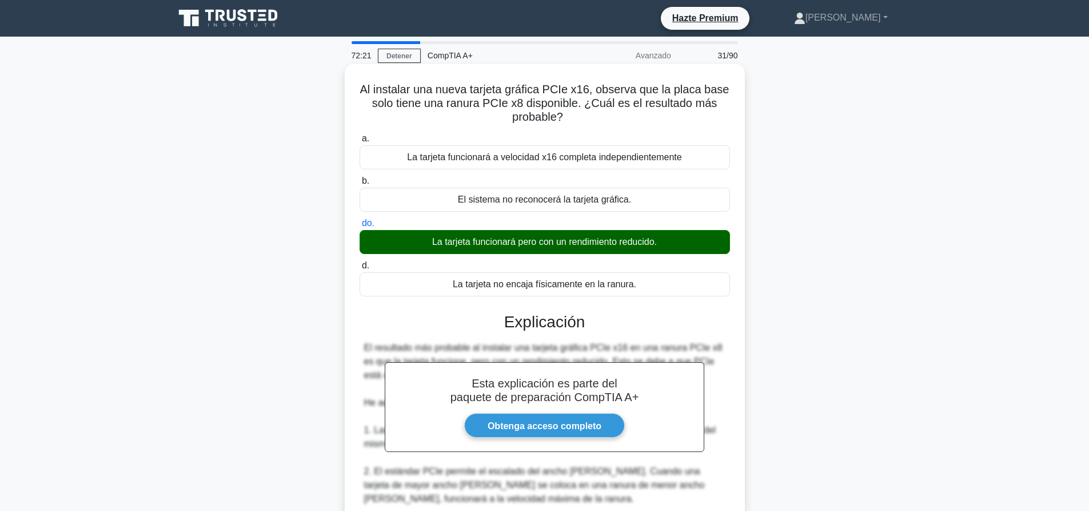
scroll to position [334, 0]
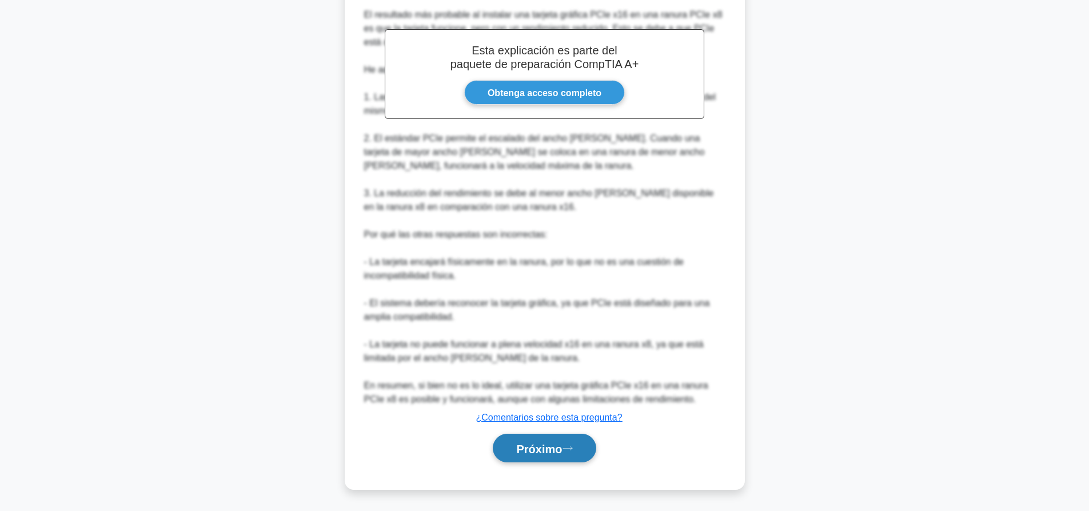
click at [564, 462] on button "Próximo" at bounding box center [544, 447] width 103 height 29
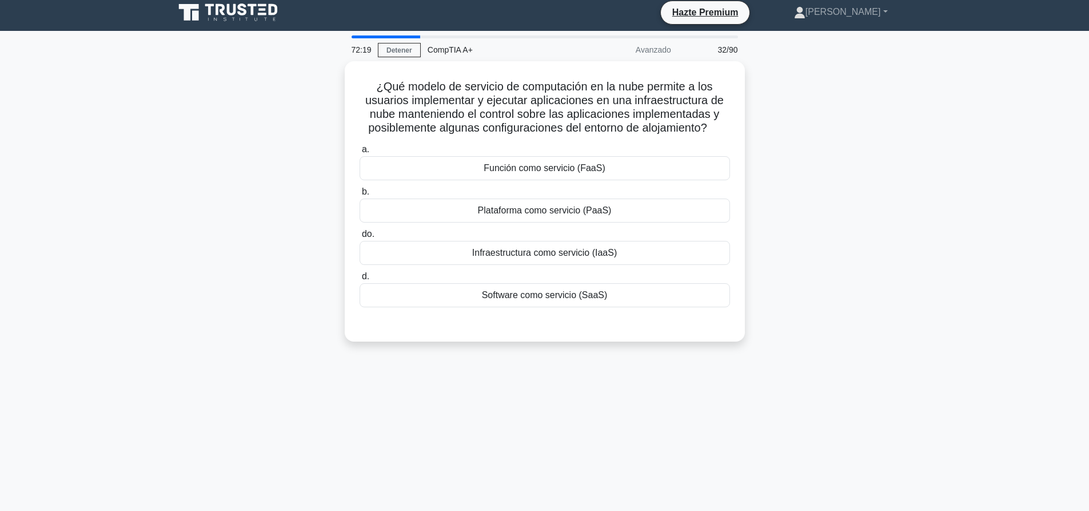
scroll to position [0, 0]
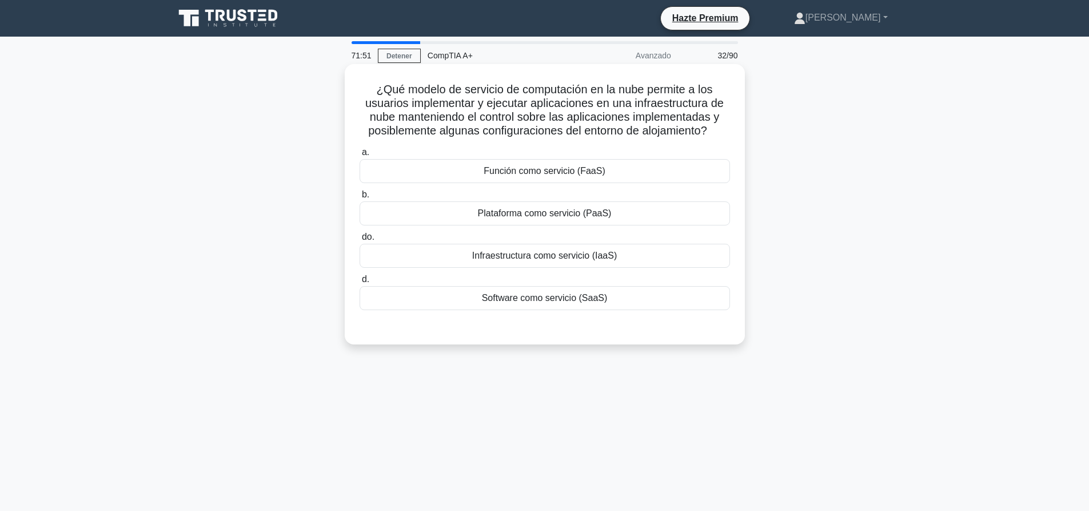
click at [609, 257] on font "Infraestructura como servicio (IaaS)" at bounding box center [544, 255] width 145 height 10
click at [360, 241] on input "do. Infraestructura como servicio (IaaS)" at bounding box center [360, 236] width 0 height 7
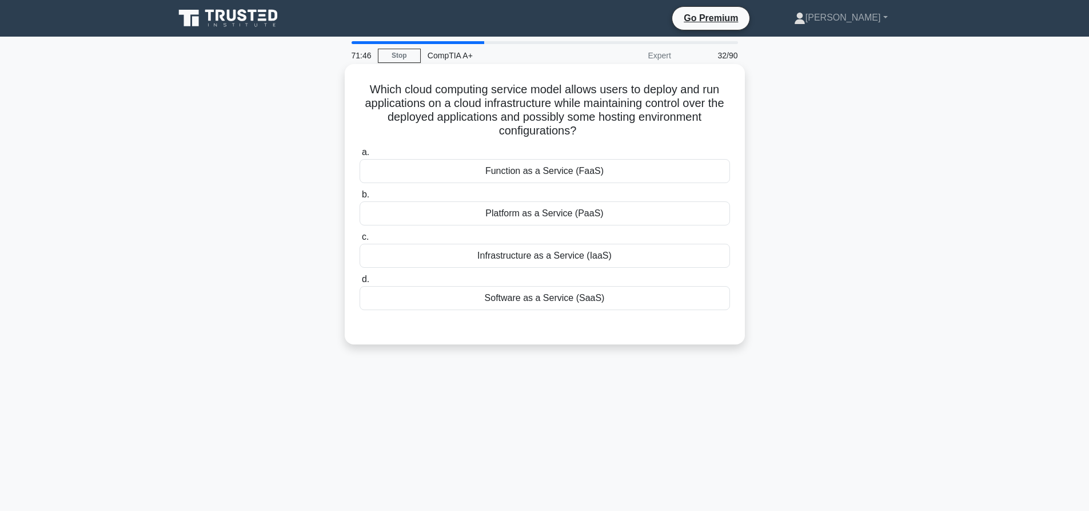
click at [552, 223] on div "Platform as a Service (PaaS)" at bounding box center [545, 213] width 371 height 24
click at [360, 198] on input "b. Platform as a Service (PaaS)" at bounding box center [360, 194] width 0 height 7
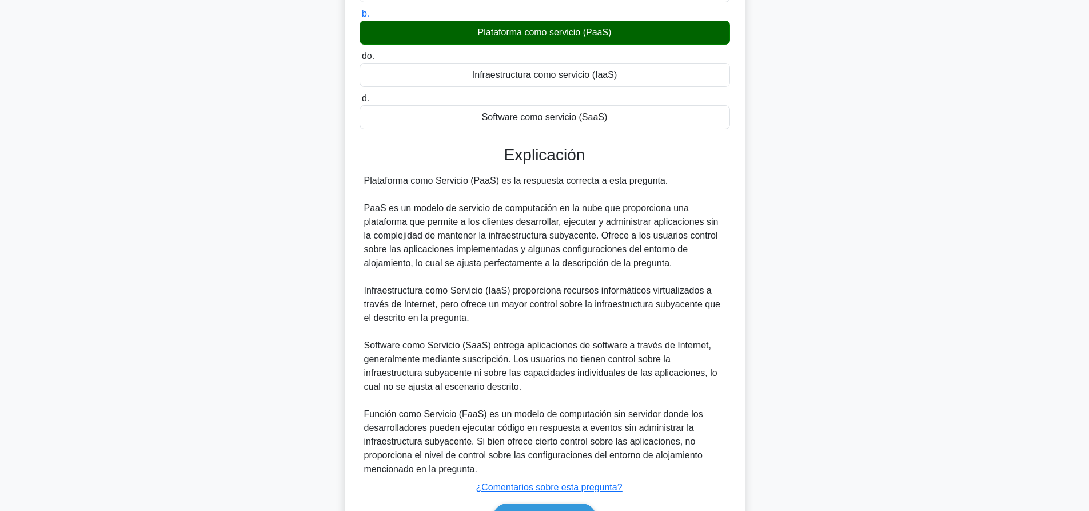
scroll to position [252, 0]
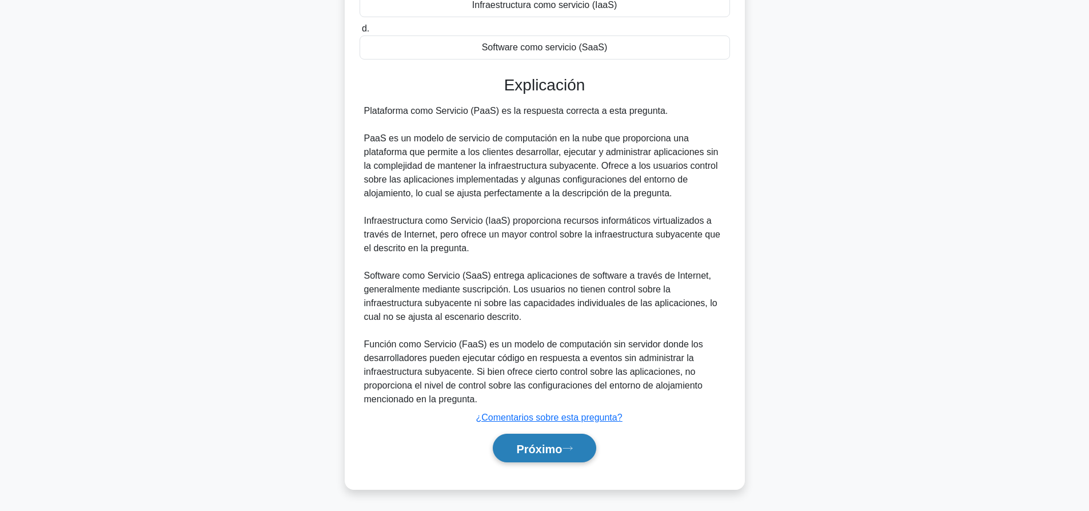
click at [574, 452] on button "Próximo" at bounding box center [544, 447] width 103 height 29
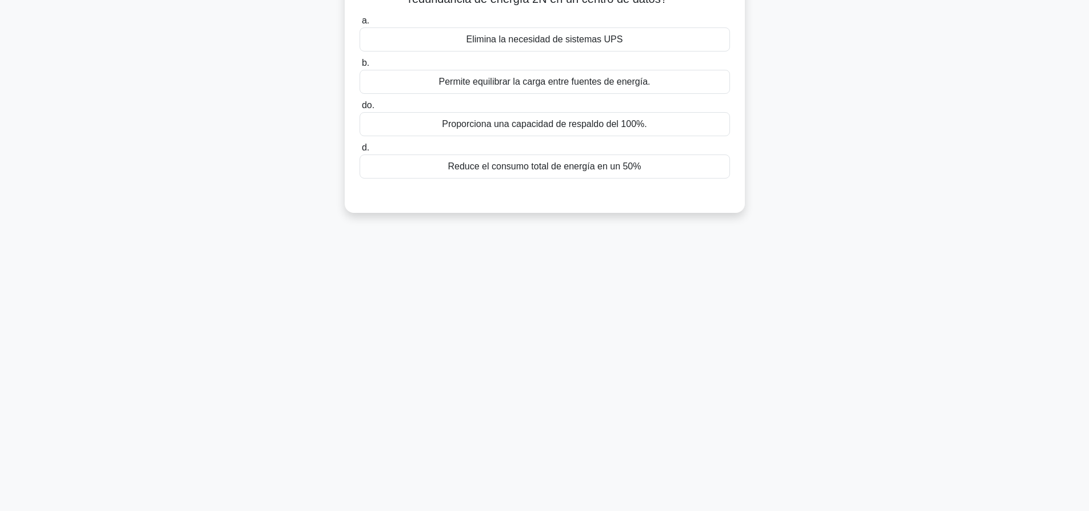
scroll to position [0, 0]
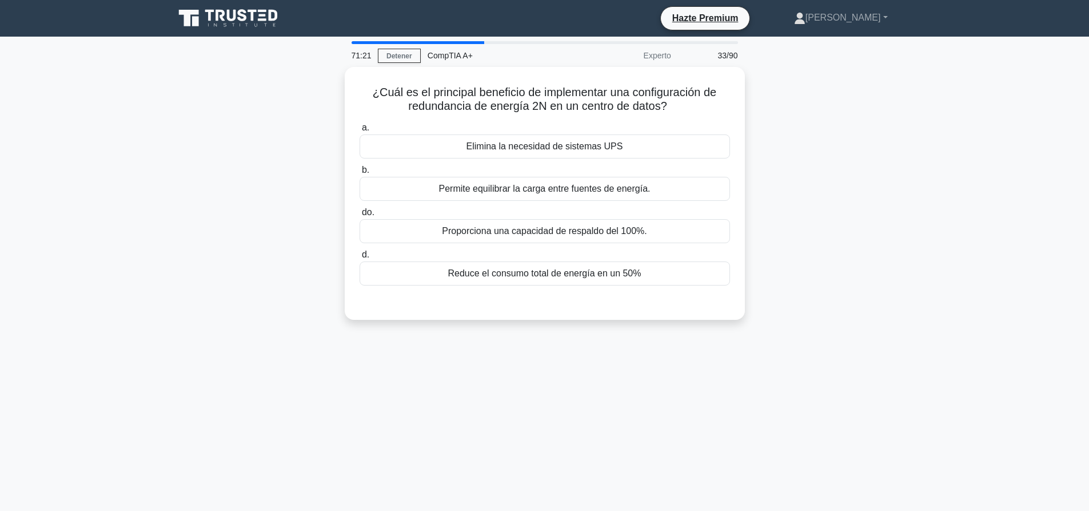
click at [798, 311] on div "¿Cuál es el principal beneficio de implementar una configuración de redundancia…" at bounding box center [545, 200] width 755 height 266
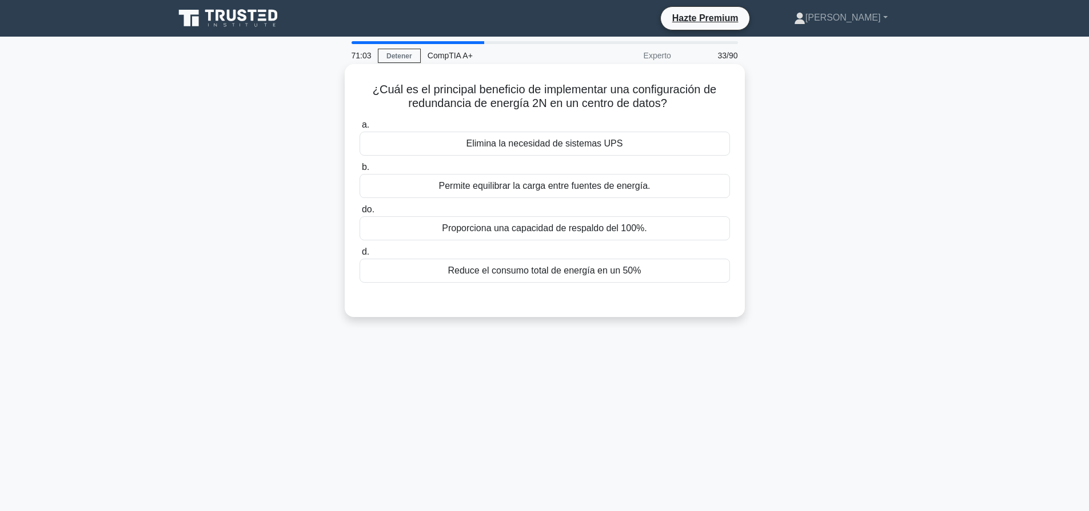
click at [592, 186] on font "Permite equilibrar la carga entre fuentes de energía." at bounding box center [545, 186] width 212 height 10
click at [360, 171] on input "b. Permite equilibrar la carga entre fuentes de energía." at bounding box center [360, 167] width 0 height 7
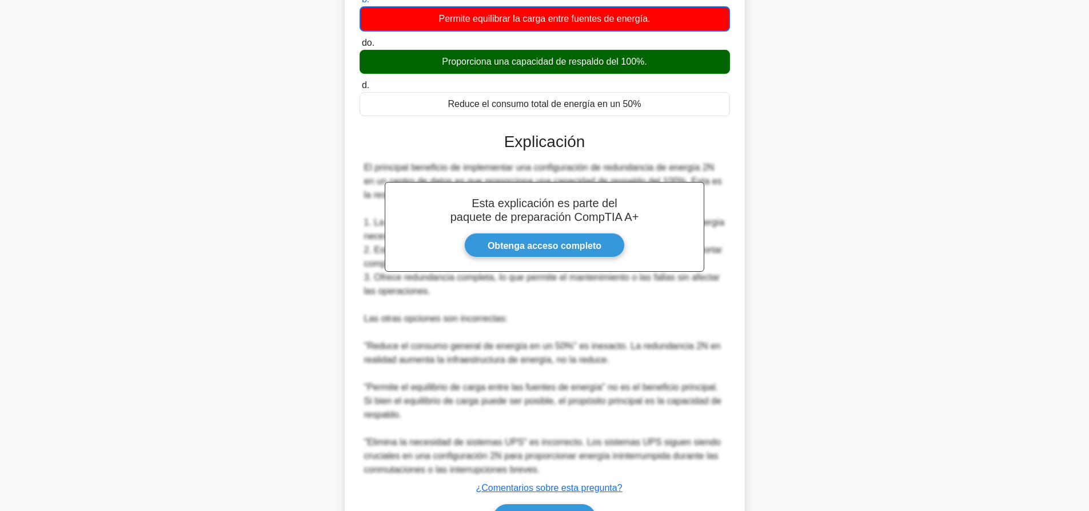
scroll to position [239, 0]
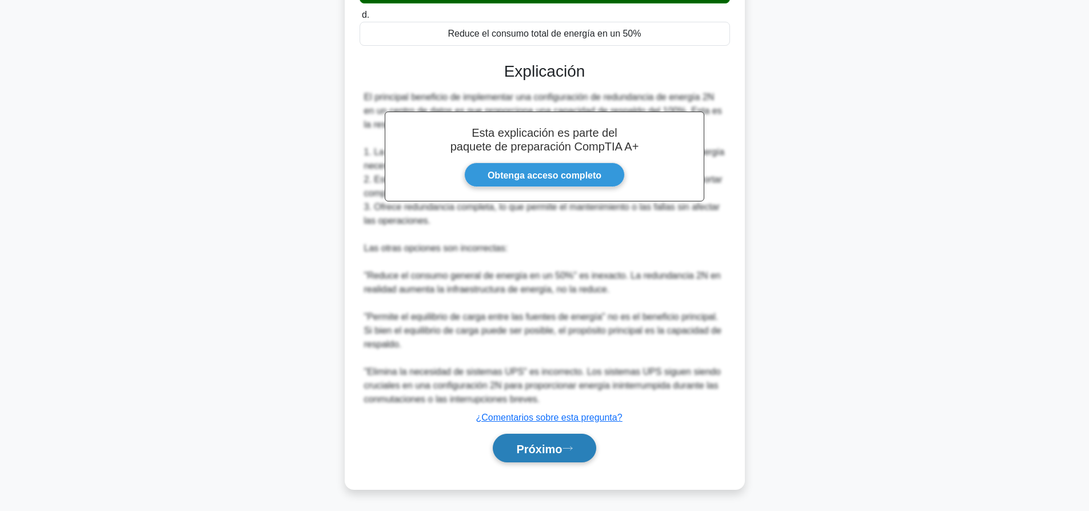
click at [546, 444] on font "Próximo" at bounding box center [539, 448] width 46 height 13
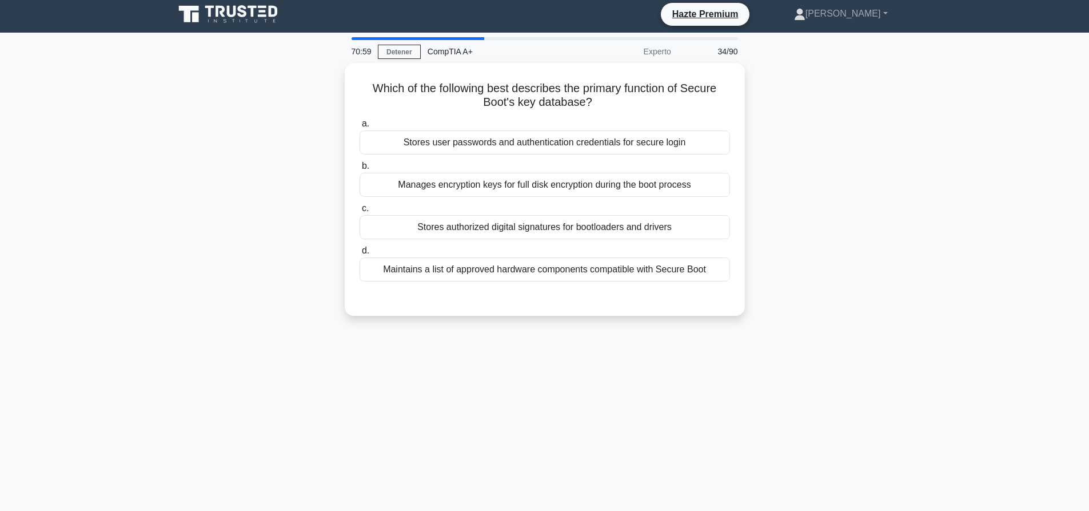
scroll to position [0, 0]
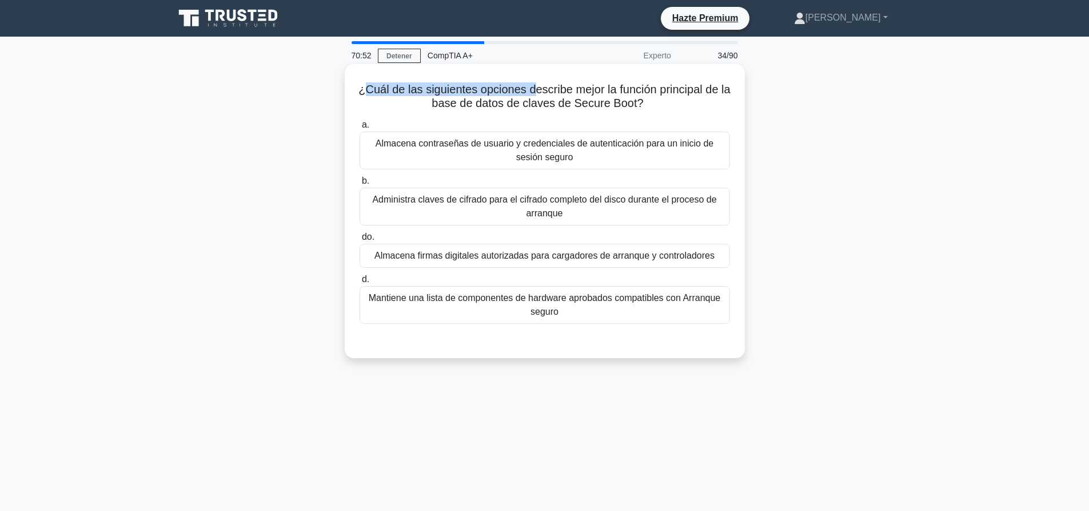
drag, startPoint x: 366, startPoint y: 93, endPoint x: 556, endPoint y: 92, distance: 189.9
click at [549, 92] on font "¿Cuál de las siguientes opciones describe mejor la función principal de la base…" at bounding box center [545, 96] width 372 height 26
click at [556, 92] on font "¿Cuál de las siguientes opciones describe mejor la función principal de la base…" at bounding box center [545, 96] width 372 height 26
drag, startPoint x: 654, startPoint y: 109, endPoint x: 368, endPoint y: 78, distance: 288.2
click at [368, 78] on div "¿Cuál de las siguientes opciones describe mejor la función principal de la base…" at bounding box center [544, 211] width 391 height 285
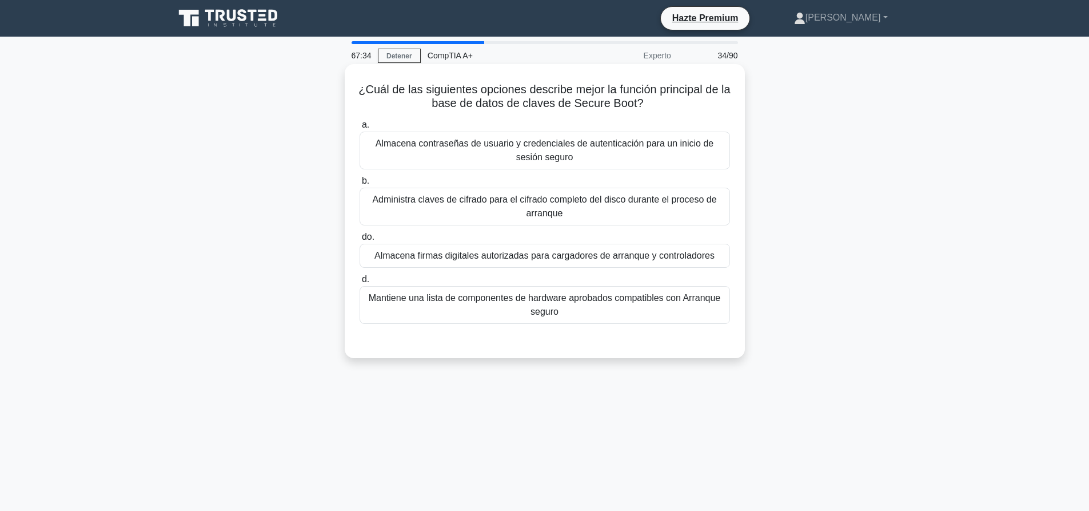
click at [385, 89] on font "¿Cuál de las siguientes opciones describe mejor la función principal de la base…" at bounding box center [545, 96] width 372 height 26
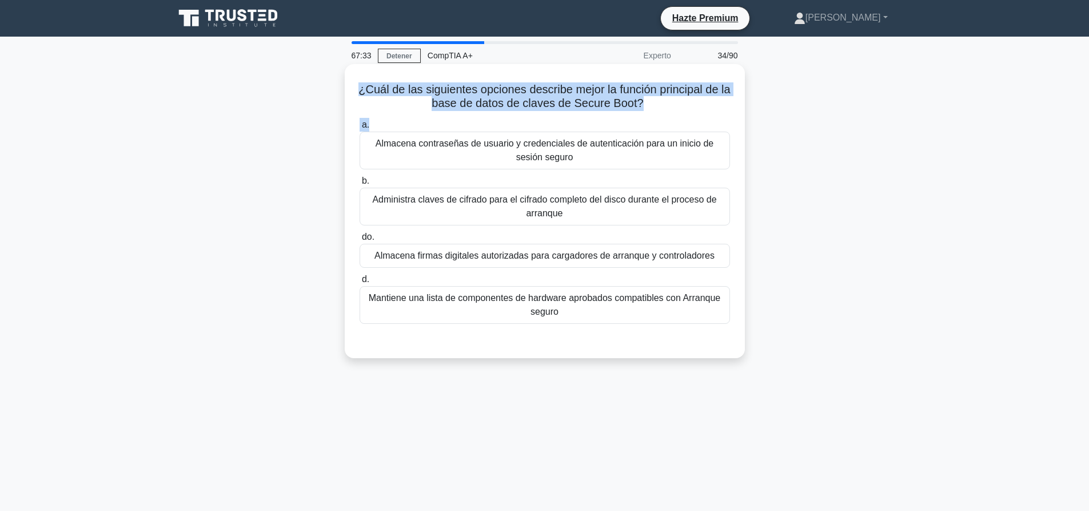
drag, startPoint x: 360, startPoint y: 87, endPoint x: 675, endPoint y: 122, distance: 316.4
click at [675, 122] on div "¿Cuál de las siguientes opciones describe mejor la función principal de la base…" at bounding box center [544, 211] width 391 height 285
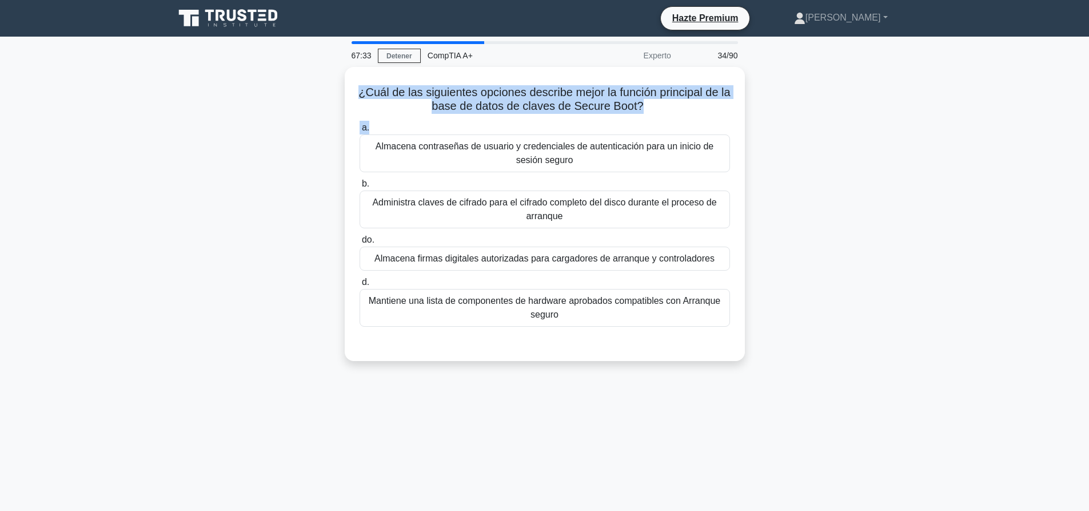
copy div "¿Cuál de las siguientes opciones describe mejor la función principal de la base…"
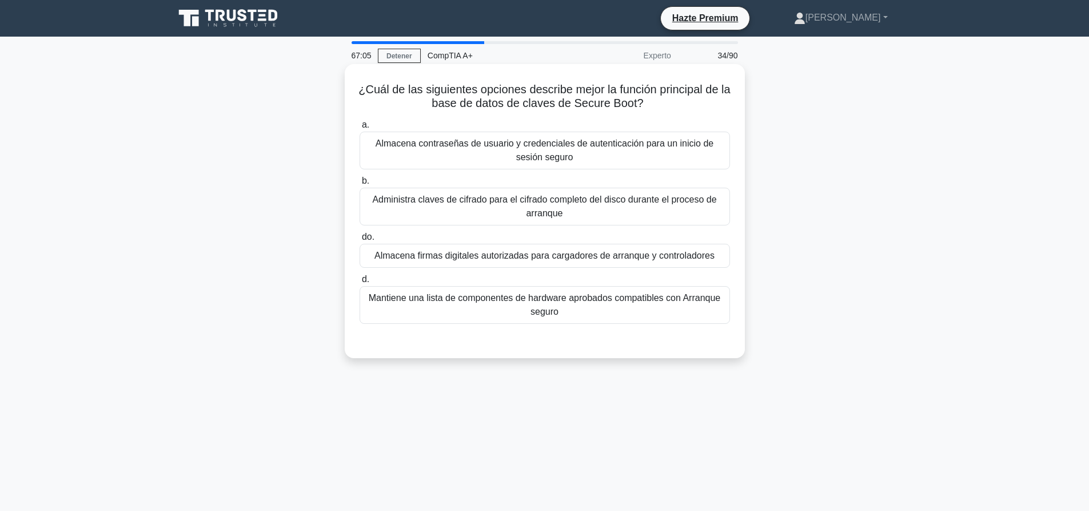
click at [555, 164] on font "Almacena contraseñas de usuario y credenciales de autenticación para un inicio …" at bounding box center [545, 150] width 360 height 27
click at [360, 129] on input "a. [PERSON_NAME] contraseñas de usuario y credenciales de autenticación para un…" at bounding box center [360, 124] width 0 height 7
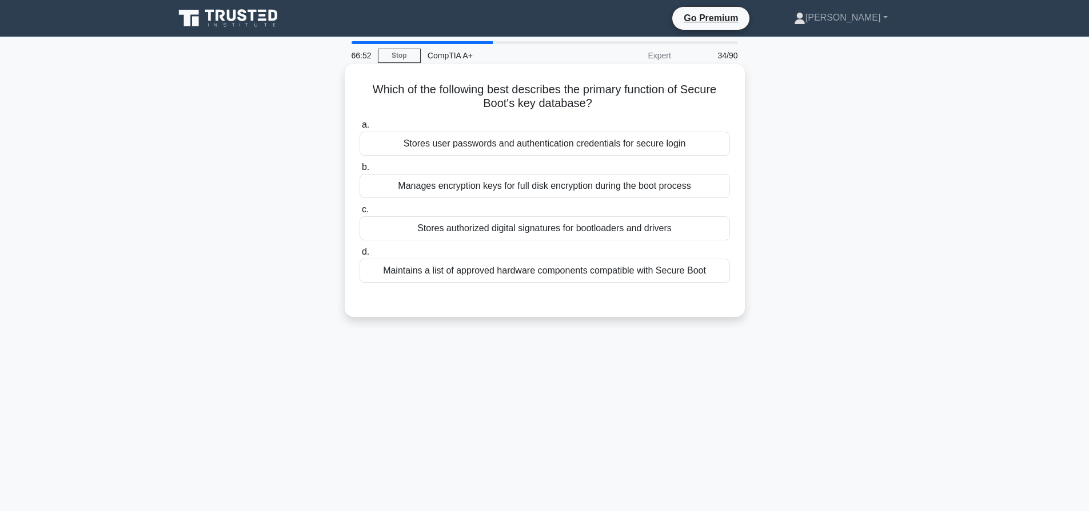
click at [468, 221] on div "Stores authorized digital signatures for bootloaders and drivers" at bounding box center [545, 228] width 371 height 24
click at [360, 213] on input "c. Stores authorized digital signatures for bootloaders and drivers" at bounding box center [360, 209] width 0 height 7
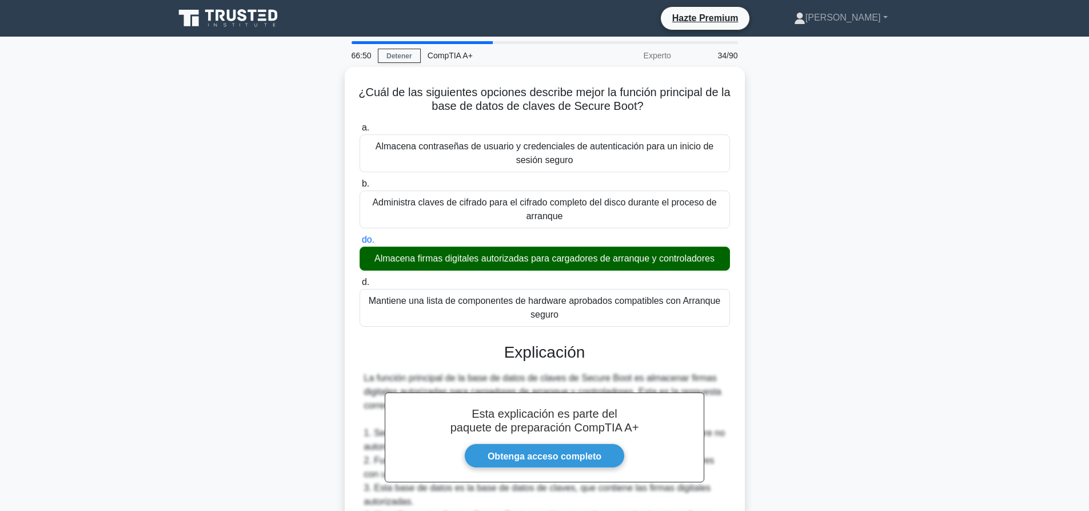
click at [881, 236] on div "¿Cuál de las siguientes opciones describe mejor la función principal de la base…" at bounding box center [545, 453] width 755 height 772
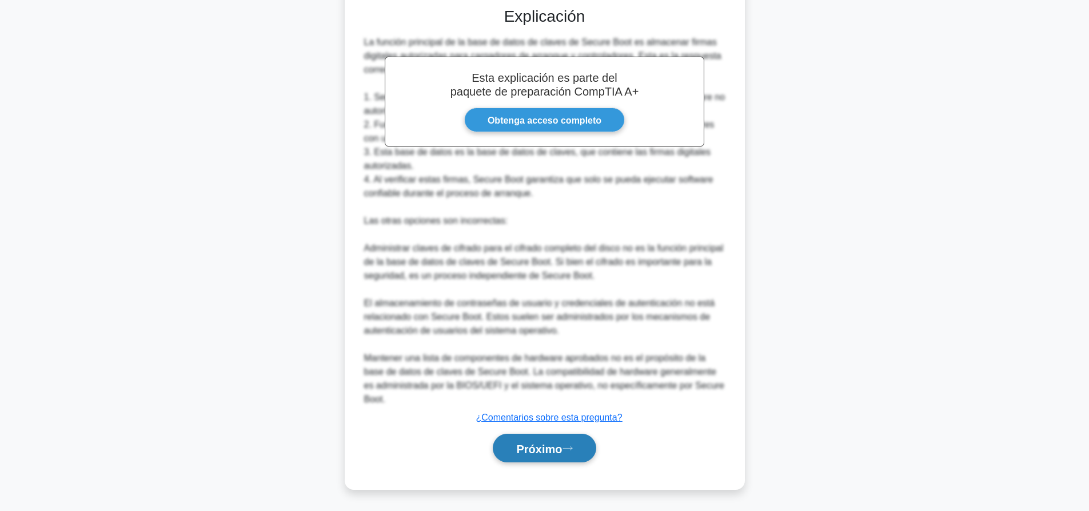
click at [580, 453] on button "Próximo" at bounding box center [544, 447] width 103 height 29
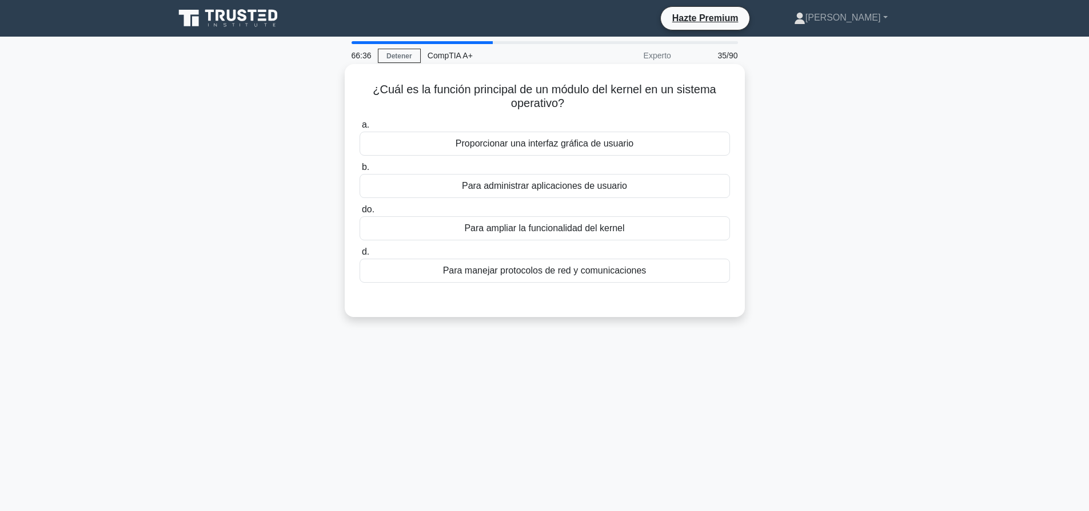
click at [472, 145] on font "Proporcionar una interfaz gráfica de usuario" at bounding box center [545, 143] width 178 height 10
click at [360, 129] on input "a. Proporcionar una interfaz gráfica de usuario" at bounding box center [360, 124] width 0 height 7
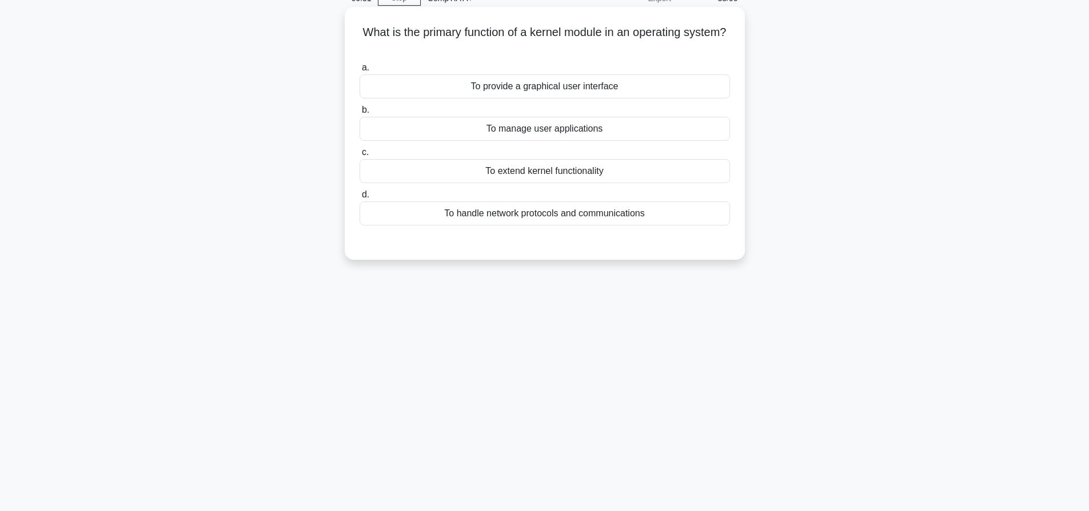
click at [590, 172] on div "To extend kernel functionality" at bounding box center [545, 171] width 371 height 24
click at [360, 156] on input "c. To extend kernel functionality" at bounding box center [360, 152] width 0 height 7
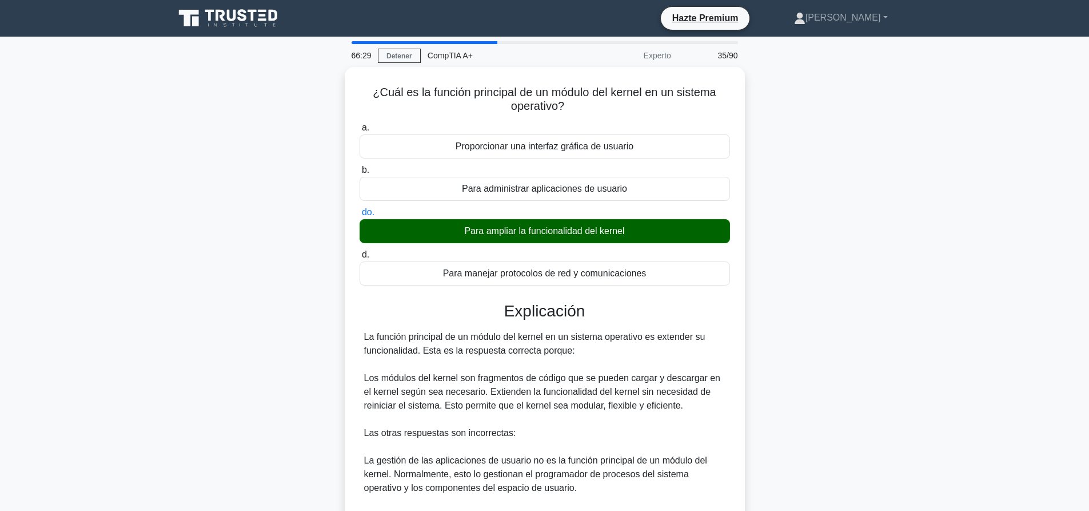
click at [852, 249] on div "¿Cuál es la función principal de un módulo del kernel en un sistema operativo? …" at bounding box center [545, 398] width 755 height 662
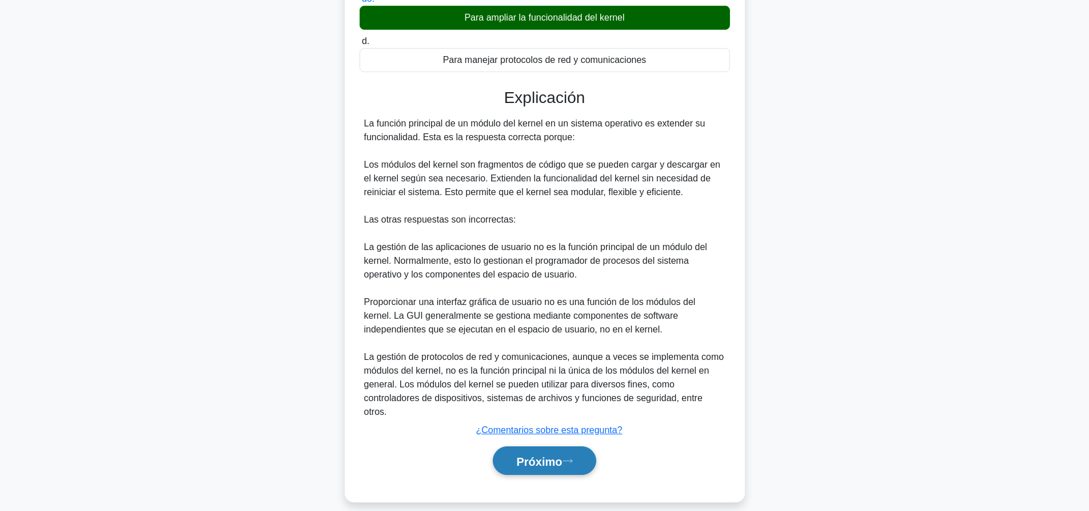
click at [583, 452] on button "Próximo" at bounding box center [544, 460] width 103 height 29
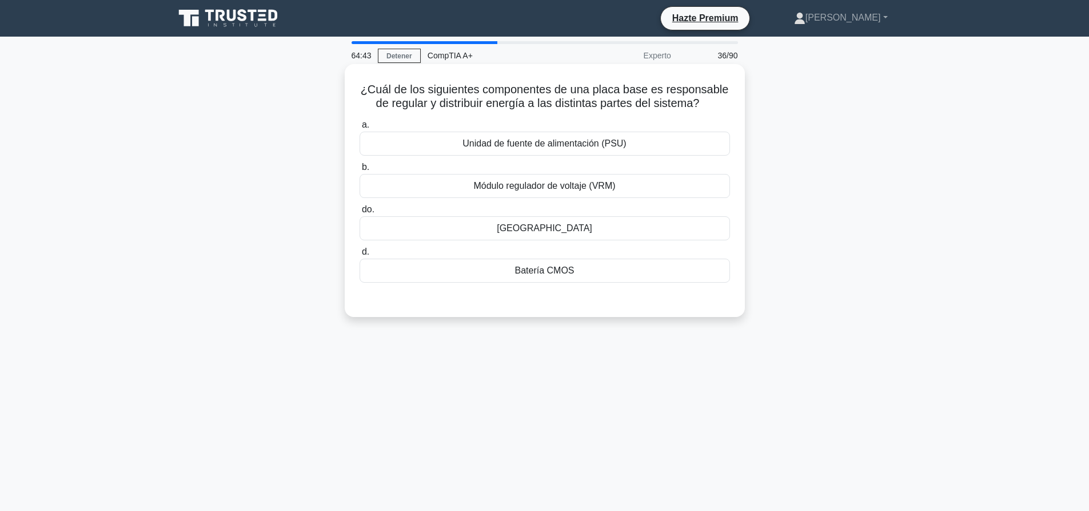
click at [548, 143] on font "Unidad de fuente de alimentación (PSU)" at bounding box center [545, 143] width 164 height 10
click at [360, 129] on input "a. Unidad de fuente de alimentación (PSU)" at bounding box center [360, 124] width 0 height 7
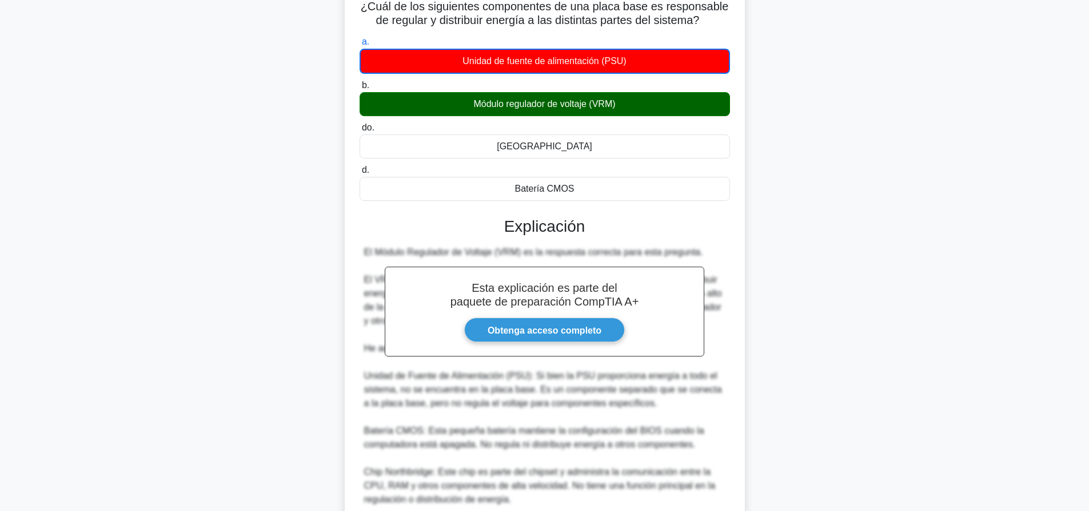
scroll to position [184, 0]
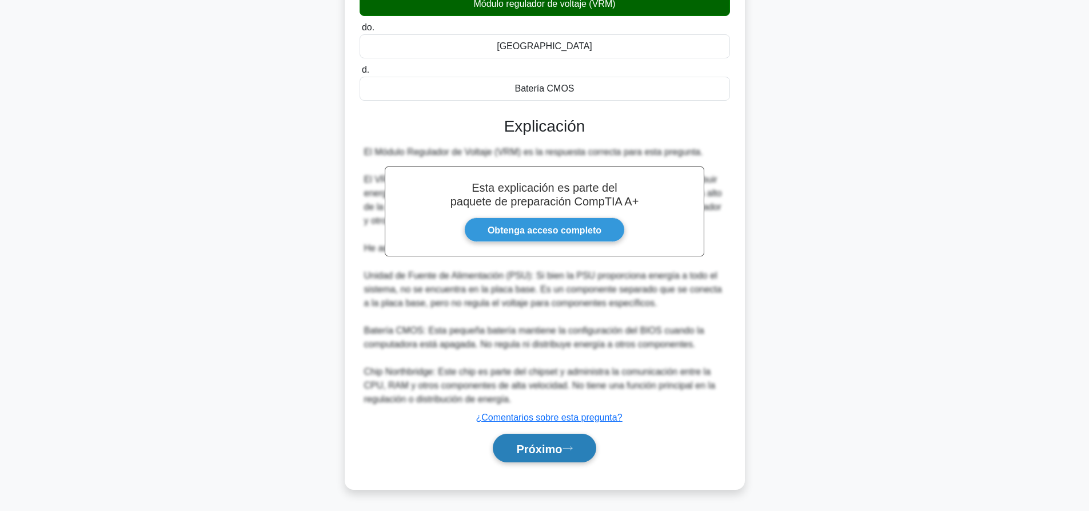
click at [556, 441] on font "Próximo" at bounding box center [539, 447] width 46 height 13
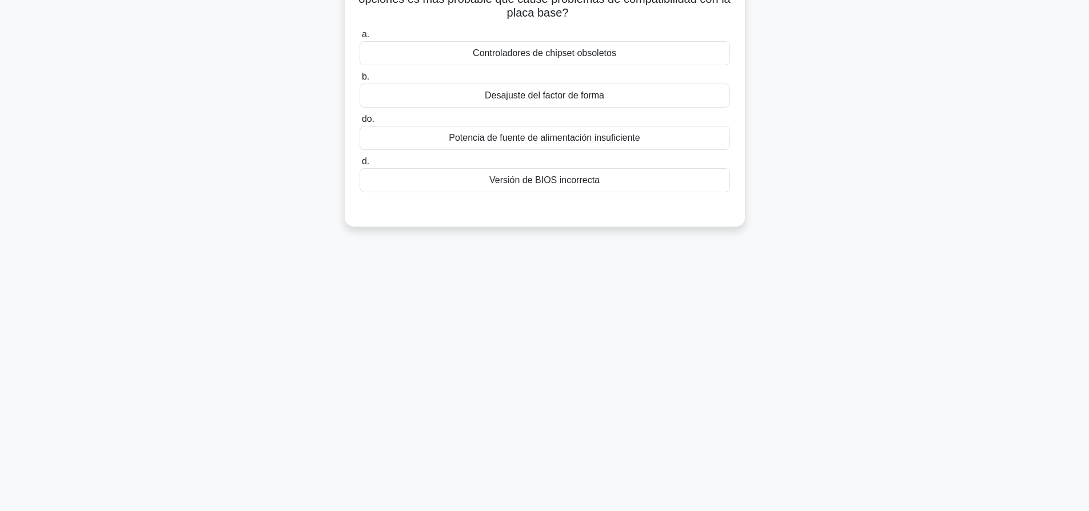
scroll to position [0, 0]
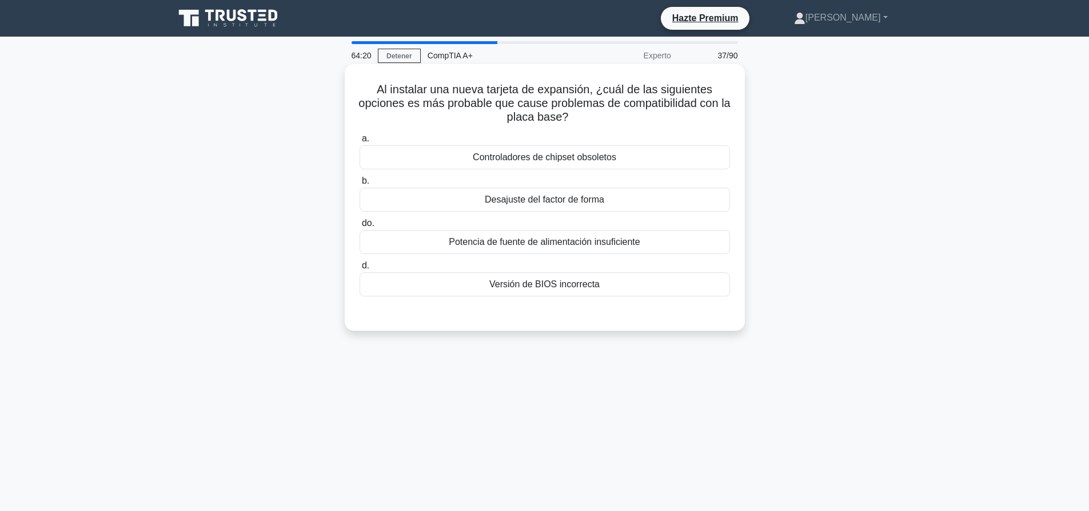
click at [595, 204] on font "Desajuste del factor de forma" at bounding box center [545, 199] width 120 height 10
click at [360, 185] on input "b. Desajuste del factor de forma" at bounding box center [360, 180] width 0 height 7
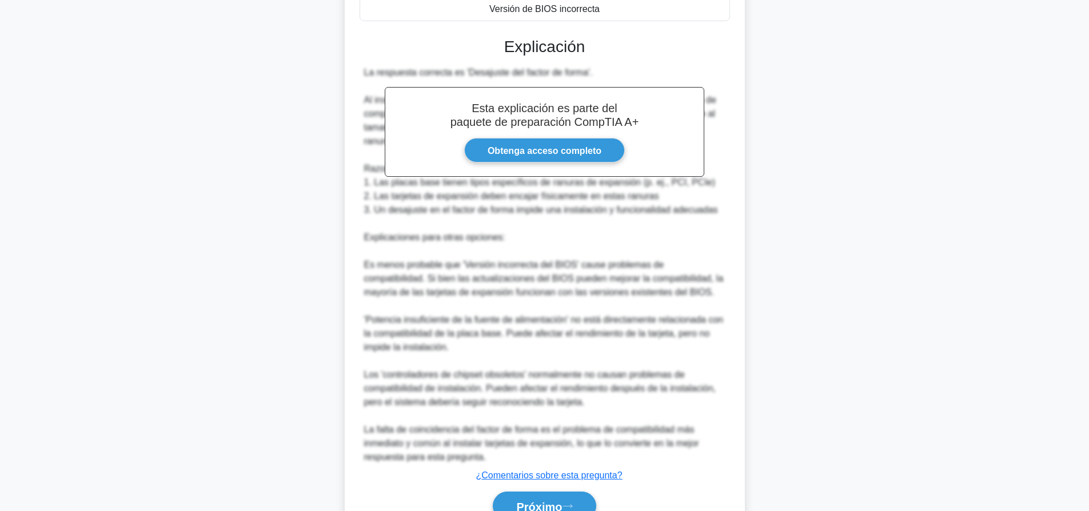
scroll to position [334, 0]
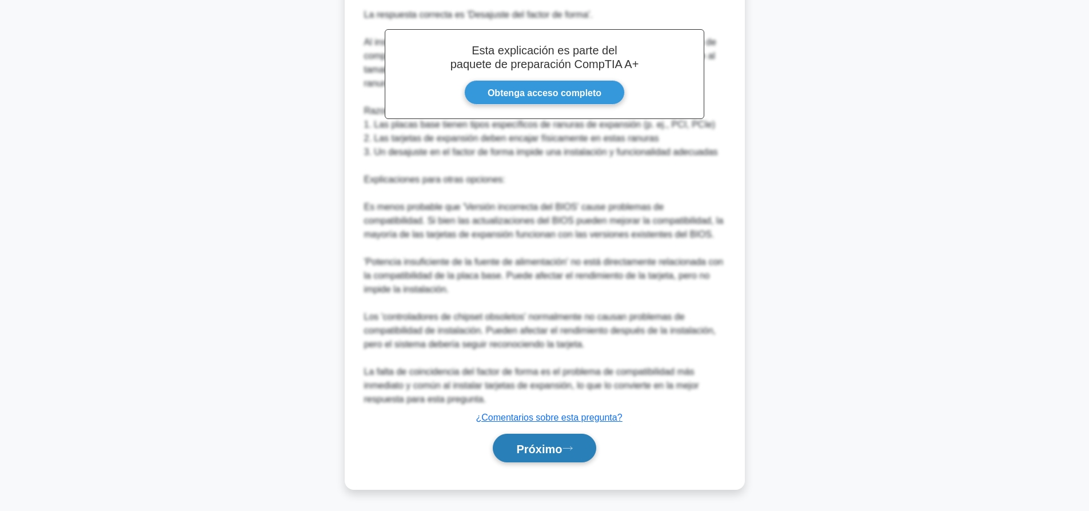
click at [558, 444] on font "Próximo" at bounding box center [539, 448] width 46 height 13
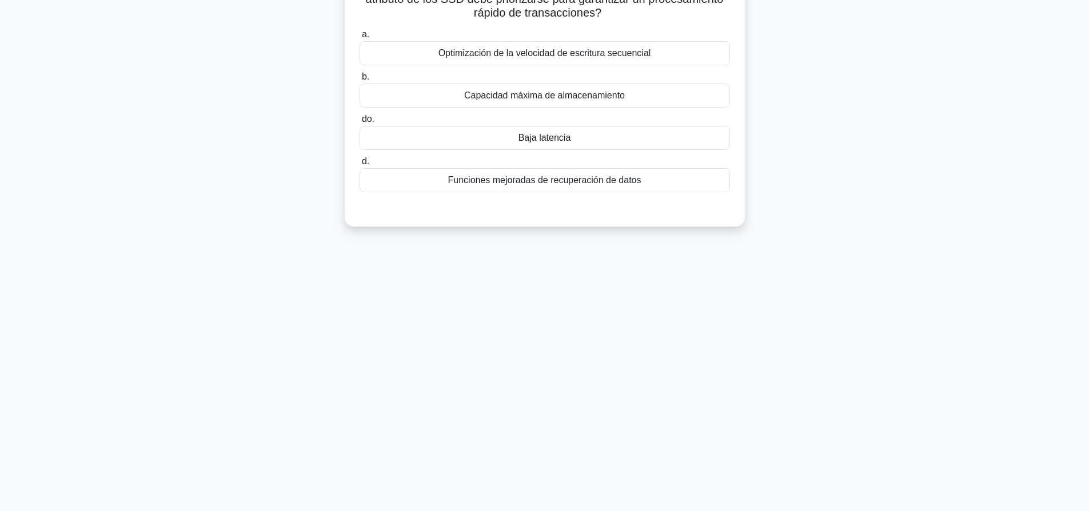
scroll to position [0, 0]
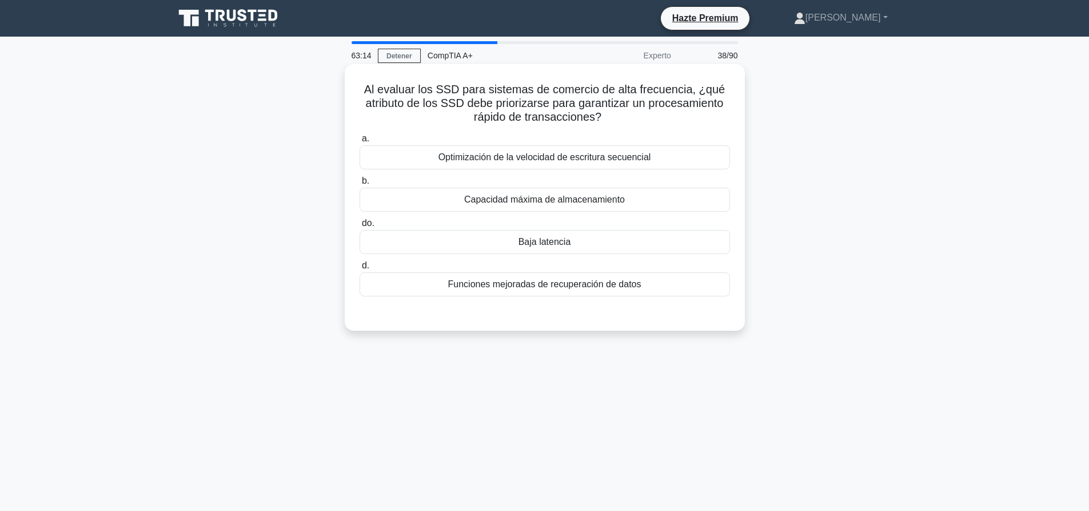
click at [556, 155] on font "Optimización de la velocidad de escritura secuencial" at bounding box center [545, 157] width 213 height 10
click at [360, 142] on input "a. Optimización de la velocidad de escritura secuencial" at bounding box center [360, 138] width 0 height 7
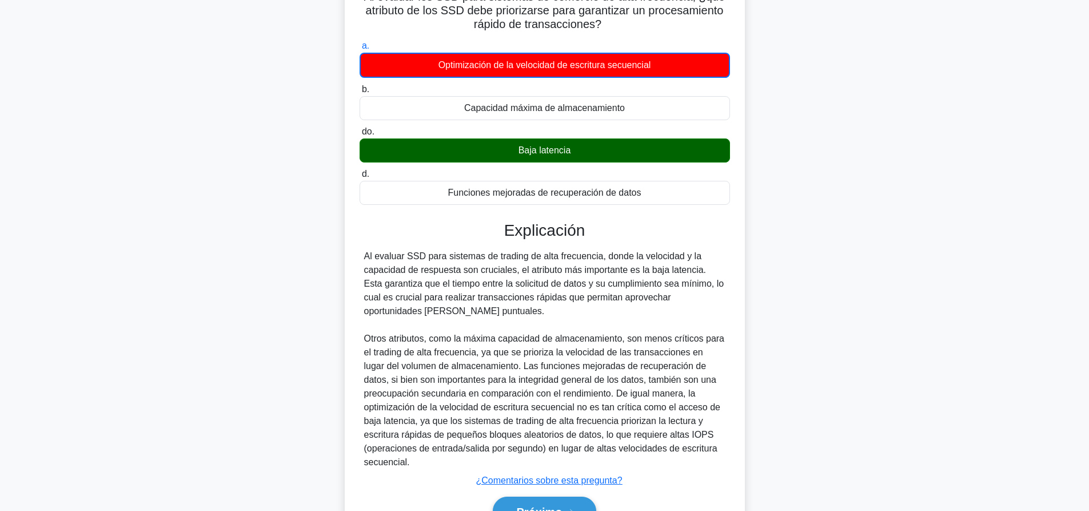
scroll to position [157, 0]
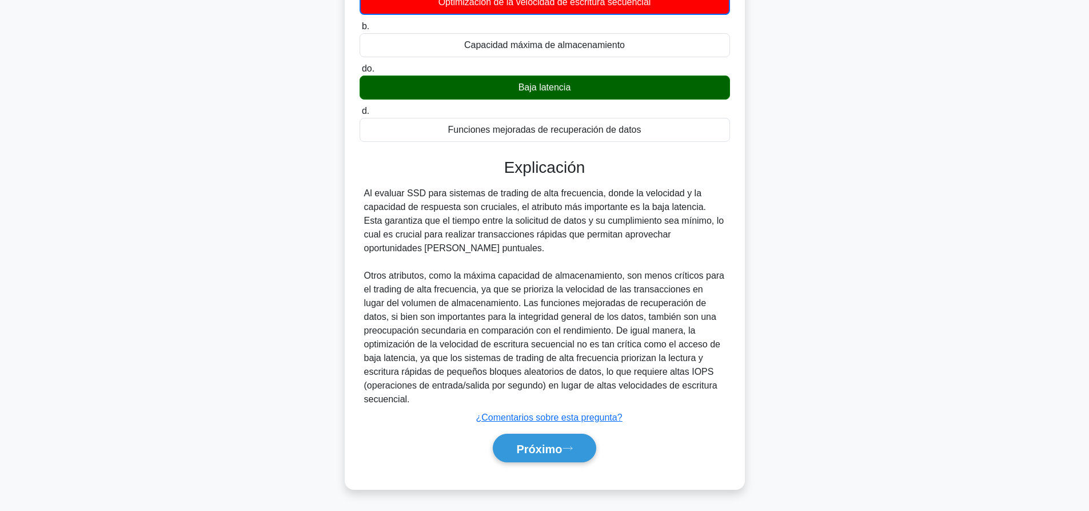
click at [567, 448] on icon at bounding box center [568, 448] width 10 height 6
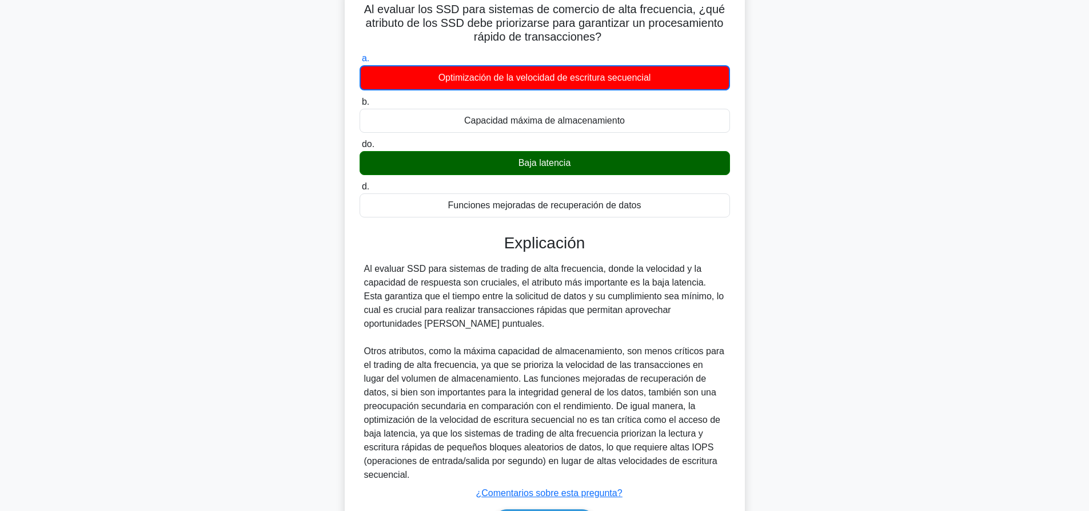
scroll to position [0, 0]
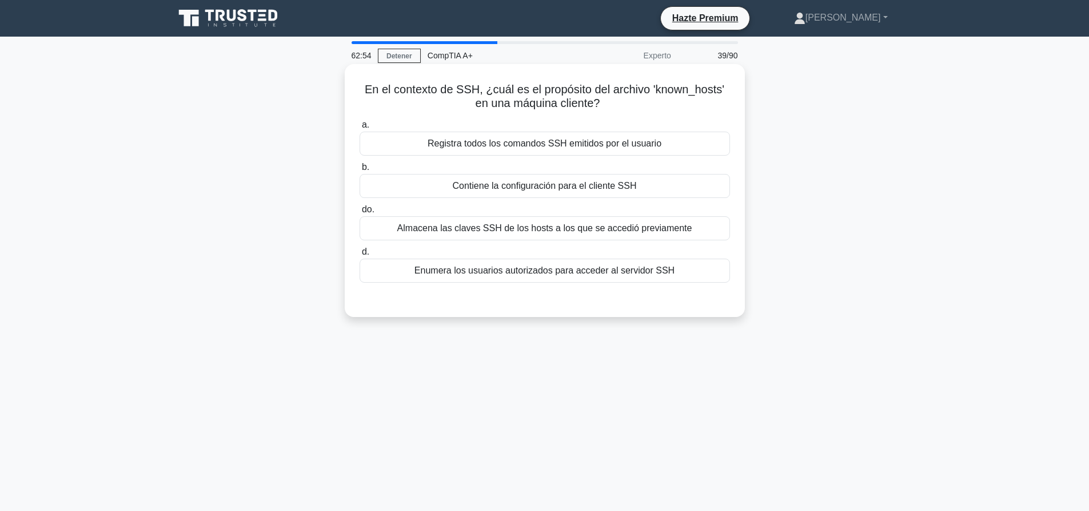
click at [616, 231] on font "Almacena las claves SSH de los hosts a los que se accedió previamente" at bounding box center [544, 228] width 295 height 10
click at [360, 213] on input "do. Almacena las claves SSH de los hosts a los que se accedió previamente" at bounding box center [360, 209] width 0 height 7
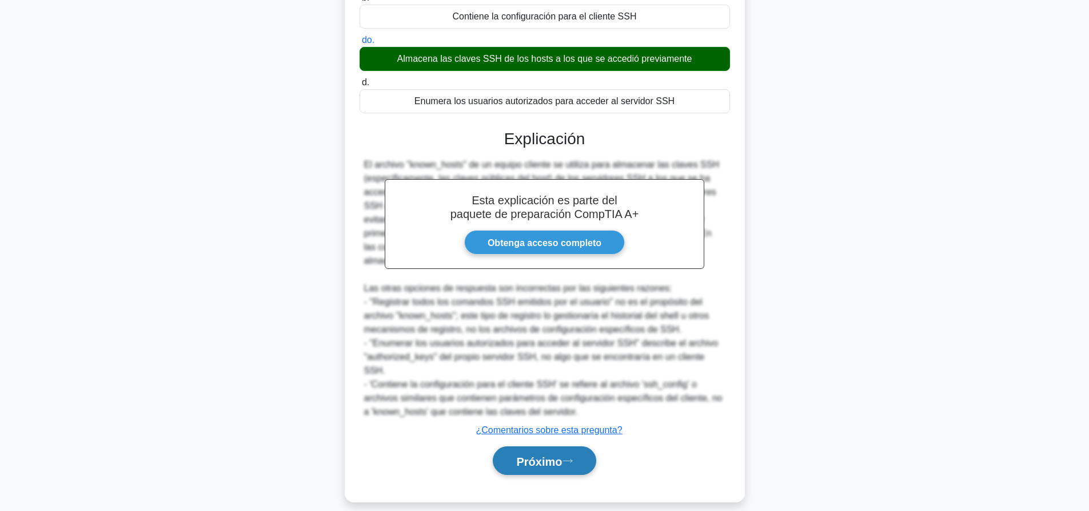
click at [562, 455] on font "Próximo" at bounding box center [539, 461] width 46 height 13
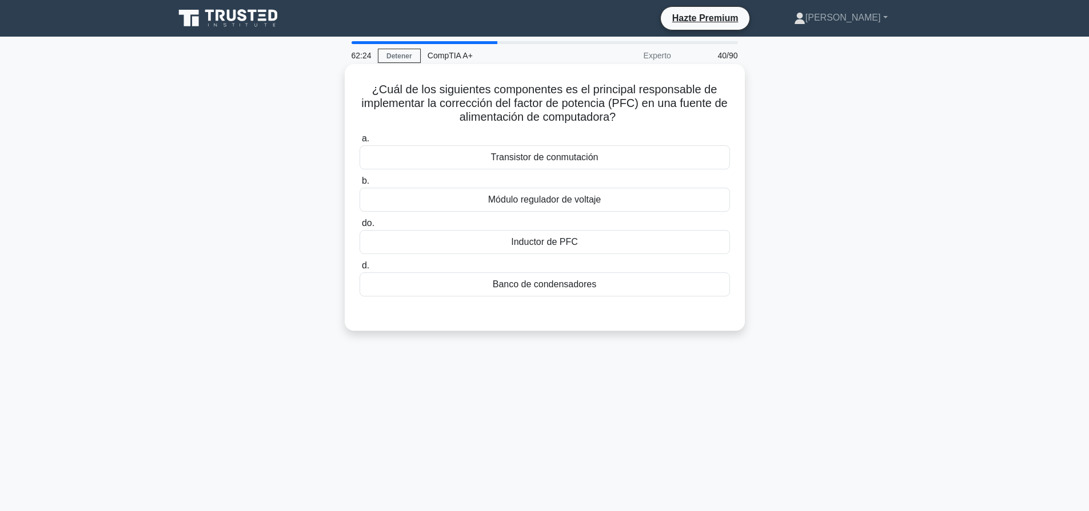
click at [554, 243] on font "Inductor de PFC" at bounding box center [544, 242] width 67 height 10
click at [360, 227] on input "do. Inductor de PFC" at bounding box center [360, 223] width 0 height 7
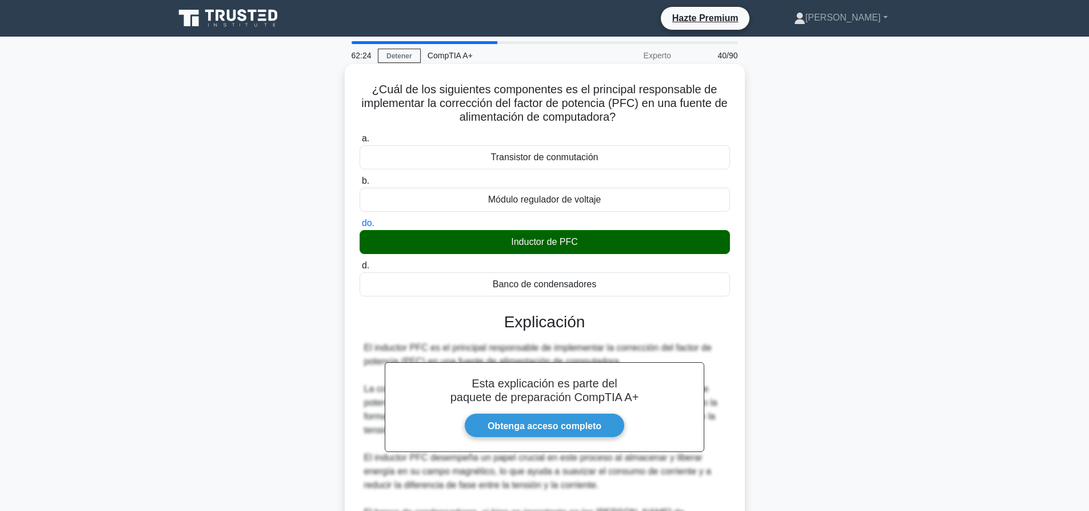
scroll to position [293, 0]
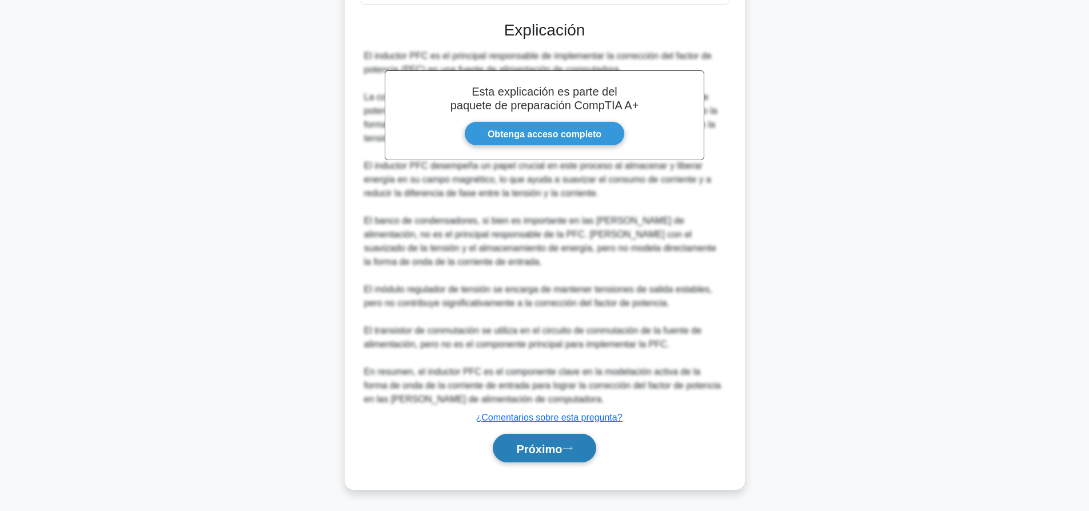
click at [587, 442] on button "Próximo" at bounding box center [544, 447] width 103 height 29
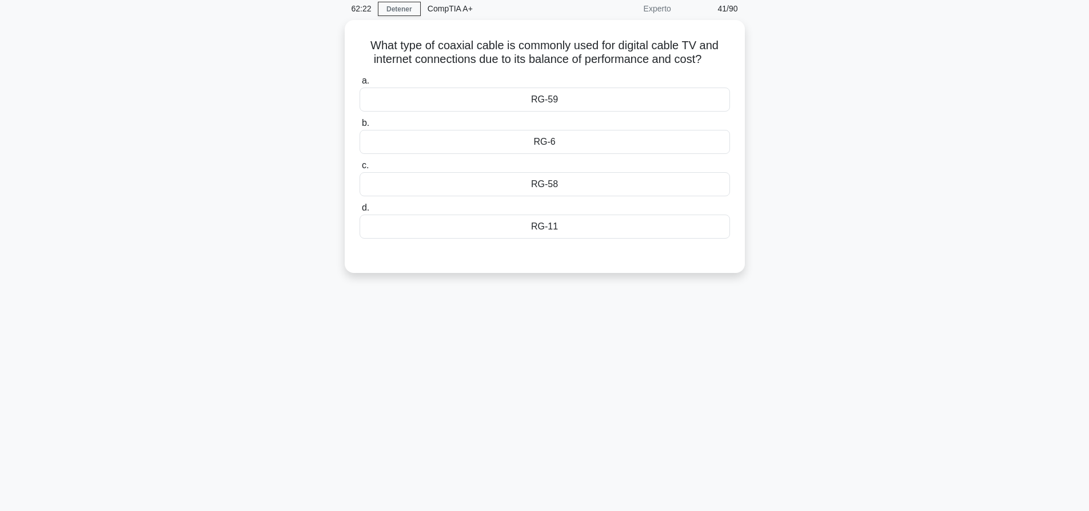
scroll to position [0, 0]
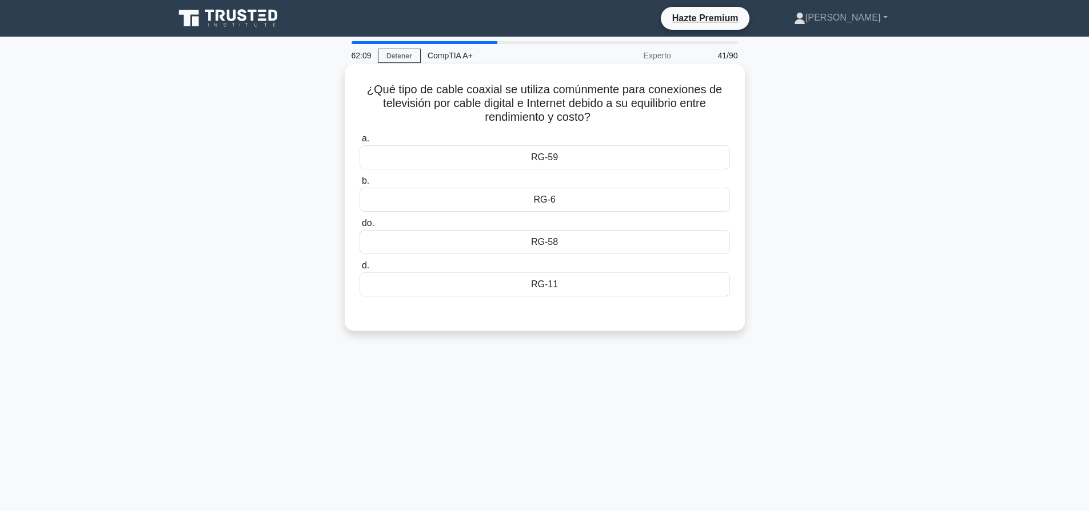
click at [546, 198] on font "RG-6" at bounding box center [545, 199] width 22 height 10
click at [360, 185] on input "b. RG-6" at bounding box center [360, 180] width 0 height 7
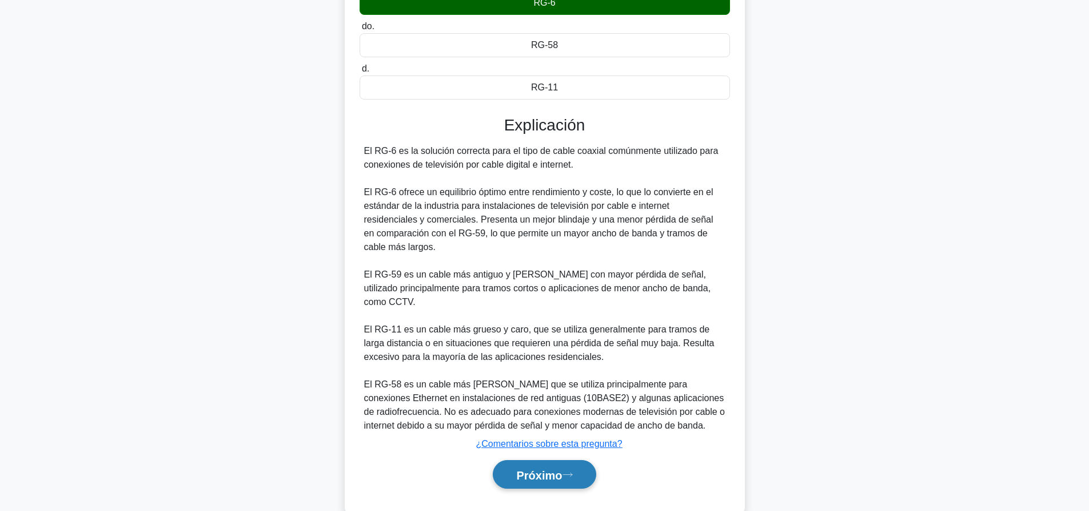
click at [537, 468] on font "Próximo" at bounding box center [539, 474] width 46 height 13
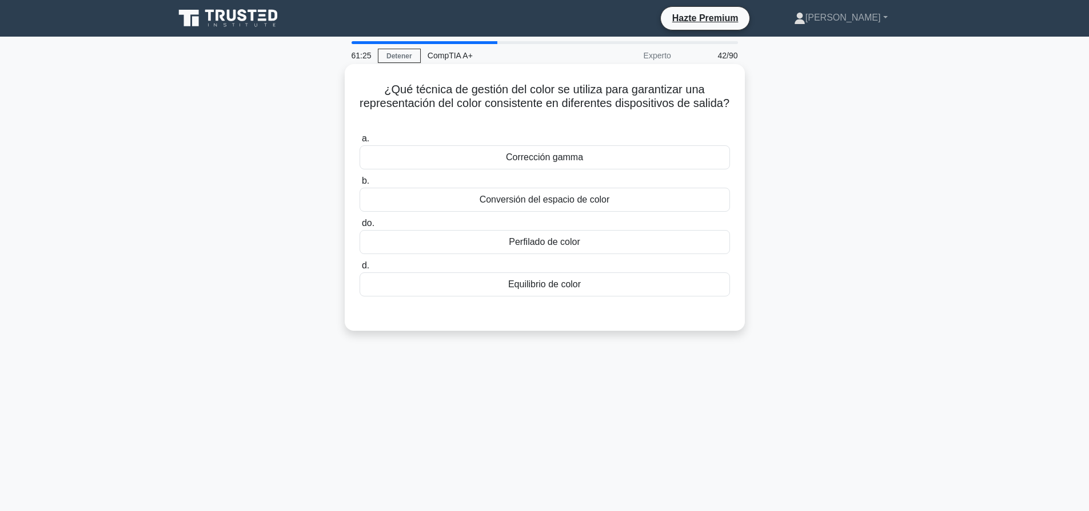
click at [551, 289] on font "Equilibrio de color" at bounding box center [544, 284] width 73 height 10
click at [360, 269] on input "d. Equilibrio de color" at bounding box center [360, 265] width 0 height 7
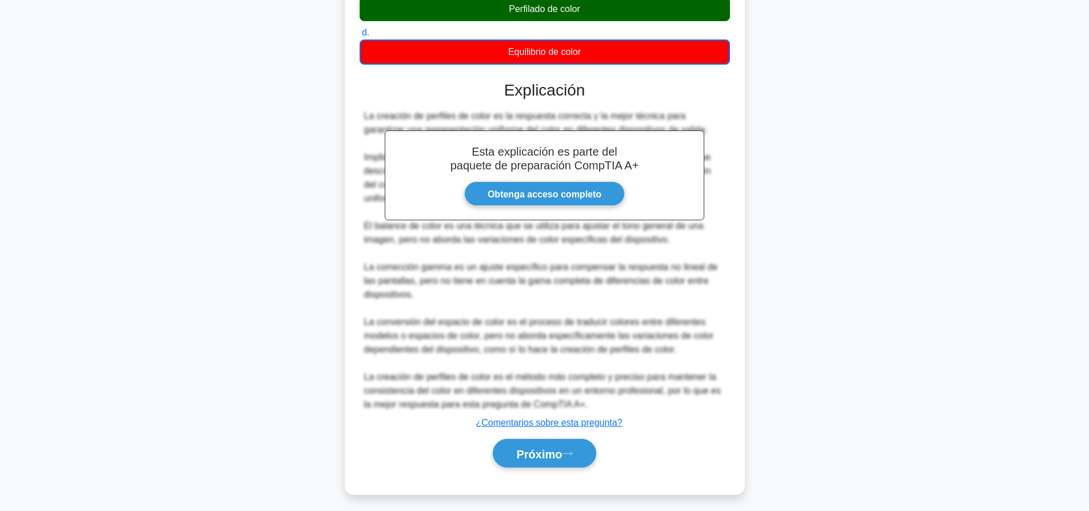
scroll to position [239, 0]
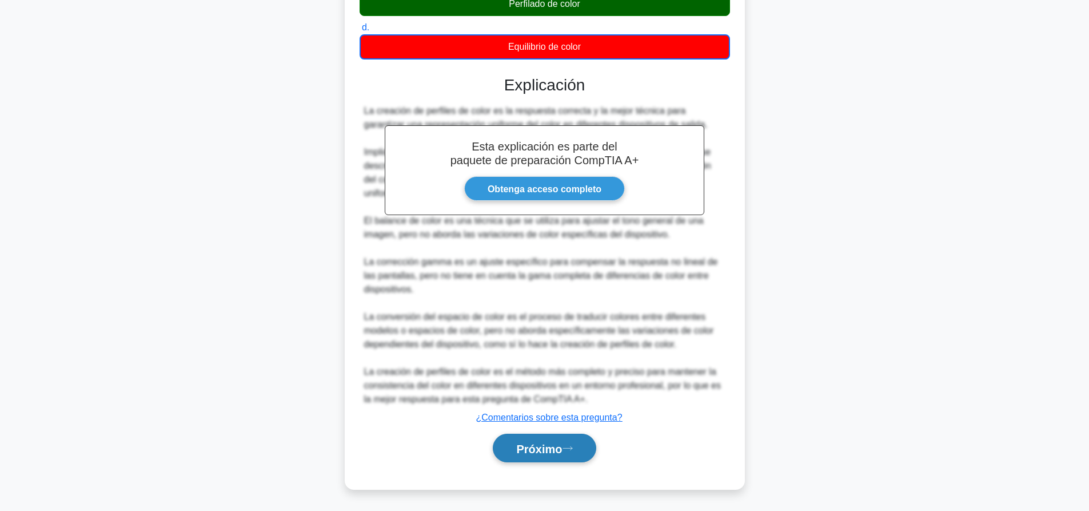
click at [544, 444] on font "Próximo" at bounding box center [539, 448] width 46 height 13
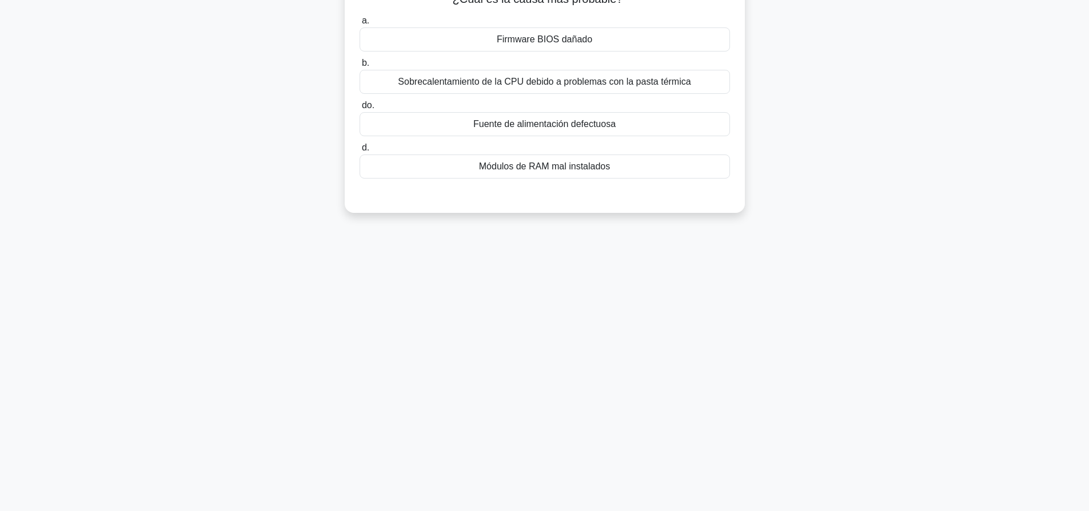
scroll to position [0, 0]
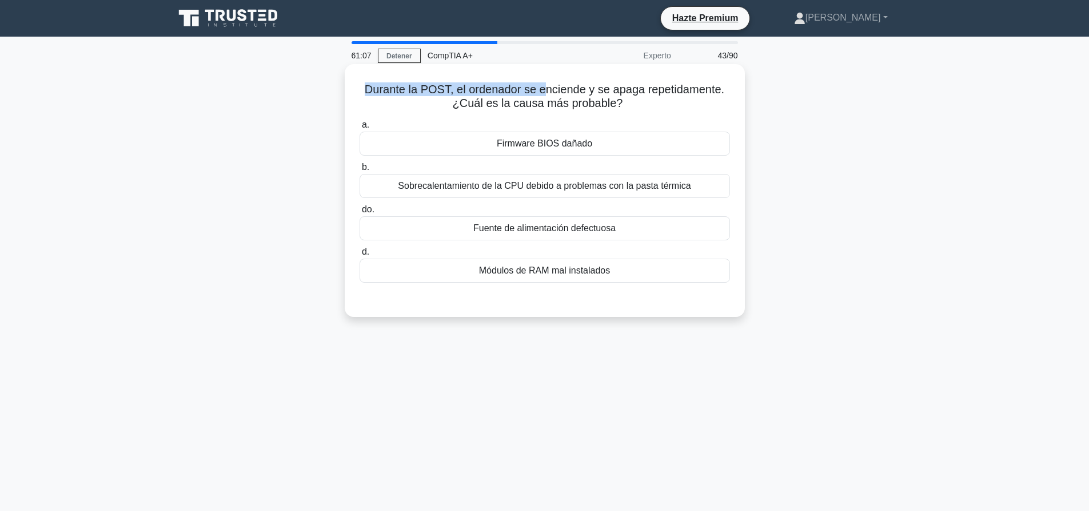
drag, startPoint x: 363, startPoint y: 84, endPoint x: 550, endPoint y: 83, distance: 186.4
click at [550, 83] on h5 "Durante la POST, el ordenador se enciende y se apaga repetidamente. ¿Cuál es la…" at bounding box center [545, 96] width 373 height 29
click at [550, 83] on font "Durante la POST, el ordenador se enciende y se apaga repetidamente. ¿Cuál es la…" at bounding box center [545, 96] width 360 height 26
click at [501, 230] on font "Fuente de alimentación defectuosa" at bounding box center [545, 228] width 142 height 10
click at [360, 213] on input "do. Fuente de alimentación defectuosa" at bounding box center [360, 209] width 0 height 7
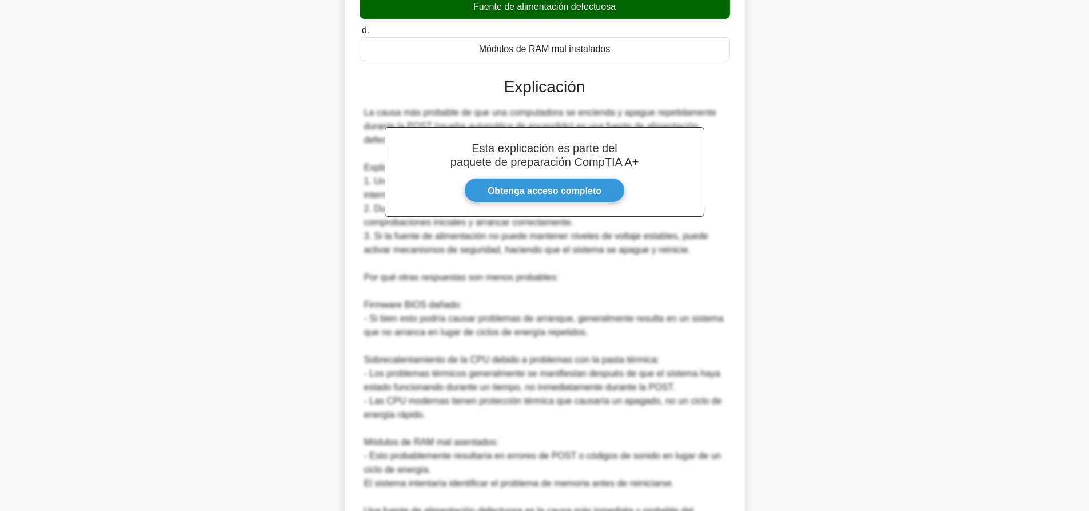
scroll to position [361, 0]
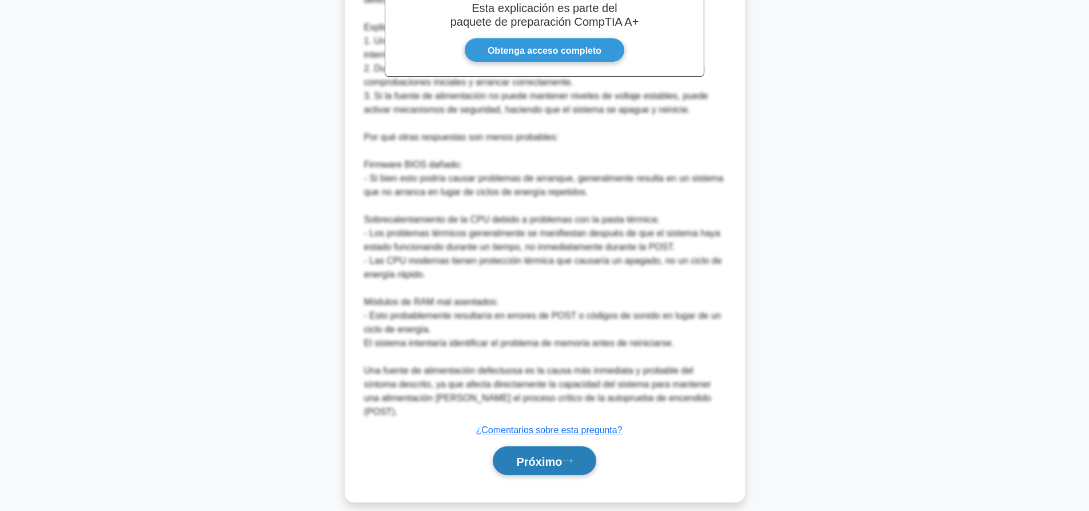
click at [574, 453] on button "Próximo" at bounding box center [544, 460] width 103 height 29
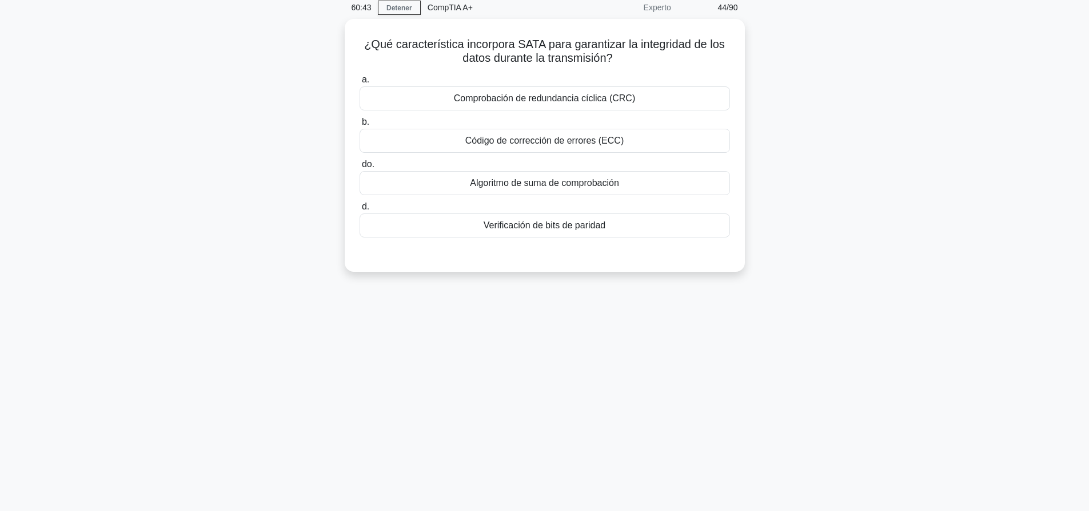
scroll to position [0, 0]
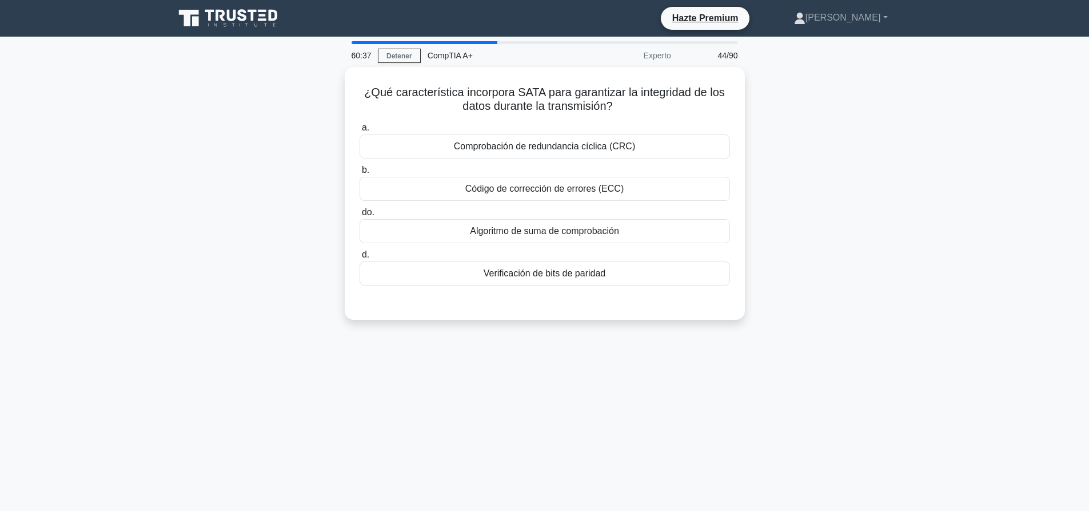
click at [778, 199] on div "¿Qué característica incorpora SATA para garantizar la integridad de los datos d…" at bounding box center [545, 200] width 755 height 266
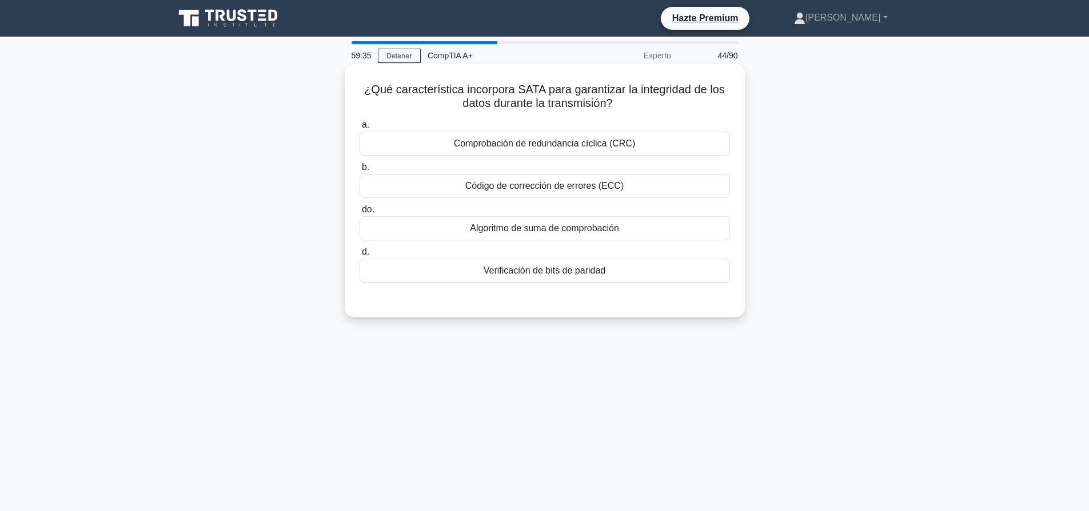
click at [596, 146] on font "Comprobación de redundancia cíclica (CRC)" at bounding box center [544, 143] width 181 height 10
click at [360, 129] on input "a. Comprobación de redundancia cíclica (CRC)" at bounding box center [360, 124] width 0 height 7
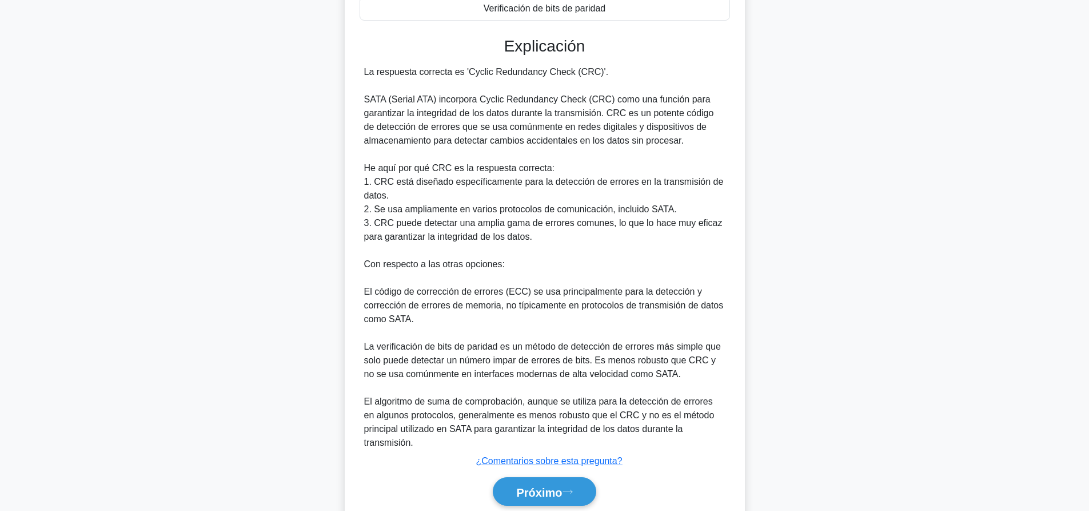
scroll to position [307, 0]
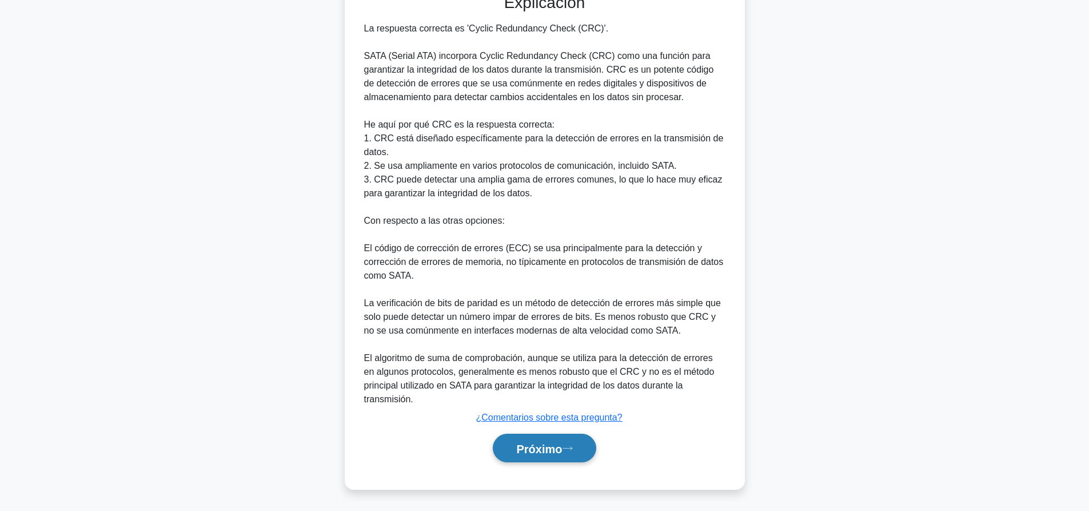
click at [562, 452] on font "Próximo" at bounding box center [539, 448] width 46 height 13
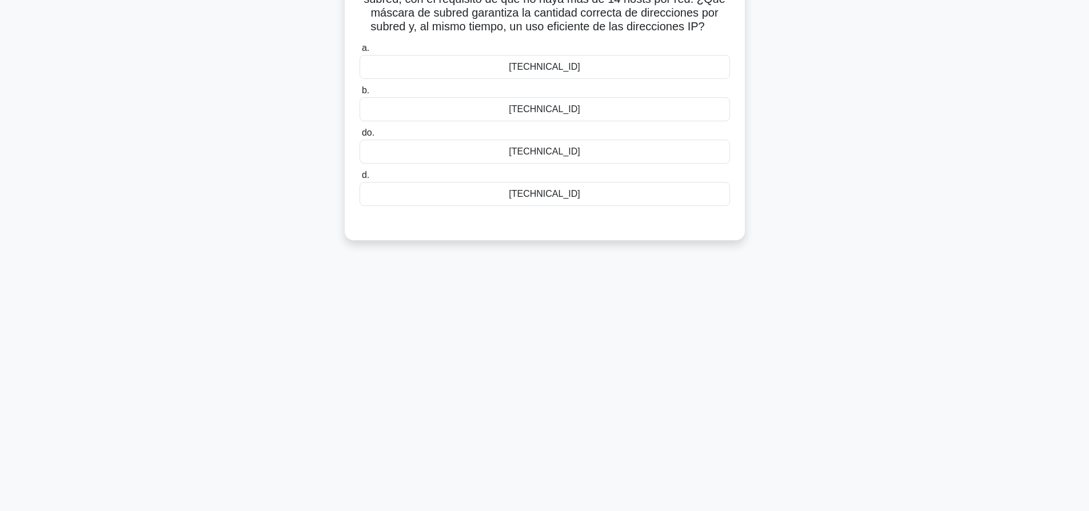
scroll to position [0, 0]
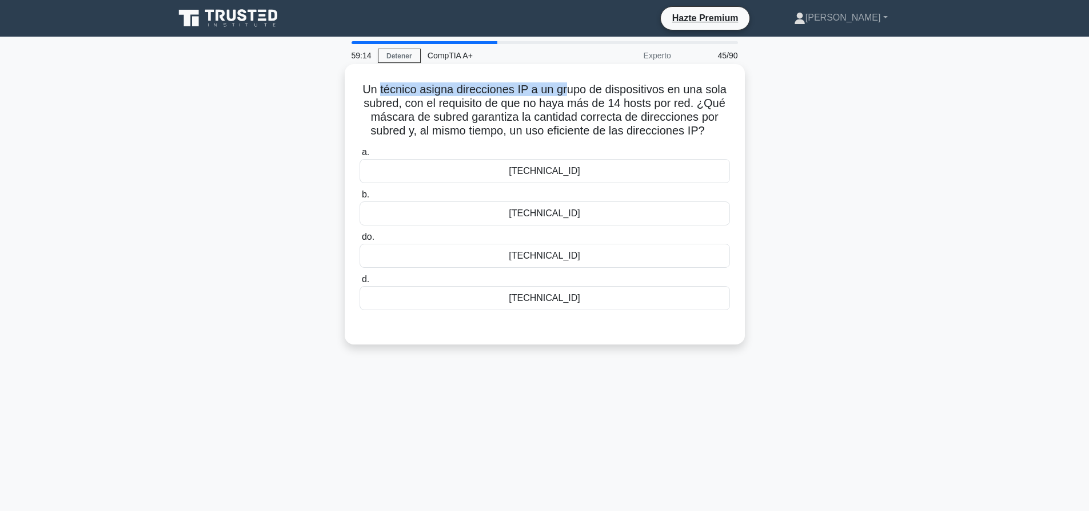
drag, startPoint x: 380, startPoint y: 94, endPoint x: 566, endPoint y: 94, distance: 185.9
click at [566, 94] on font "Un técnico asigna direcciones IP a un grupo de dispositivos en una sola subred,…" at bounding box center [545, 110] width 364 height 54
drag, startPoint x: 360, startPoint y: 85, endPoint x: 715, endPoint y: 131, distance: 358.1
click at [715, 131] on h5 "Un técnico asigna direcciones IP a un grupo de dispositivos en una sola subred,…" at bounding box center [545, 110] width 373 height 56
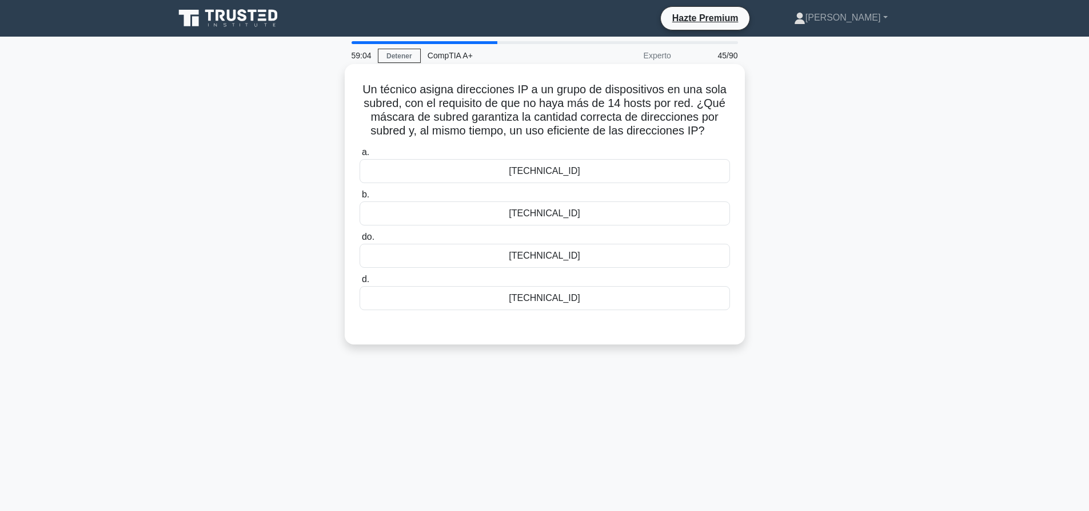
copy font "Un técnico asigna direcciones IP a un grupo de dispositivos en una sola subred,…"
click at [665, 206] on div "255.255.255.240" at bounding box center [545, 213] width 371 height 24
click at [360, 198] on input "b. 255.255.255.240" at bounding box center [360, 194] width 0 height 7
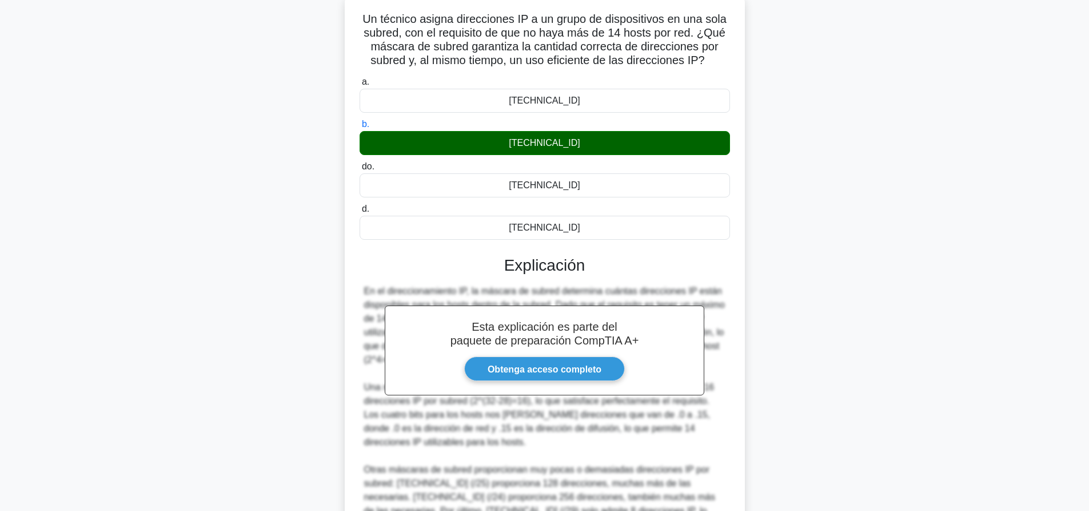
scroll to position [197, 0]
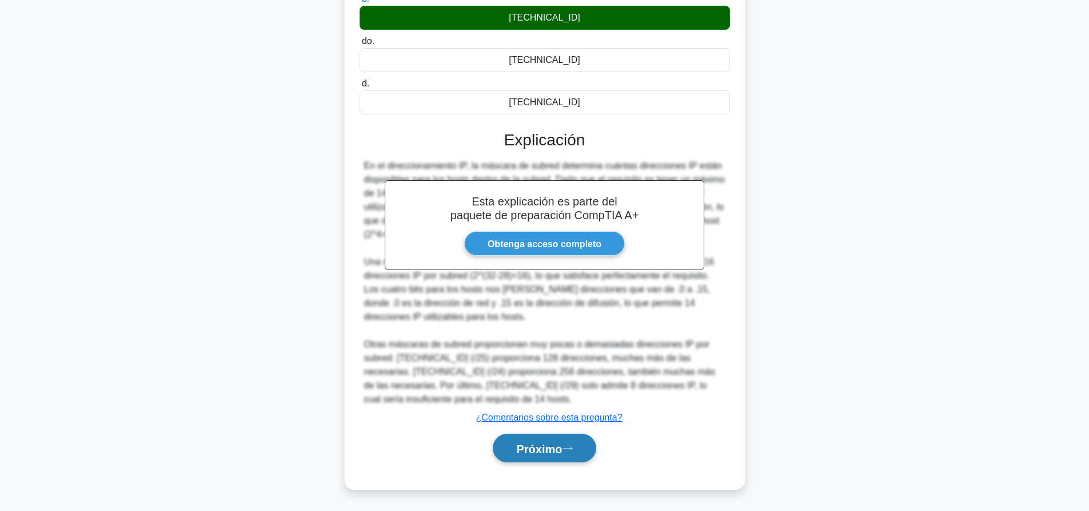
click at [574, 442] on button "Próximo" at bounding box center [544, 447] width 103 height 29
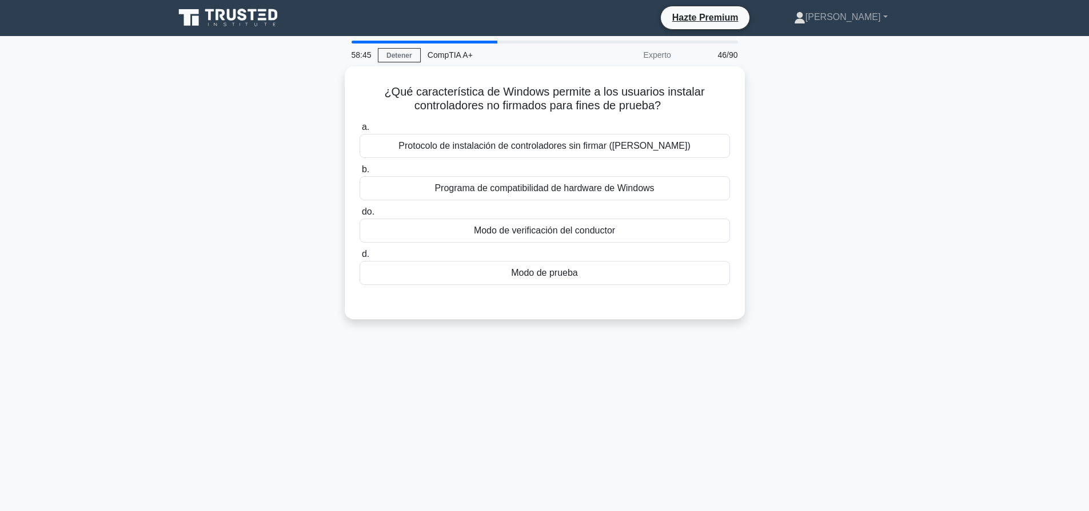
scroll to position [0, 0]
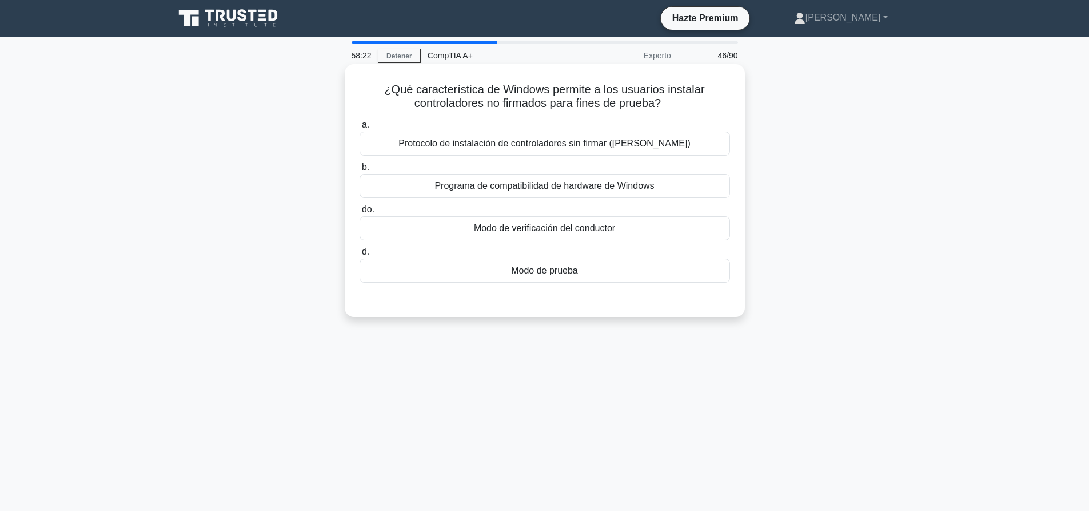
click at [573, 146] on font "Protocolo de instalación de controladores sin firmar (UDIP)" at bounding box center [545, 143] width 292 height 10
click at [360, 129] on input "a. Protocolo de instalación de controladores sin firmar (UDIP)" at bounding box center [360, 124] width 0 height 7
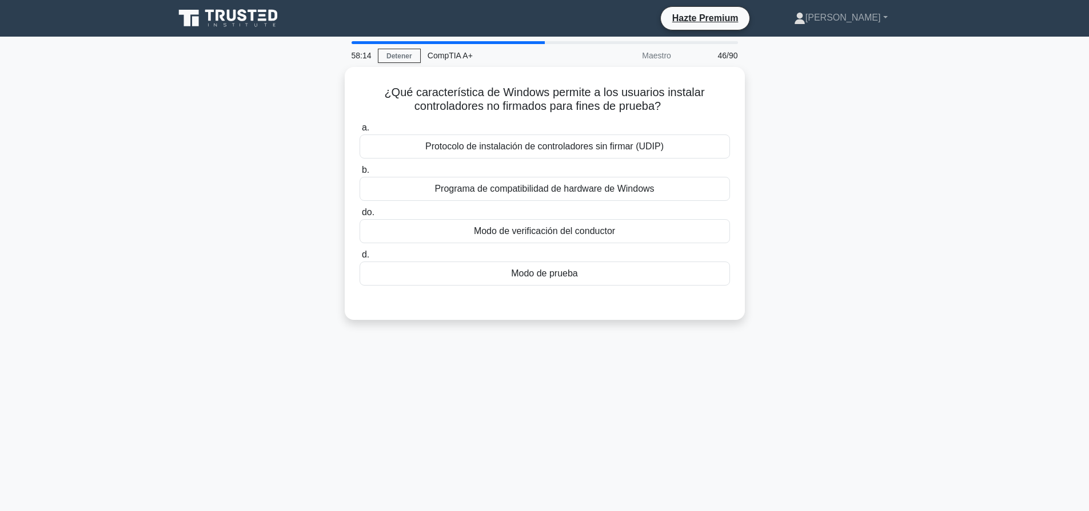
click at [797, 251] on div "¿Qué característica de Windows permite a los usuarios instalar controladores no…" at bounding box center [545, 200] width 755 height 266
click at [570, 269] on font "Modo de prueba" at bounding box center [544, 270] width 67 height 10
click at [360, 256] on input "d. Modo de prueba" at bounding box center [360, 251] width 0 height 7
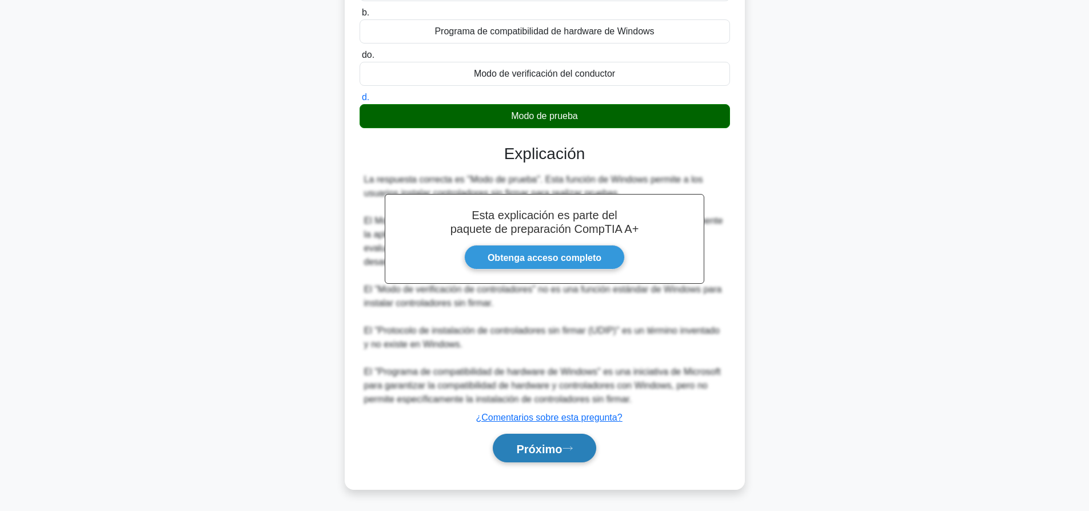
click at [560, 454] on font "Próximo" at bounding box center [539, 448] width 46 height 13
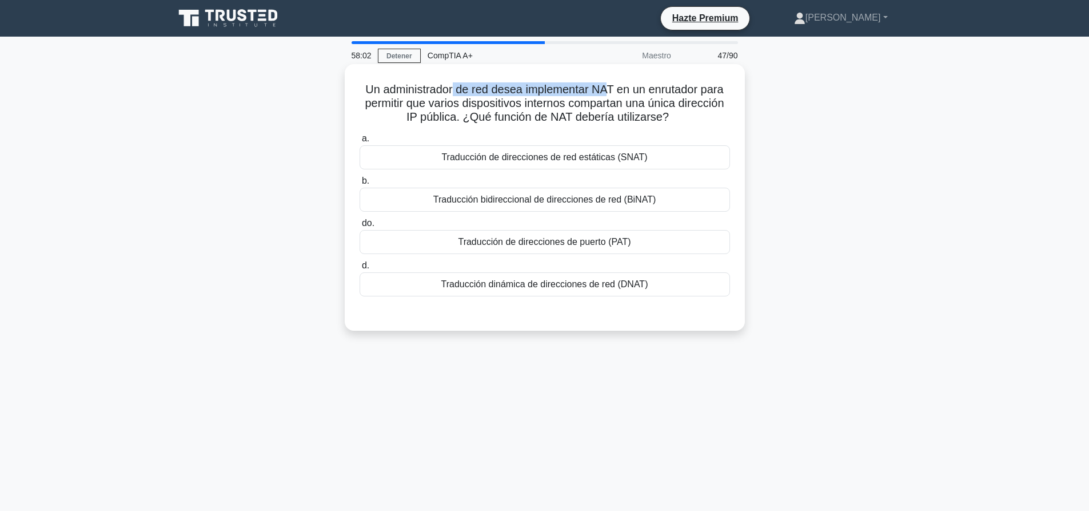
drag, startPoint x: 451, startPoint y: 92, endPoint x: 611, endPoint y: 96, distance: 160.2
click at [611, 96] on font "Un administrador de red desea implementar NAT en un enrutador para permitir que…" at bounding box center [544, 103] width 359 height 40
click at [618, 93] on font "Un administrador de red desea implementar NAT en un enrutador para permitir que…" at bounding box center [544, 103] width 359 height 40
click at [557, 242] on font "Traducción de direcciones de puerto (PAT)" at bounding box center [544, 242] width 173 height 10
click at [360, 227] on input "do. Traducción de direcciones de puerto (PAT)" at bounding box center [360, 223] width 0 height 7
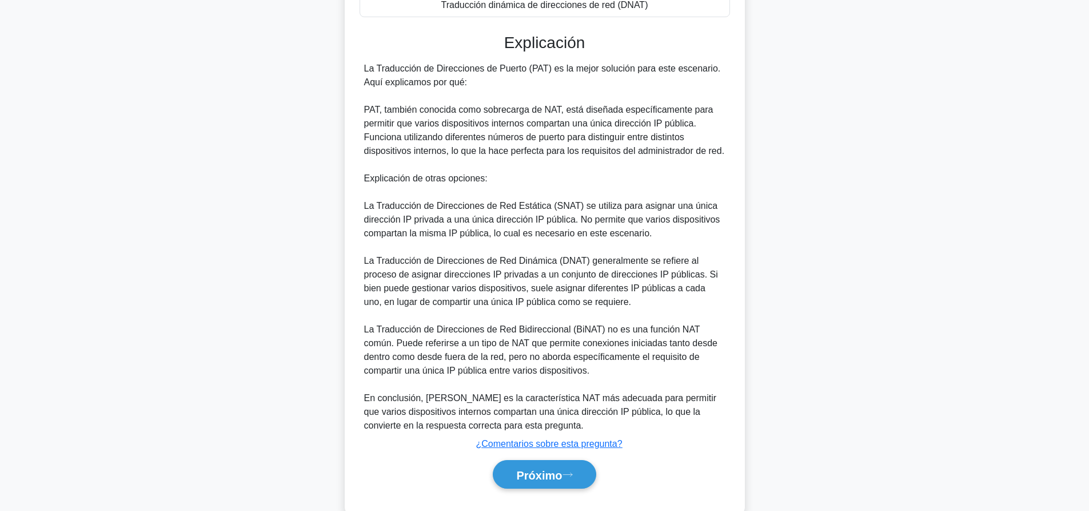
scroll to position [307, 0]
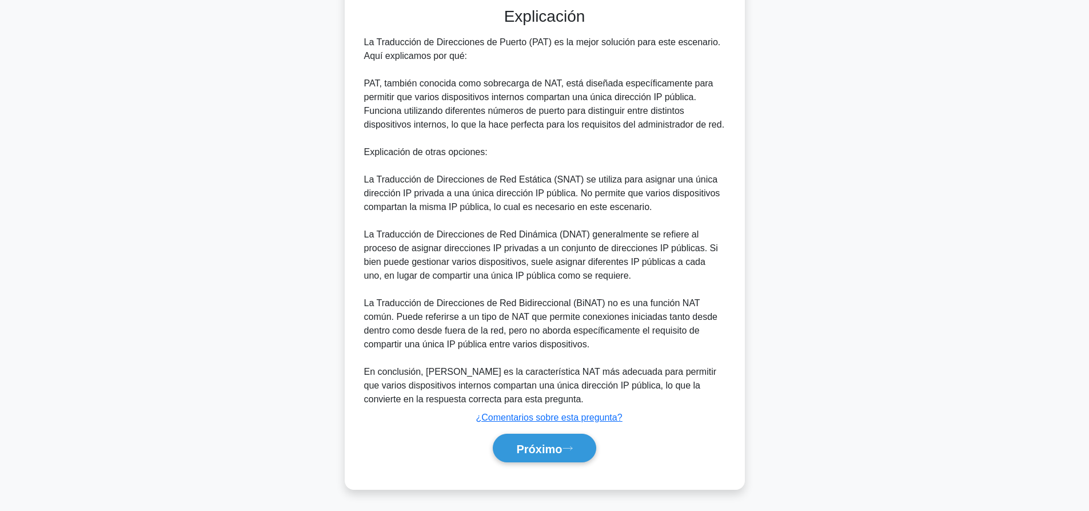
click at [558, 466] on div "Próximo" at bounding box center [545, 448] width 371 height 38
click at [562, 452] on font "Próximo" at bounding box center [539, 448] width 46 height 13
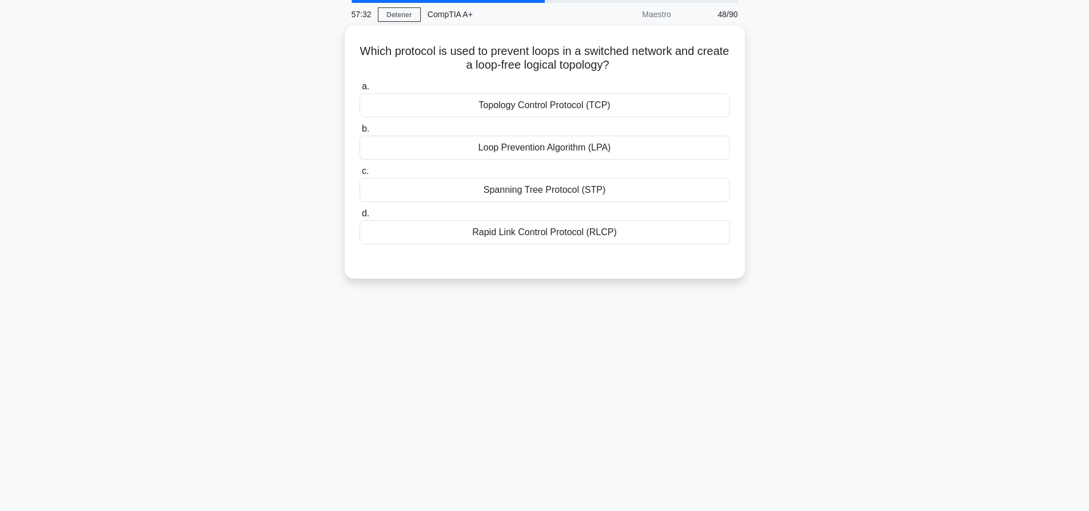
scroll to position [0, 0]
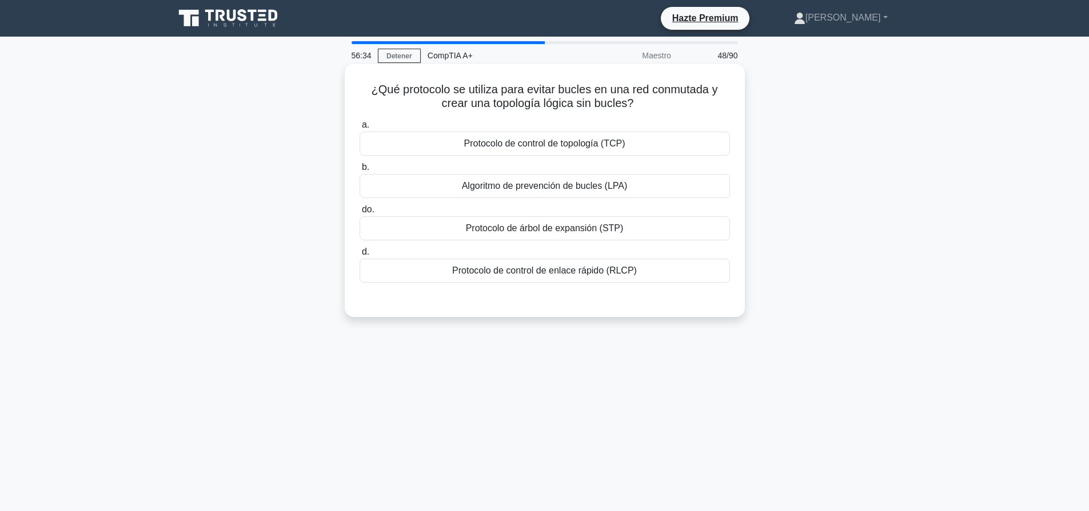
click at [530, 181] on font "Algoritmo de prevención de bucles (LPA)" at bounding box center [545, 186] width 166 height 10
click at [360, 171] on input "b. Algoritmo de prevención de bucles (LPA)" at bounding box center [360, 167] width 0 height 7
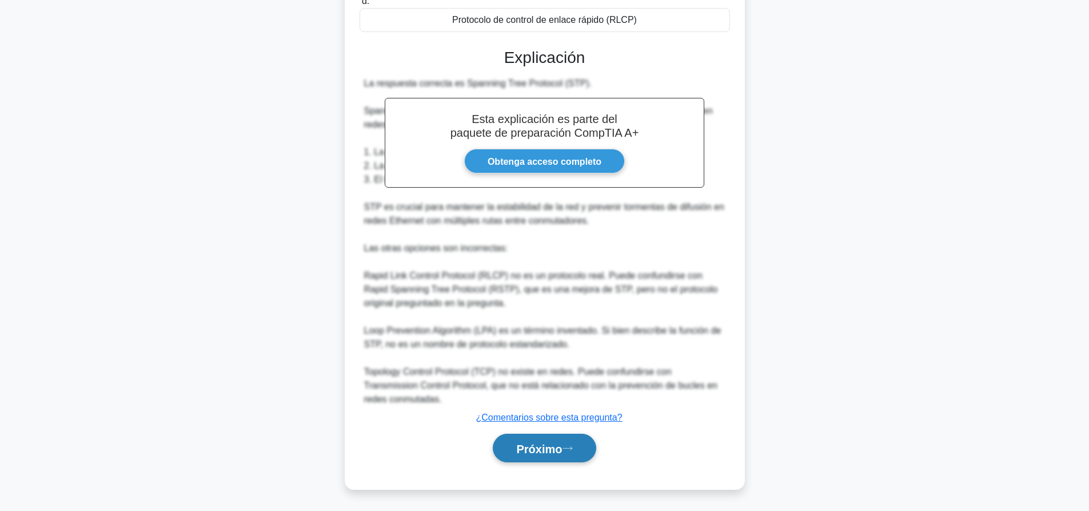
click at [537, 444] on font "Próximo" at bounding box center [539, 448] width 46 height 13
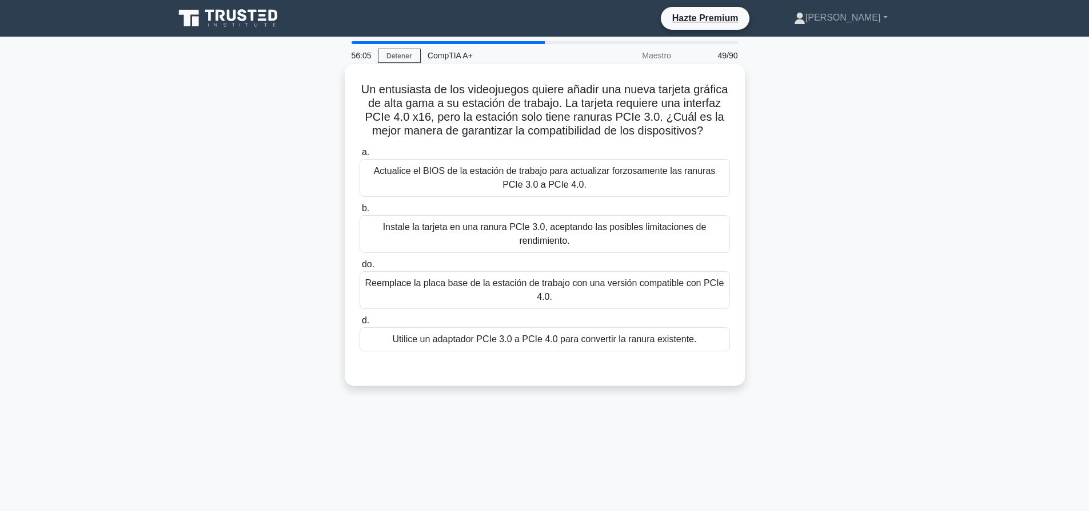
click at [485, 292] on font "Reemplace la placa base de la estación de trabajo con una versión compatible co…" at bounding box center [544, 289] width 359 height 23
click at [360, 268] on input "do. Reemplace la placa base de la estación de trabajo con una versión compatibl…" at bounding box center [360, 264] width 0 height 7
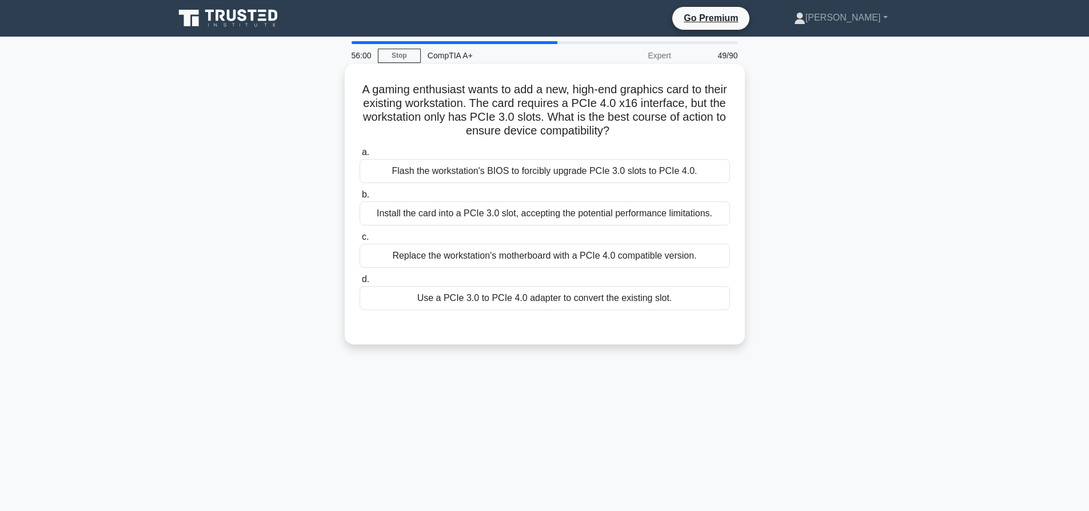
click at [593, 222] on div "Install the card into a PCIe 3.0 slot, accepting the potential performance limi…" at bounding box center [545, 213] width 371 height 24
click at [360, 198] on input "b. Install the card into a PCIe 3.0 slot, accepting the potential performance l…" at bounding box center [360, 194] width 0 height 7
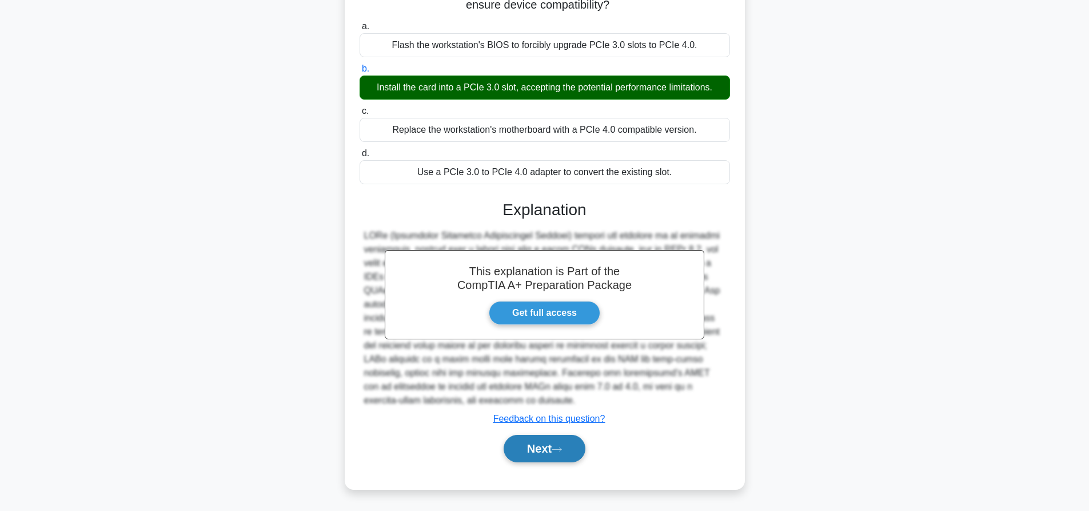
click at [563, 443] on button "Next" at bounding box center [545, 448] width 82 height 27
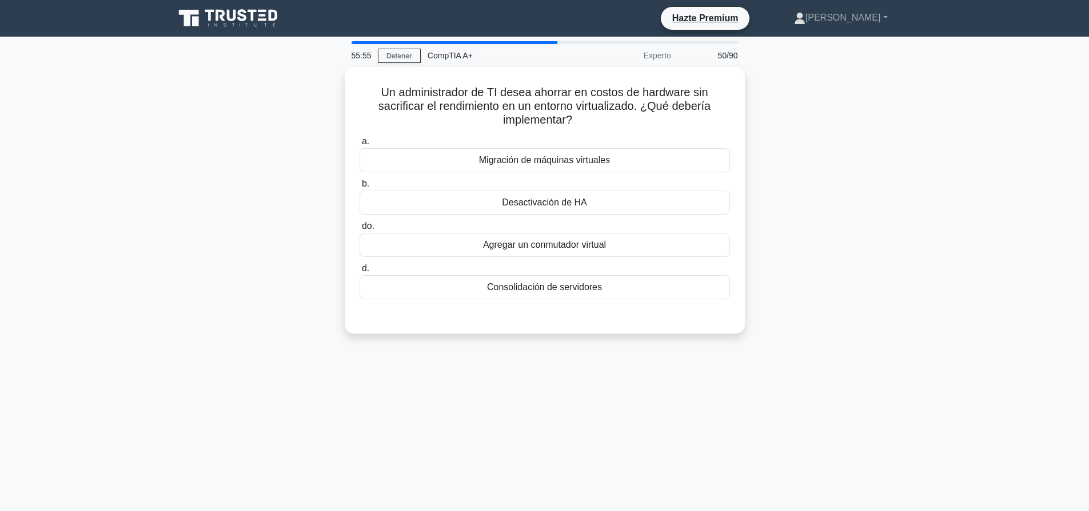
click at [862, 198] on div "Un administrador de TI desea ahorrar en costos de hardware sin sacrificar el re…" at bounding box center [545, 207] width 755 height 280
click at [519, 158] on font "Migración de máquinas virtuales" at bounding box center [544, 157] width 131 height 10
click at [360, 142] on input "a. Migración de máquinas virtuales" at bounding box center [360, 138] width 0 height 7
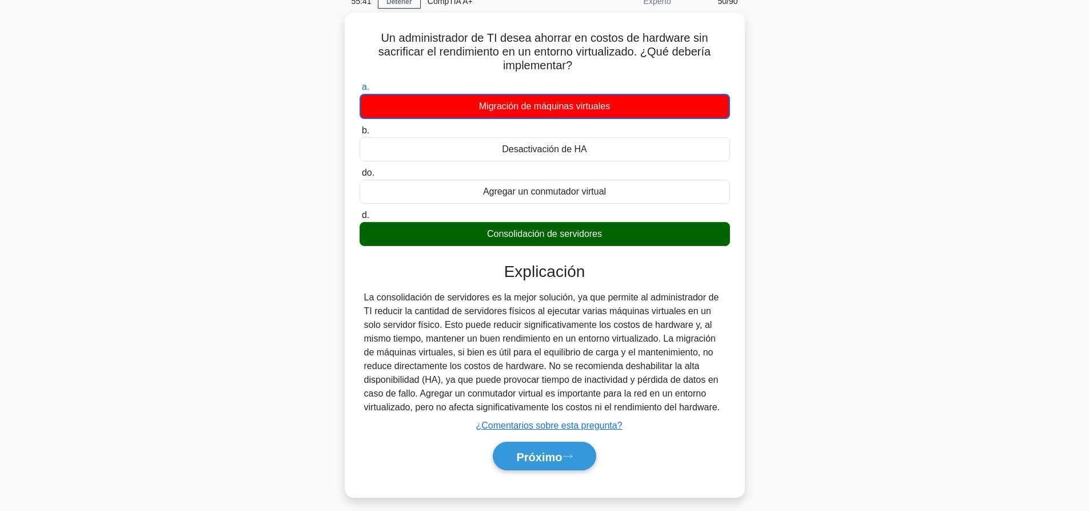
scroll to position [107, 0]
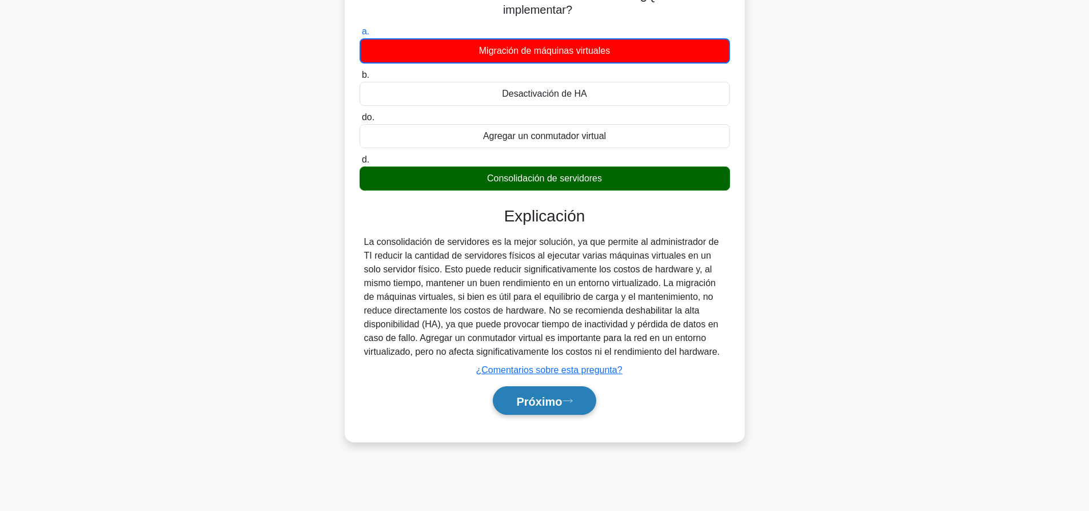
click at [554, 407] on font "Próximo" at bounding box center [539, 401] width 46 height 13
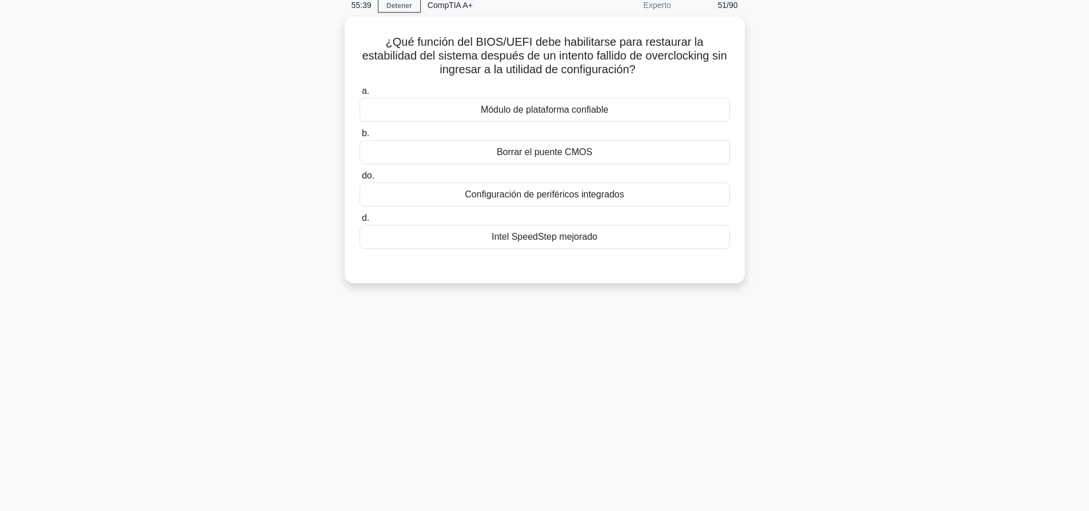
scroll to position [0, 0]
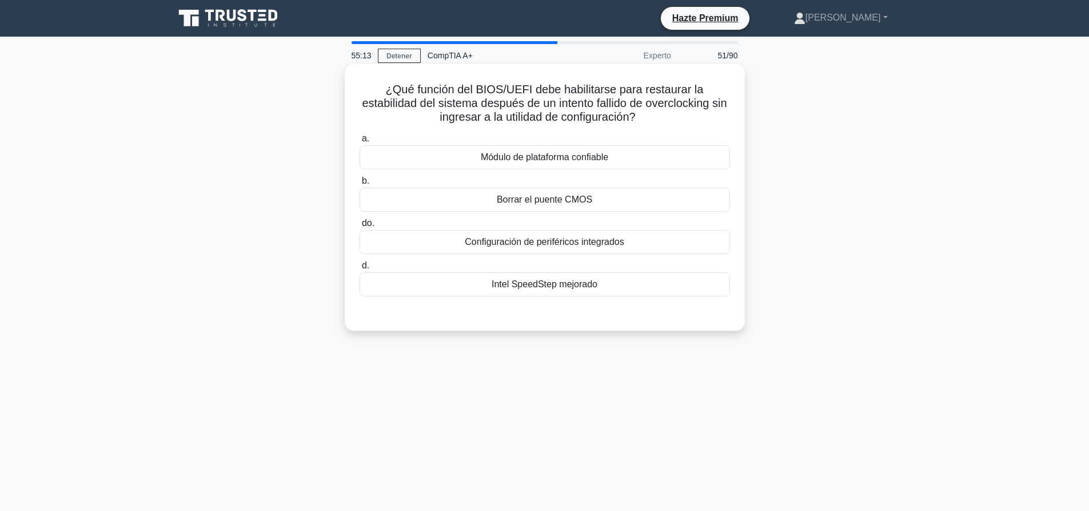
click at [576, 191] on div "Borrar el puente CMOS" at bounding box center [545, 200] width 371 height 24
click at [360, 185] on input "b. Borrar el puente CMOS" at bounding box center [360, 180] width 0 height 7
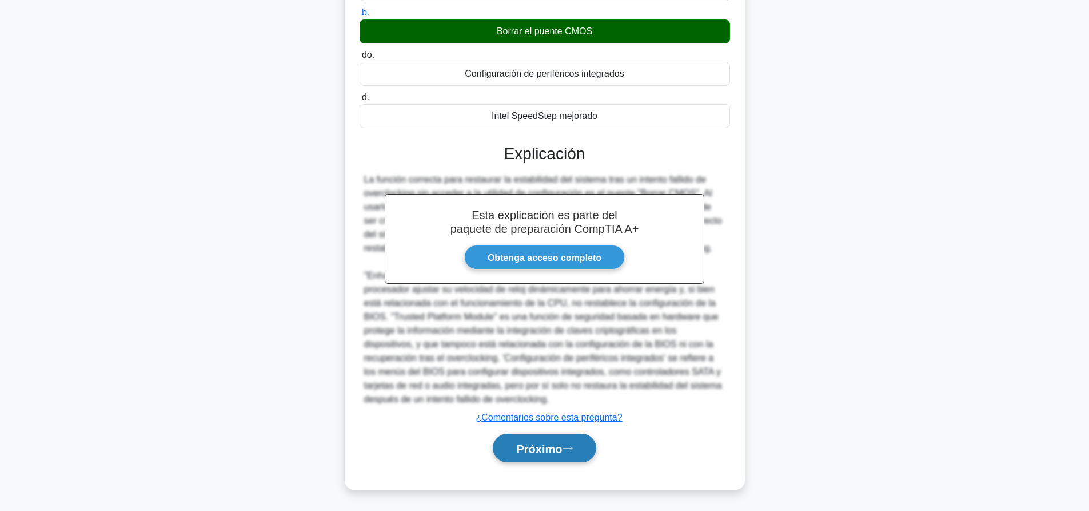
click at [553, 445] on font "Próximo" at bounding box center [539, 448] width 46 height 13
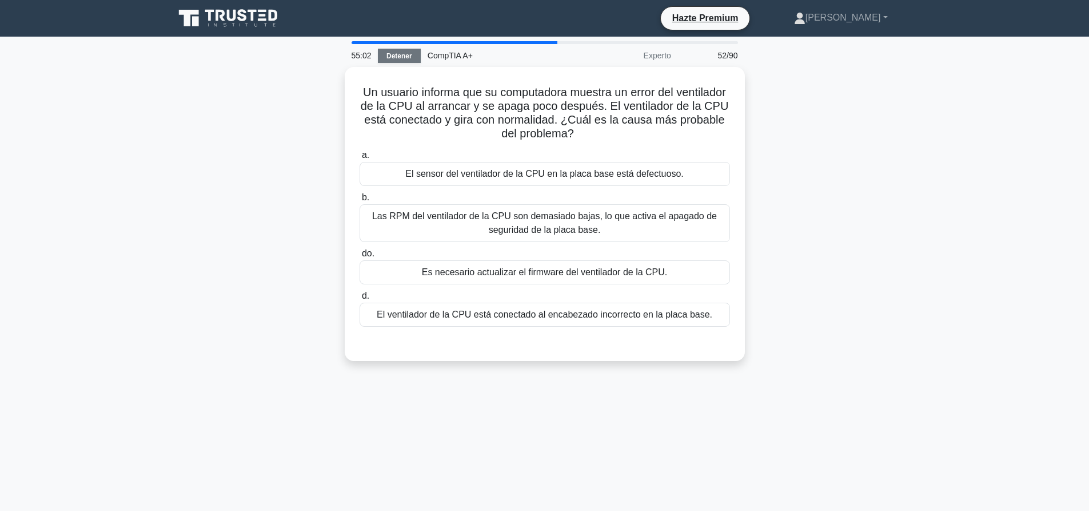
click at [390, 55] on font "Detener" at bounding box center [400, 56] width 26 height 8
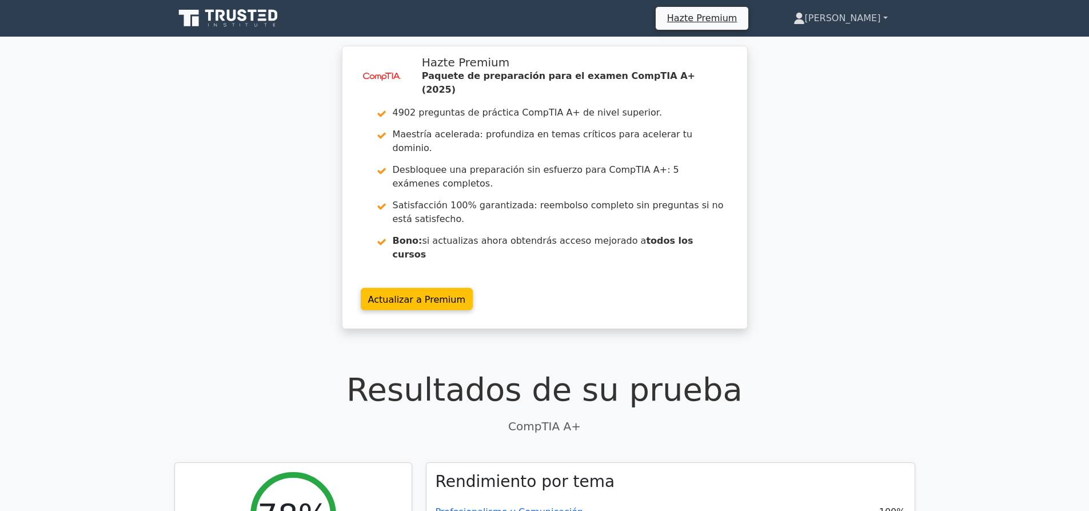
click at [867, 13] on font "[PERSON_NAME]" at bounding box center [843, 18] width 76 height 11
click at [857, 42] on link "Perfil" at bounding box center [812, 45] width 90 height 18
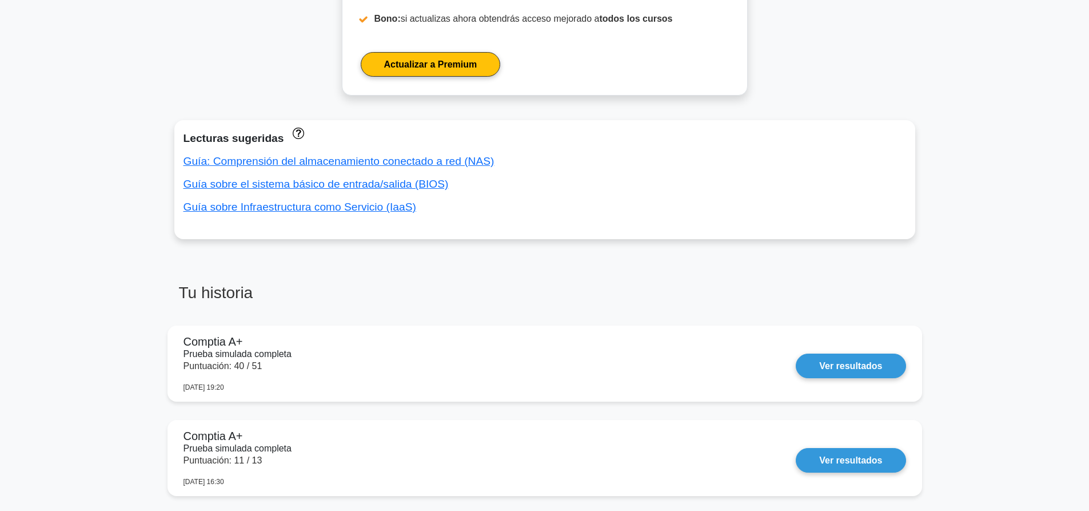
scroll to position [572, 0]
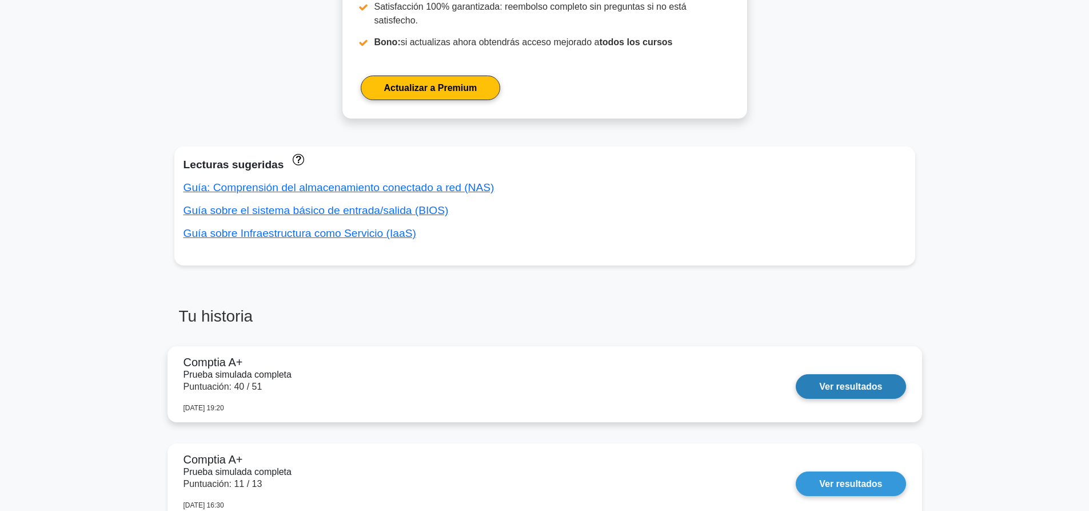
click at [838, 374] on link "Ver resultados" at bounding box center [851, 386] width 110 height 25
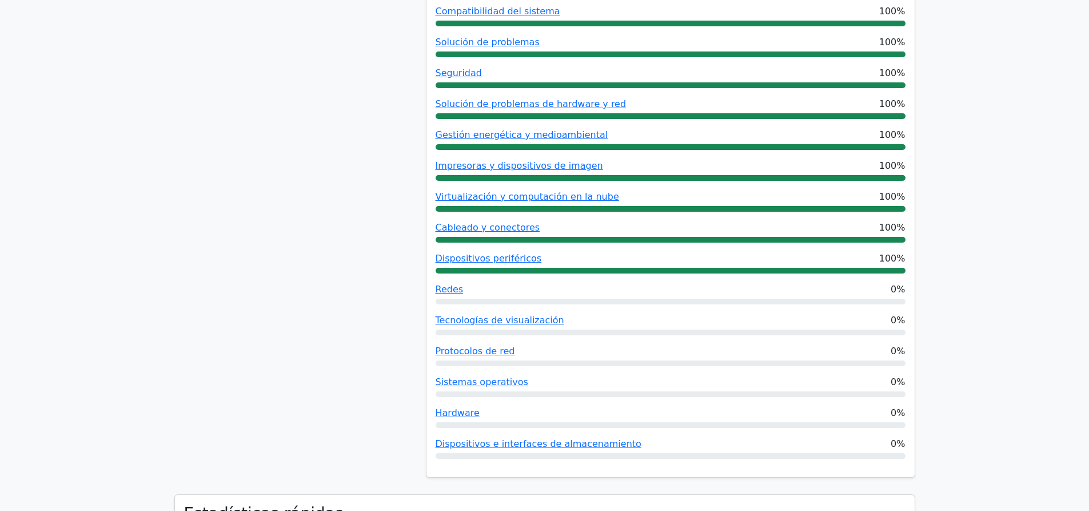
scroll to position [225, 0]
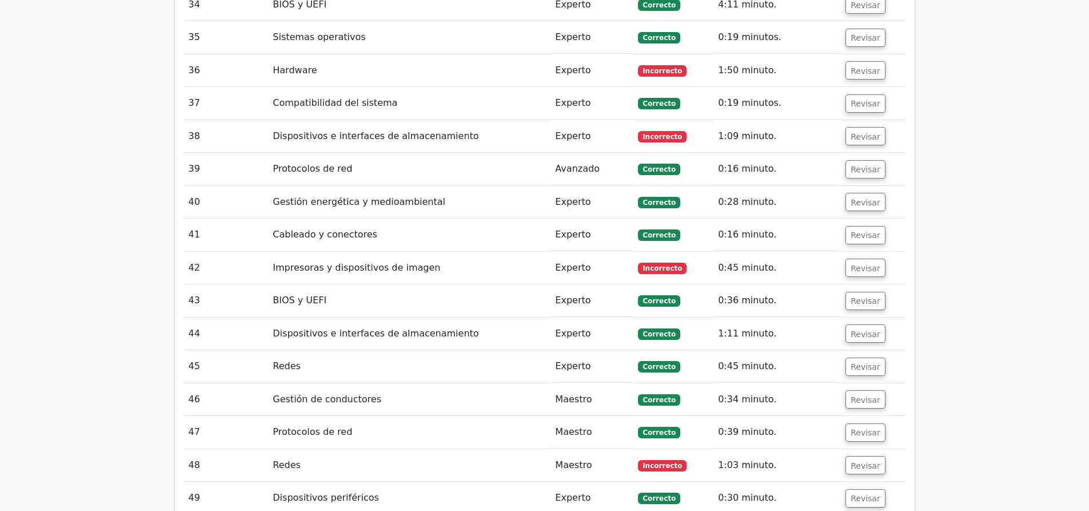
scroll to position [3398, 0]
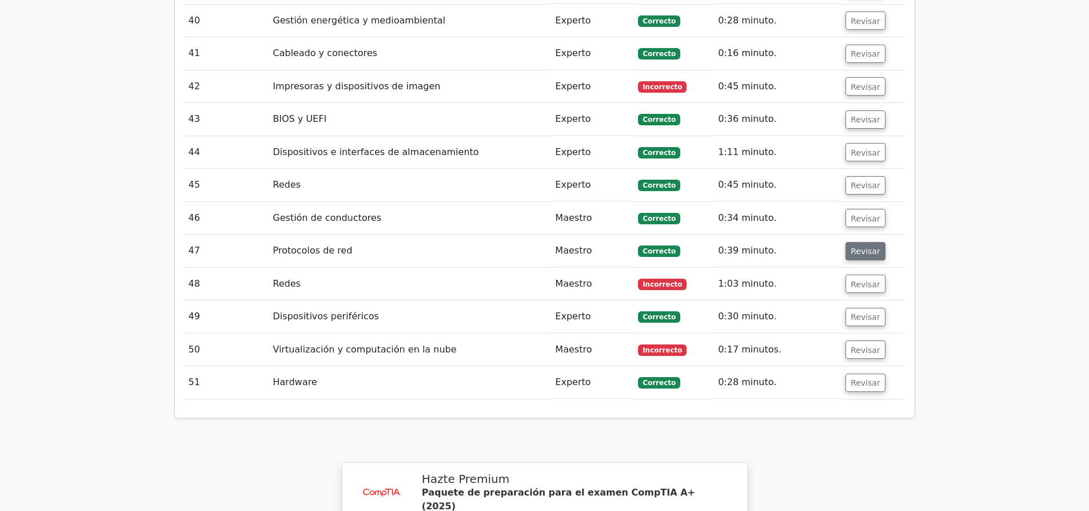
click at [864, 246] on font "Revisar" at bounding box center [866, 250] width 30 height 9
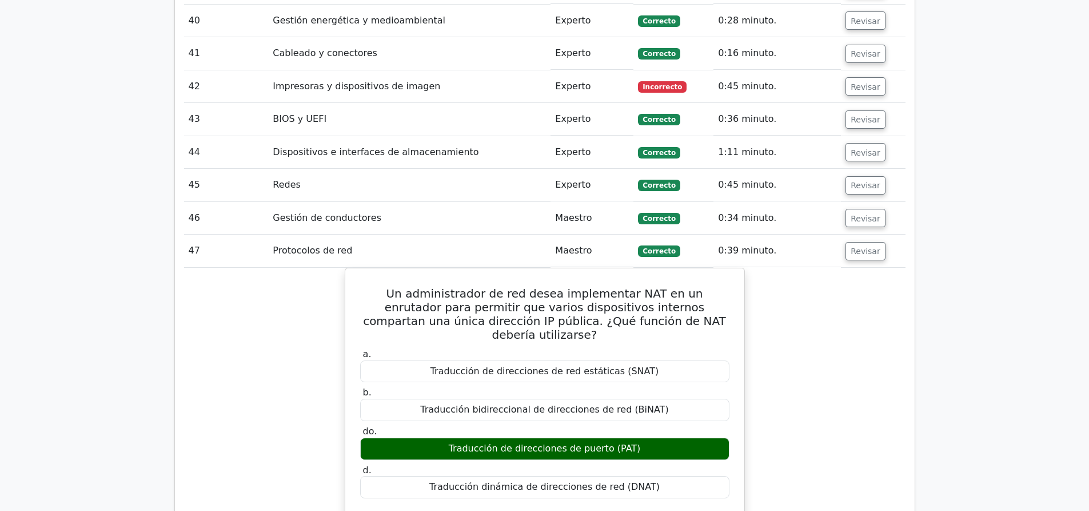
scroll to position [3284, 0]
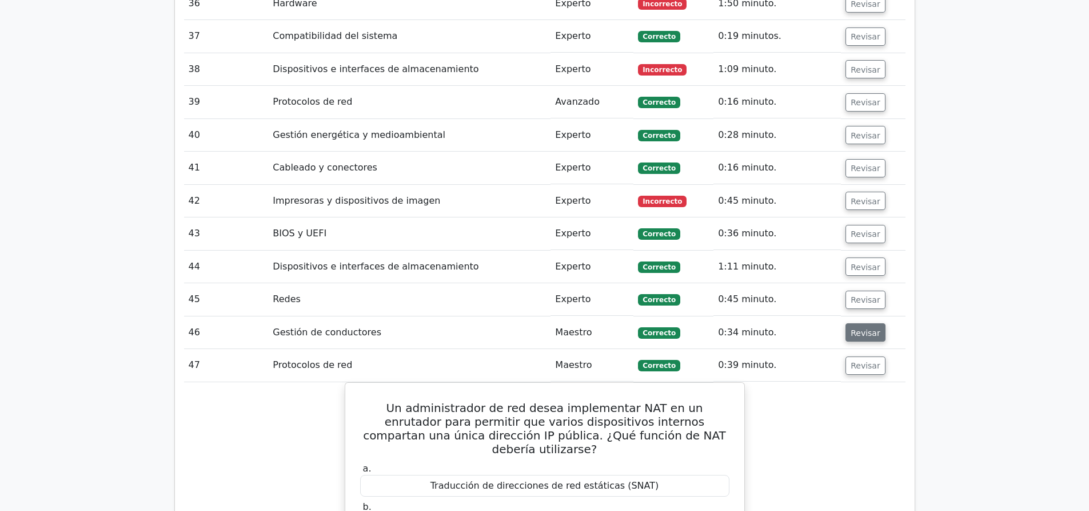
click at [868, 328] on font "Revisar" at bounding box center [866, 332] width 30 height 9
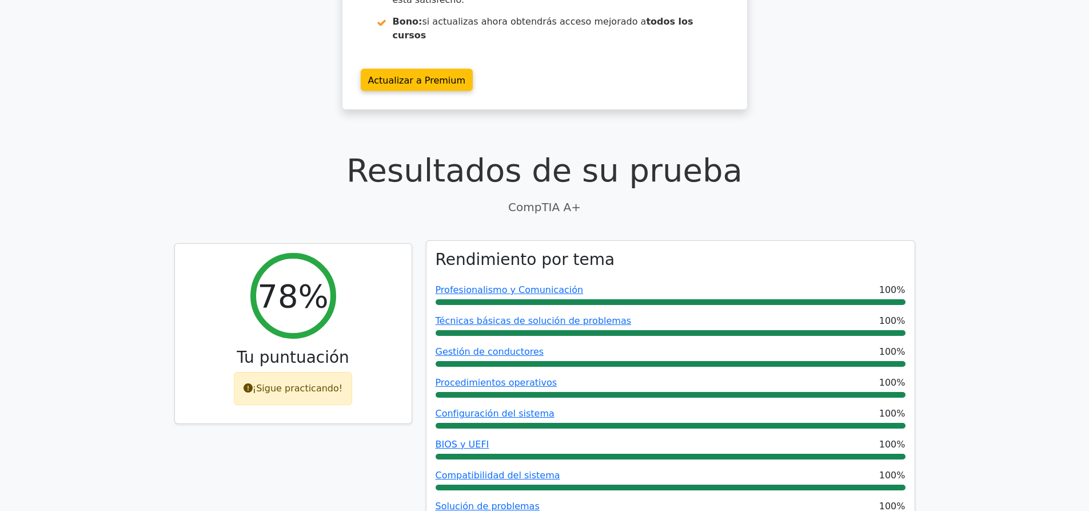
scroll to position [286, 0]
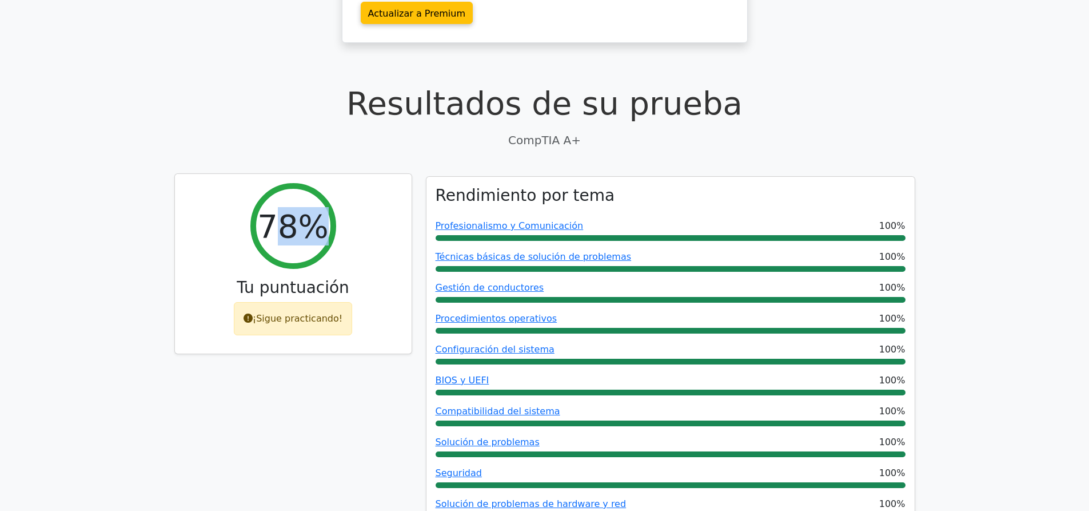
drag, startPoint x: 285, startPoint y: 189, endPoint x: 405, endPoint y: 212, distance: 122.4
click at [321, 208] on font "78%" at bounding box center [292, 226] width 71 height 37
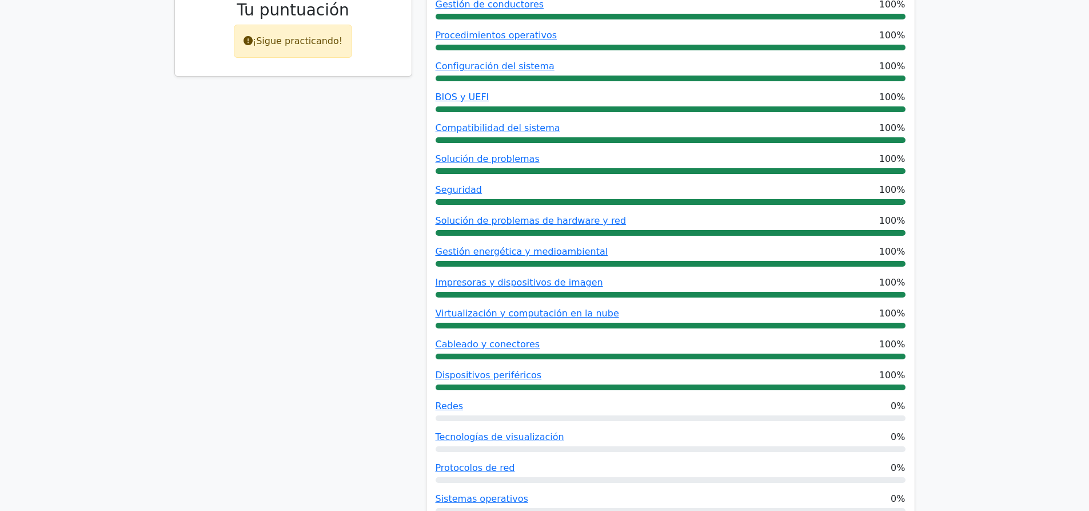
scroll to position [743, 0]
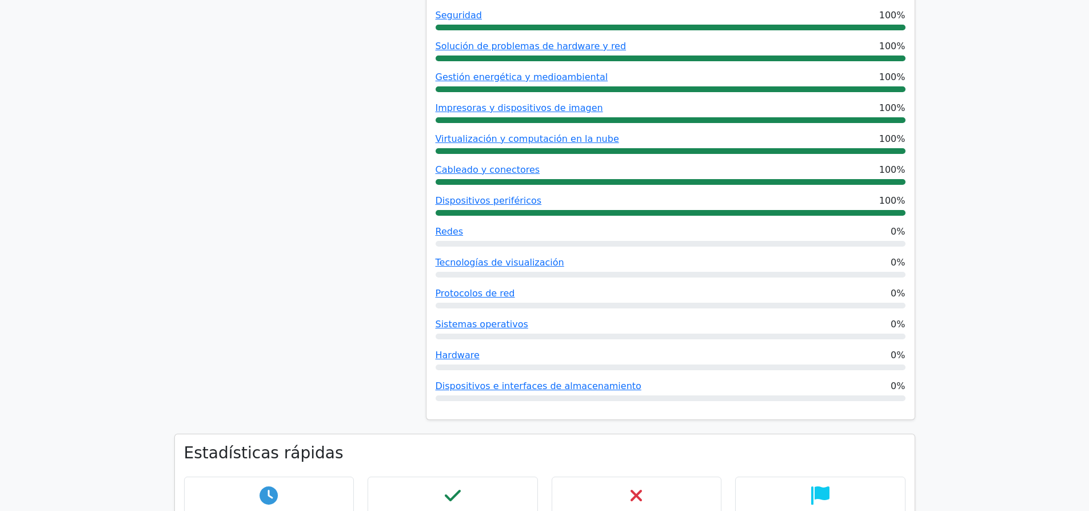
click at [342, 214] on div "78% Tu puntuación ¡Sigue practicando!" at bounding box center [294, 76] width 252 height 715
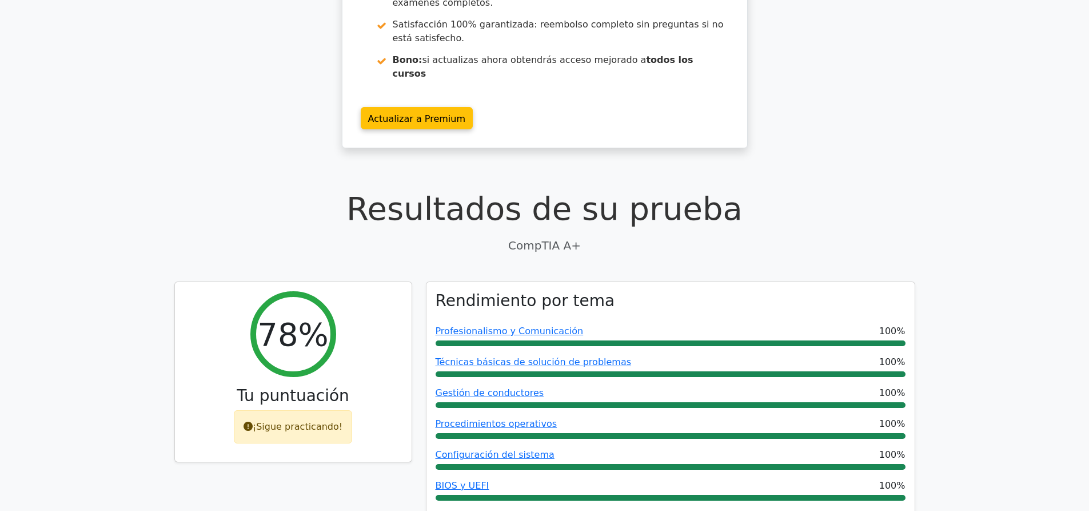
scroll to position [0, 0]
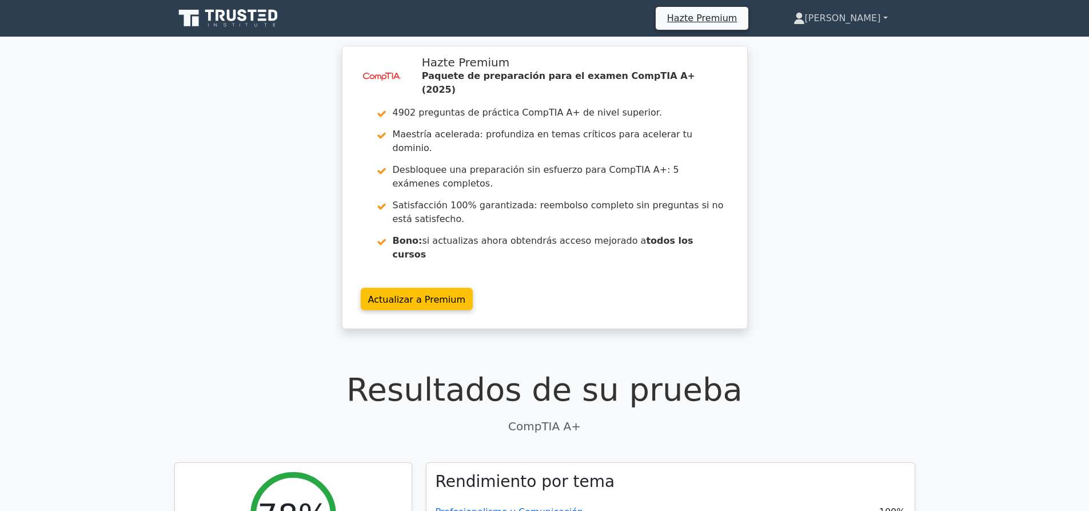
click at [872, 27] on link "[PERSON_NAME]" at bounding box center [840, 18] width 149 height 23
click at [857, 45] on link "Perfil" at bounding box center [812, 45] width 90 height 18
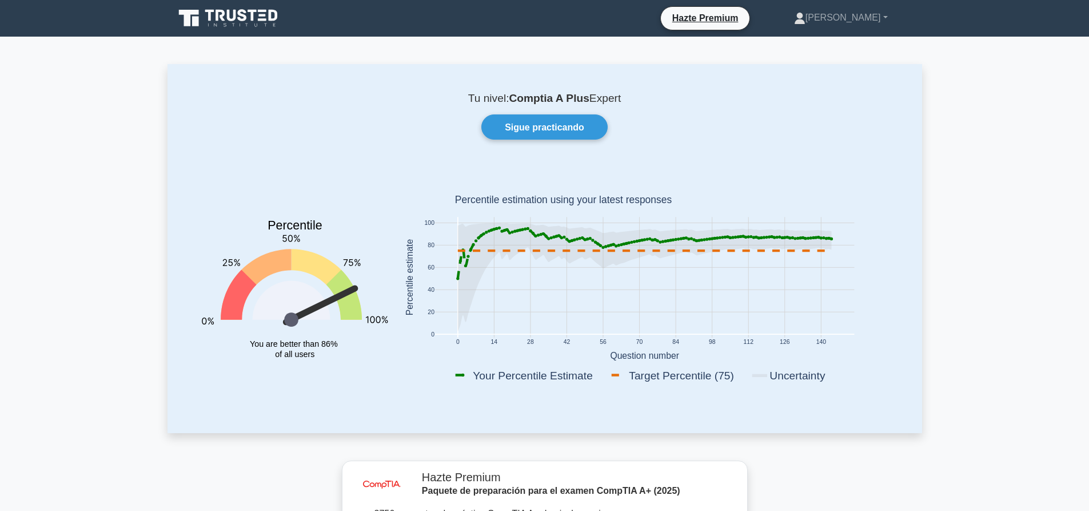
drag, startPoint x: 608, startPoint y: 97, endPoint x: 643, endPoint y: 98, distance: 34.3
click at [643, 98] on p "Tu nivel: Comptia A Plus Expert" at bounding box center [545, 99] width 700 height 14
click at [547, 87] on div "Tu nivel: Comptia A Plus Expert Sigue practicando Percentile You are better tha…" at bounding box center [545, 248] width 755 height 368
drag, startPoint x: 552, startPoint y: 93, endPoint x: 619, endPoint y: 98, distance: 67.7
click at [619, 98] on div "Tu nivel: Comptia A Plus Expert Sigue practicando Percentile You are better tha…" at bounding box center [545, 248] width 755 height 368
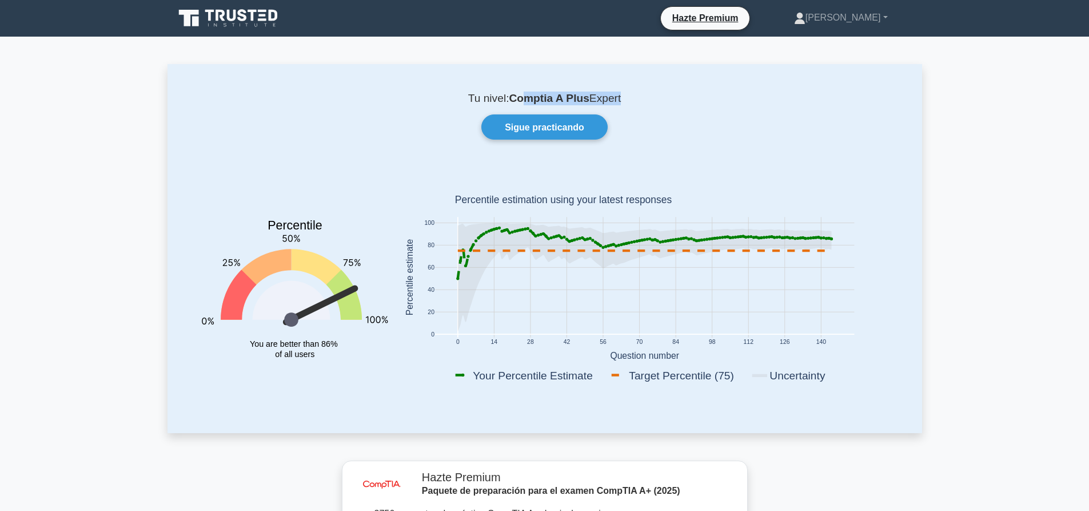
click at [568, 92] on font "Comptia A Plus" at bounding box center [549, 98] width 80 height 12
drag, startPoint x: 568, startPoint y: 92, endPoint x: 616, endPoint y: 98, distance: 48.4
click at [616, 98] on p "Tu nivel: Comptia A Plus Expert" at bounding box center [545, 99] width 700 height 14
click at [617, 99] on font "Expert" at bounding box center [605, 98] width 31 height 12
click at [865, 14] on font "[PERSON_NAME]" at bounding box center [843, 18] width 75 height 10
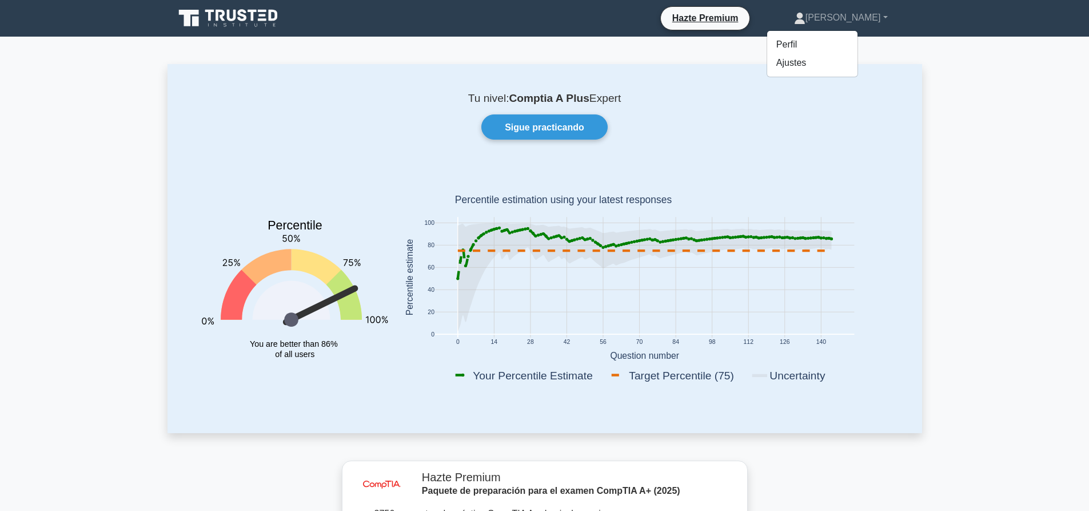
drag, startPoint x: 697, startPoint y: 334, endPoint x: 697, endPoint y: 238, distance: 95.5
click at [697, 238] on g "0 14 28 42 56 70 84 98 112 126 140 0 20 40 60 80 100" at bounding box center [625, 256] width 460 height 178
drag, startPoint x: 411, startPoint y: 331, endPoint x: 406, endPoint y: 225, distance: 105.4
click at [406, 225] on rect at bounding box center [645, 279] width 500 height 225
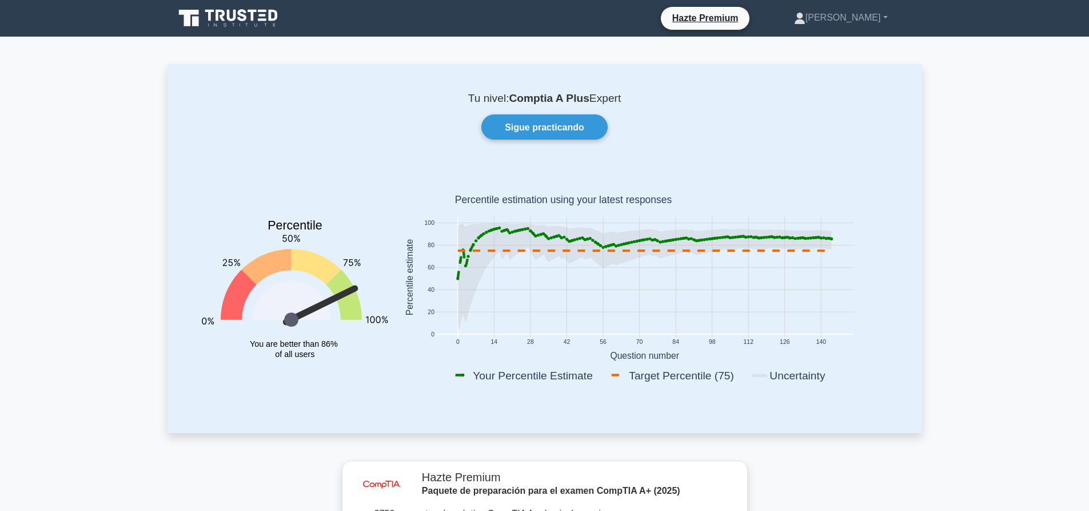
click at [406, 182] on rect at bounding box center [645, 279] width 500 height 225
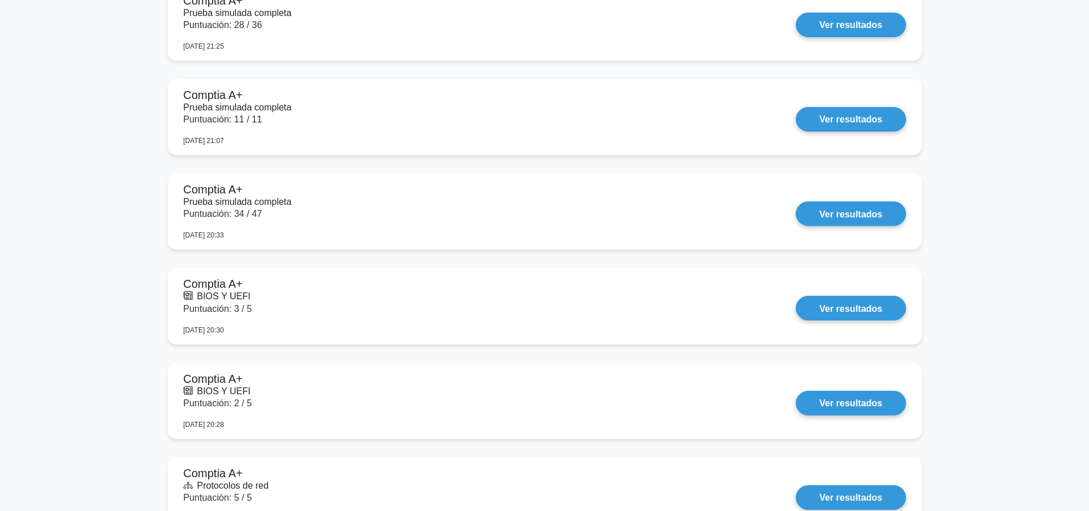
scroll to position [2002, 0]
